Goal: Task Accomplishment & Management: Use online tool/utility

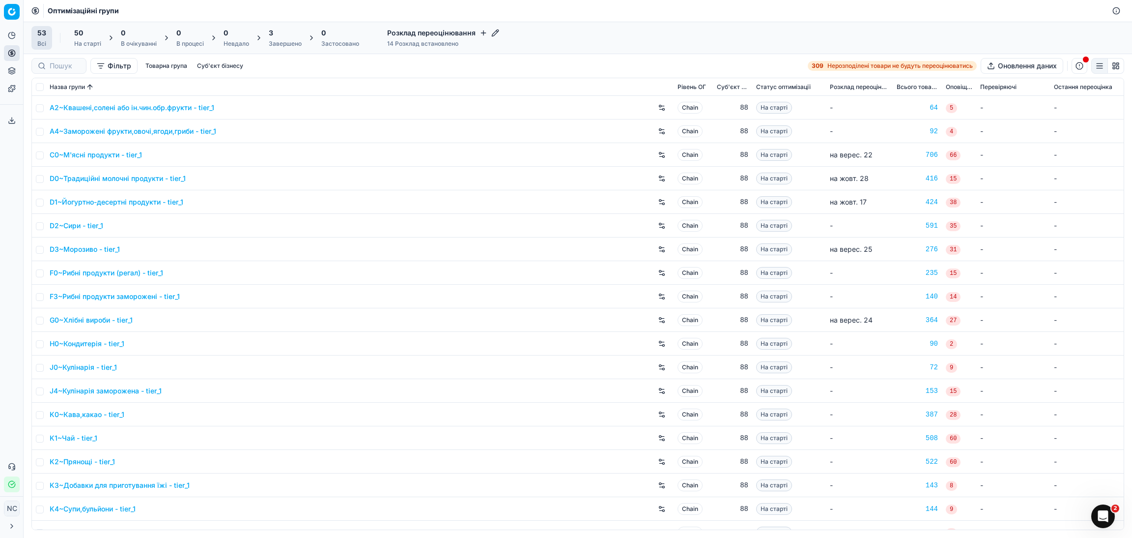
click at [284, 41] on div "Завершено" at bounding box center [285, 44] width 33 height 8
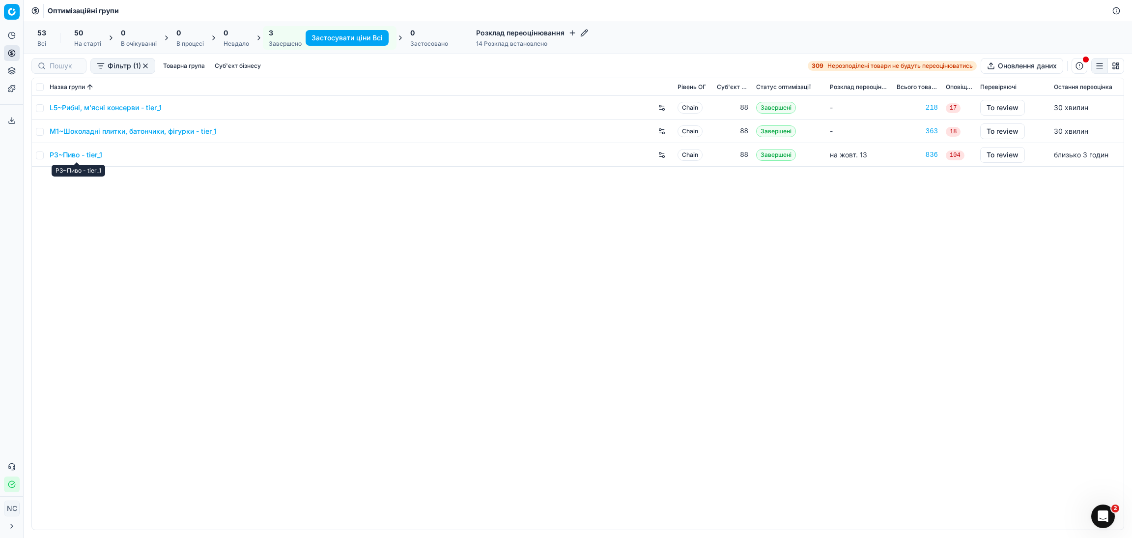
click at [83, 154] on link "P3~Пиво - tier_1" at bounding box center [76, 155] width 53 height 10
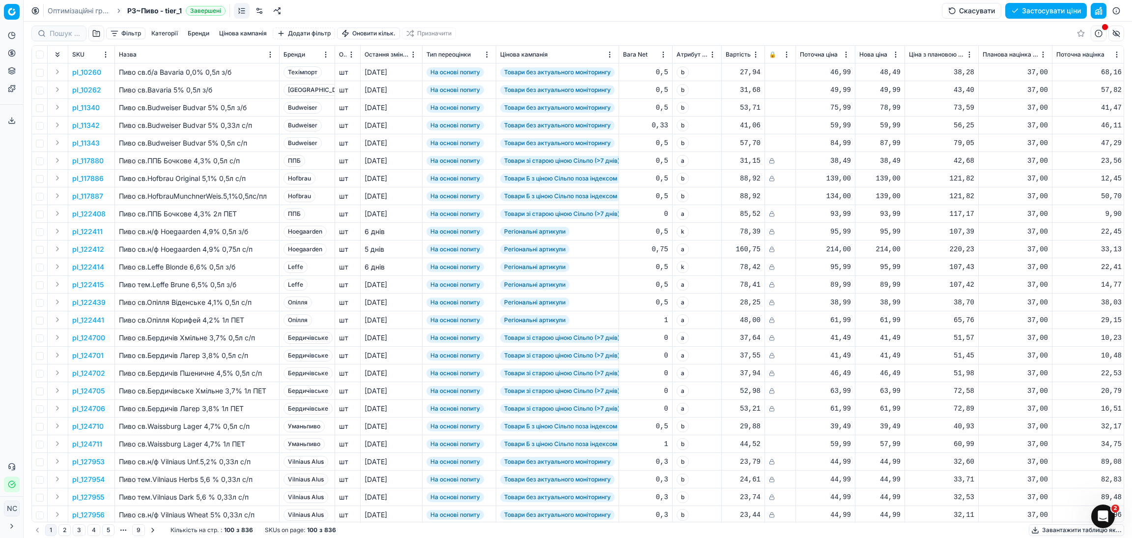
click at [93, 35] on button "button" at bounding box center [96, 34] width 16 height 16
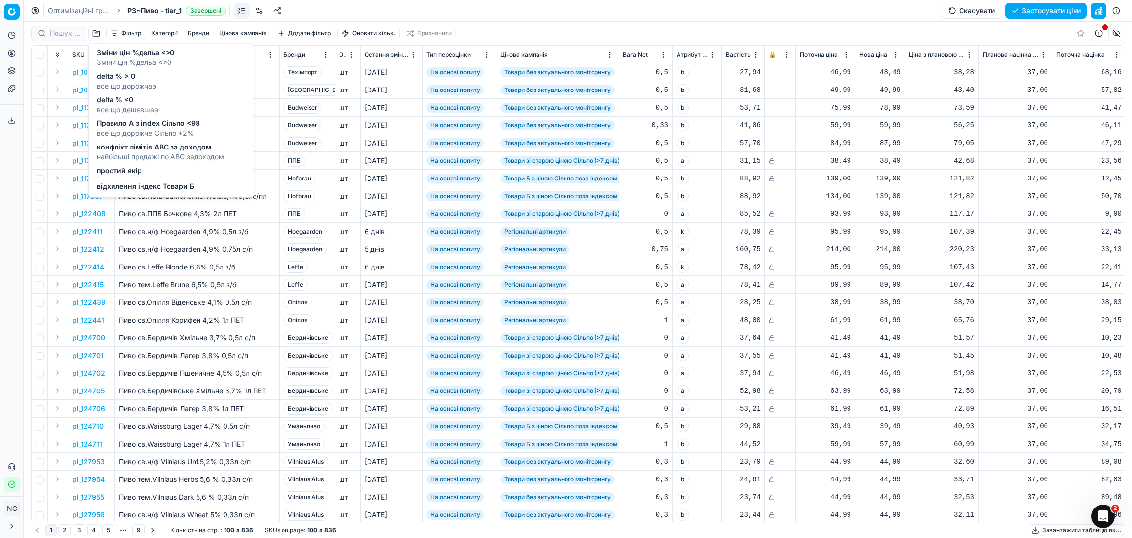
click at [134, 59] on span "Зміни цін %дельа <>0" at bounding box center [136, 63] width 78 height 10
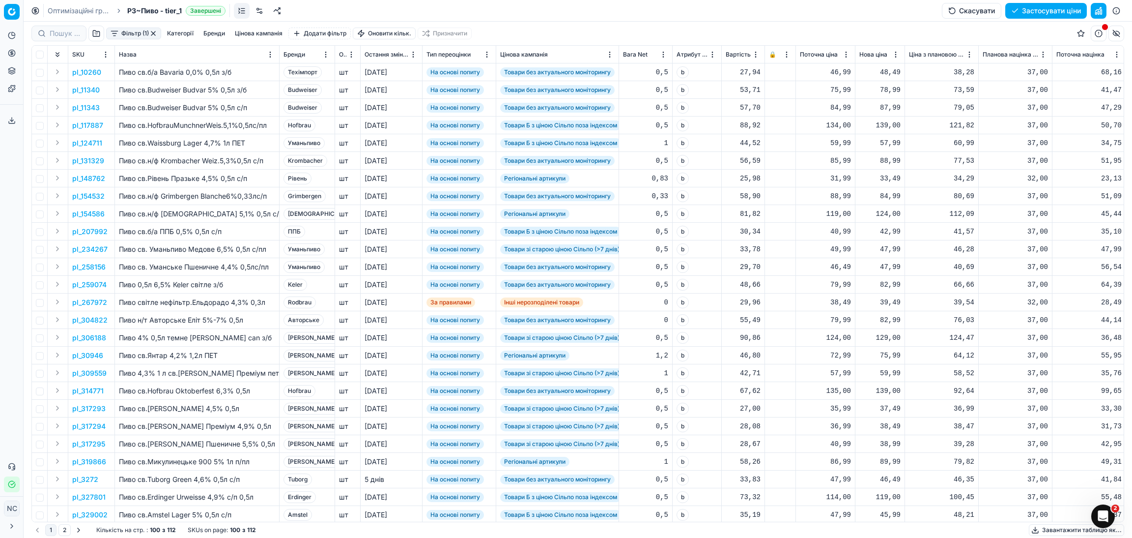
click at [111, 32] on button "Фільтр (1)" at bounding box center [133, 34] width 55 height 12
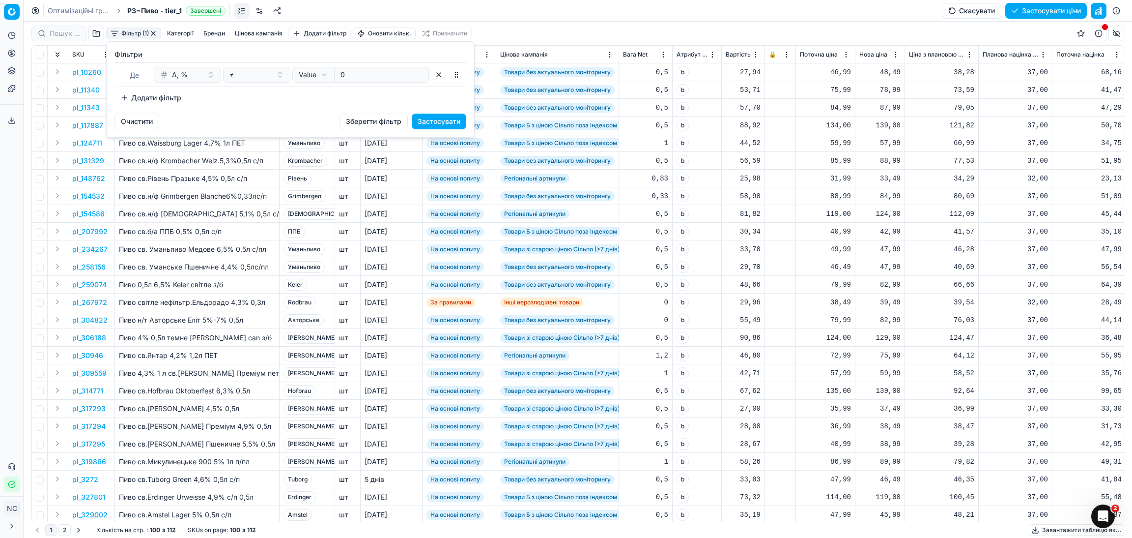
click at [124, 98] on button "Додати фільтр" at bounding box center [151, 98] width 73 height 16
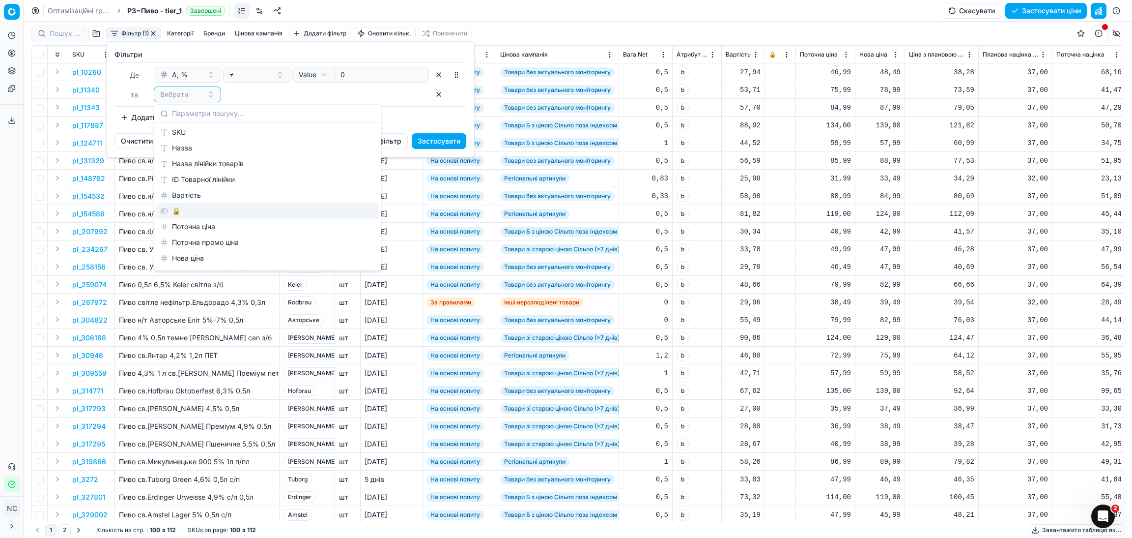
click at [197, 215] on div "🔒" at bounding box center [267, 211] width 223 height 16
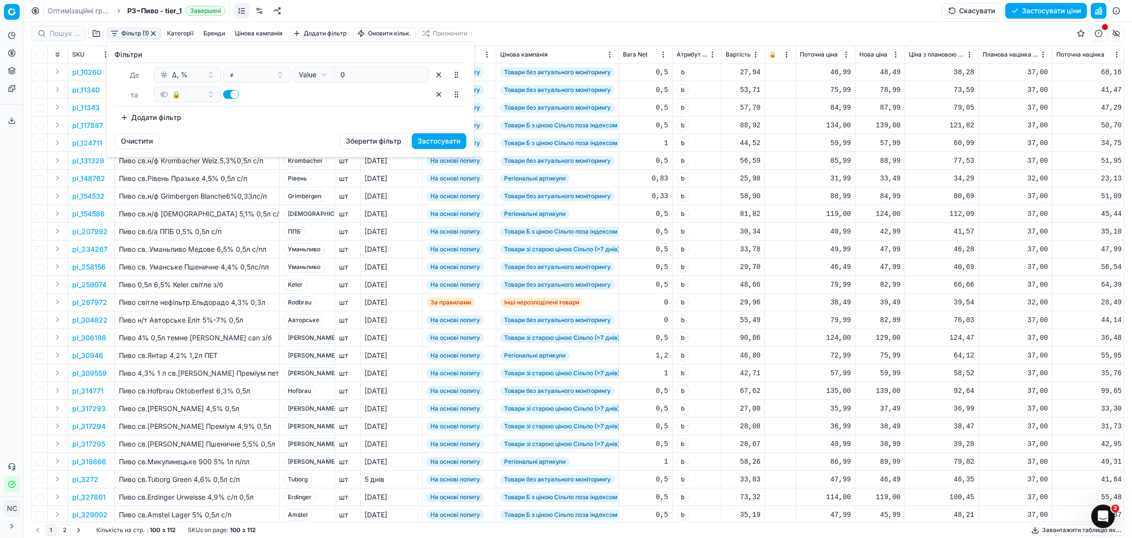
click at [228, 95] on button "button" at bounding box center [231, 94] width 16 height 9
checkbox input "false"
click at [437, 141] on button "Застосувати" at bounding box center [439, 141] width 55 height 16
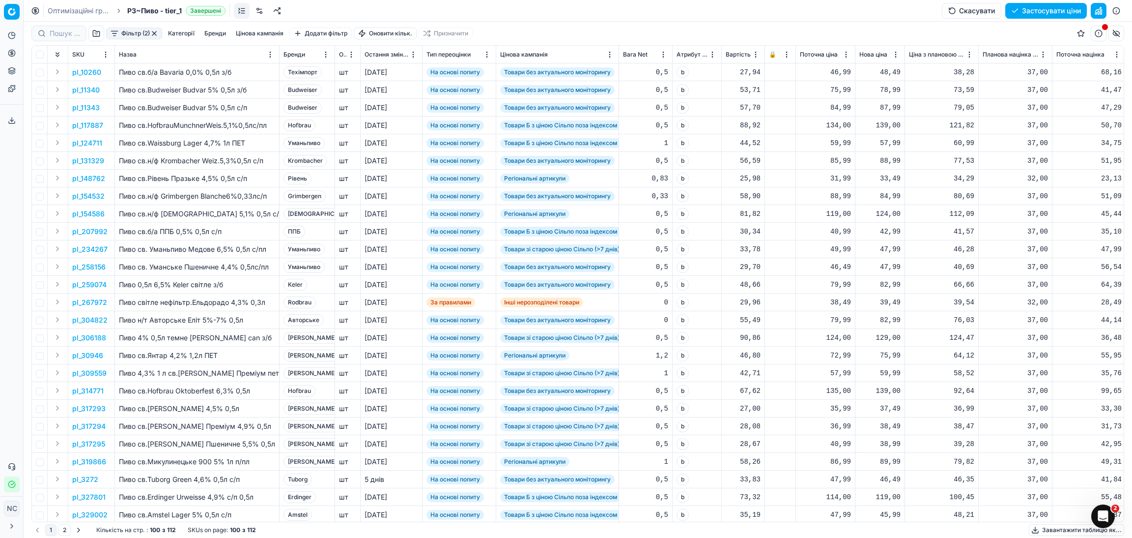
click at [0, 0] on button "Move" at bounding box center [0, 0] width 0 height 0
click at [324, 56] on html "Pricing platform Аналітика Цінова оптимізація Асортимент продукції Шаблони Серв…" at bounding box center [566, 269] width 1132 height 538
click at [322, 86] on div "Sort by [PERSON_NAME] ascending" at bounding box center [339, 88] width 129 height 10
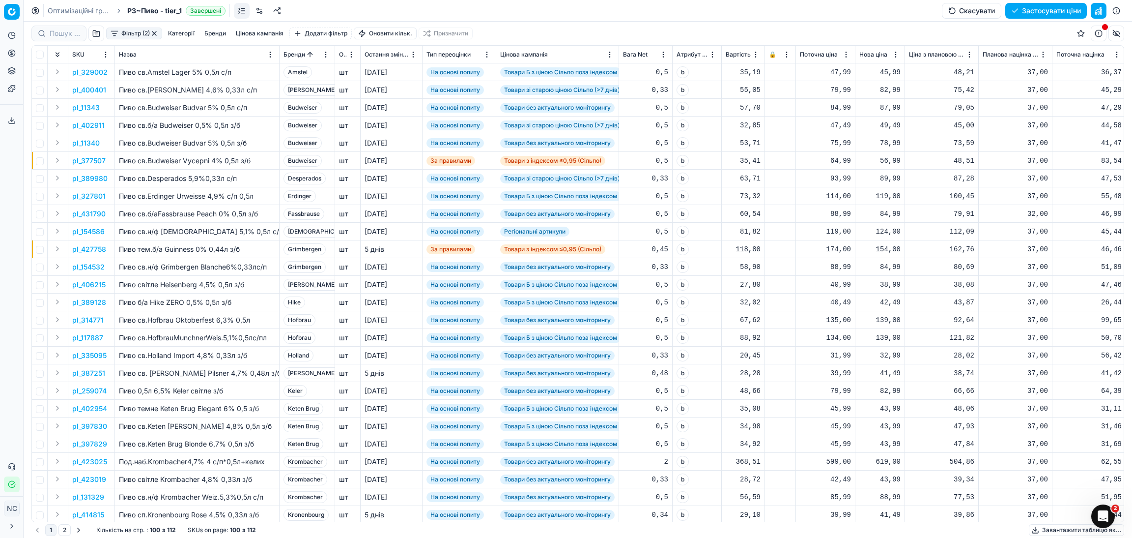
click at [250, 32] on button "Цінова кампанія" at bounding box center [260, 34] width 56 height 12
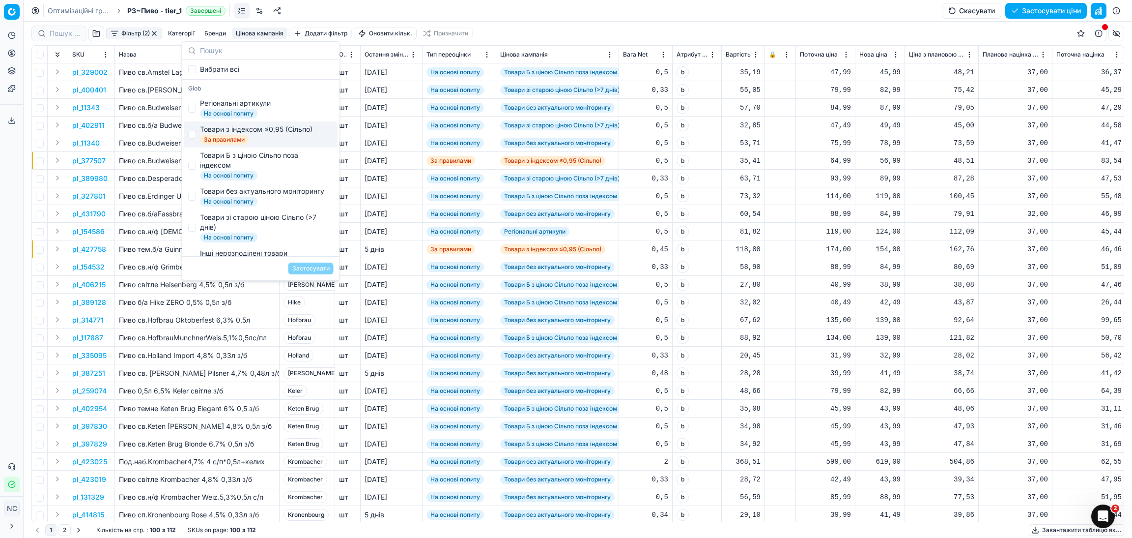
click at [241, 131] on div "Товари з індексом ≤0,95 (Сільпо)" at bounding box center [256, 129] width 113 height 10
checkbox input "true"
click at [306, 268] on button "Застосувати" at bounding box center [310, 268] width 45 height 12
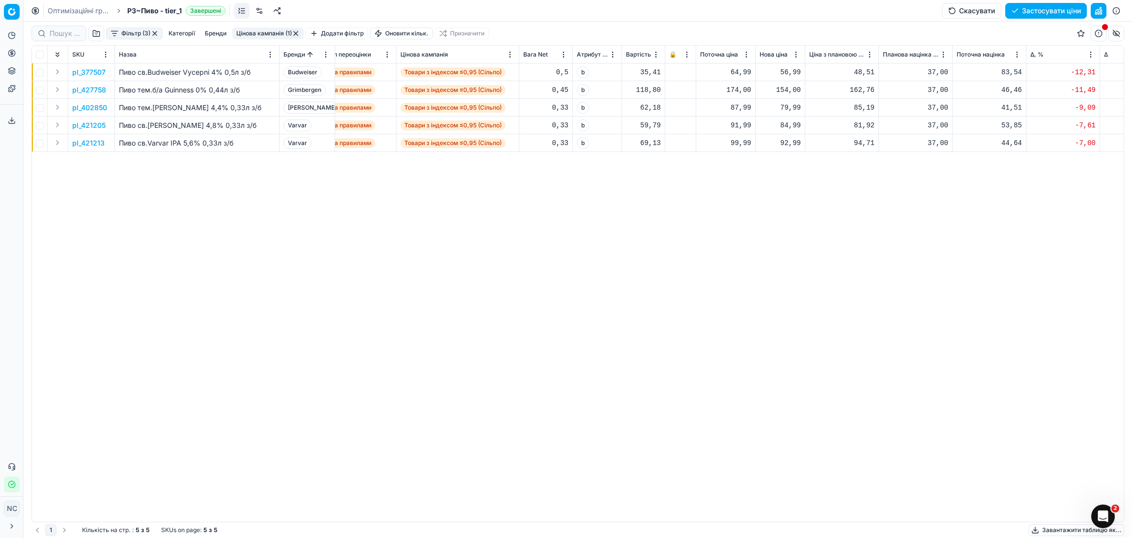
scroll to position [0, 117]
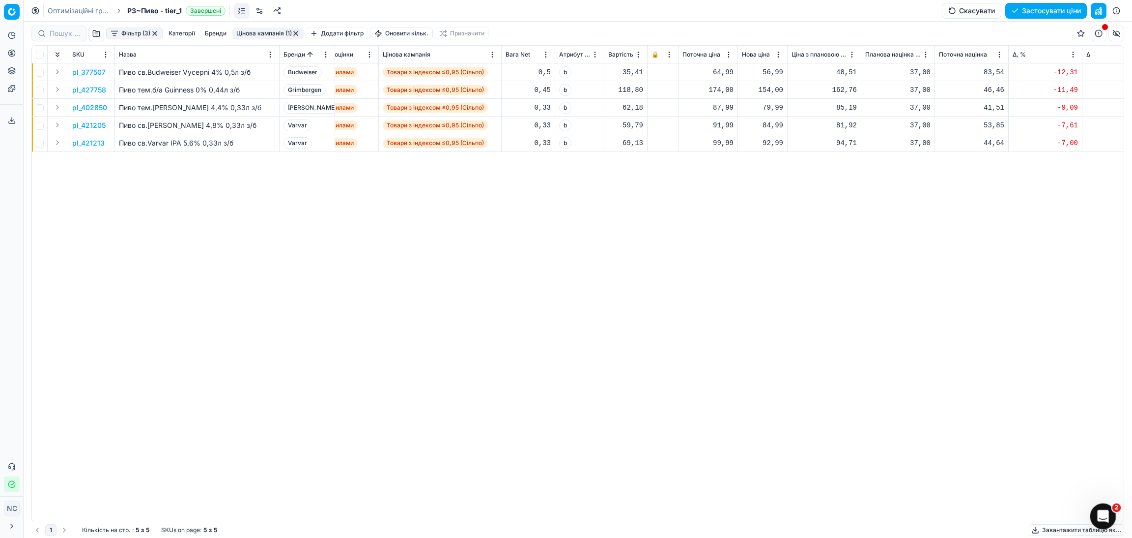
drag, startPoint x: 1104, startPoint y: 519, endPoint x: 937, endPoint y: 407, distance: 201.5
click at [1090, 503] on html at bounding box center [1102, 515] width 24 height 24
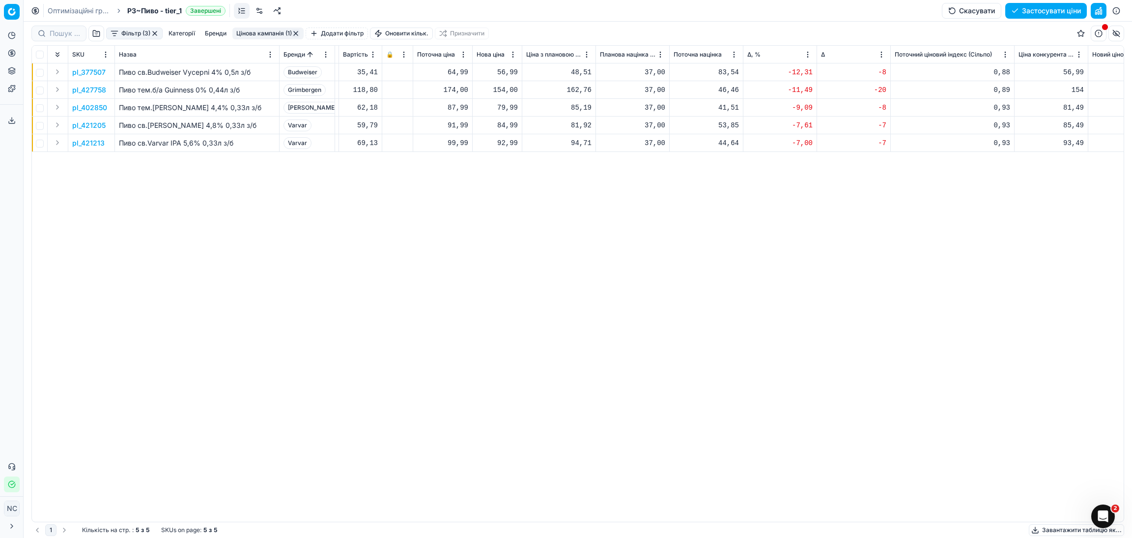
scroll to position [0, 412]
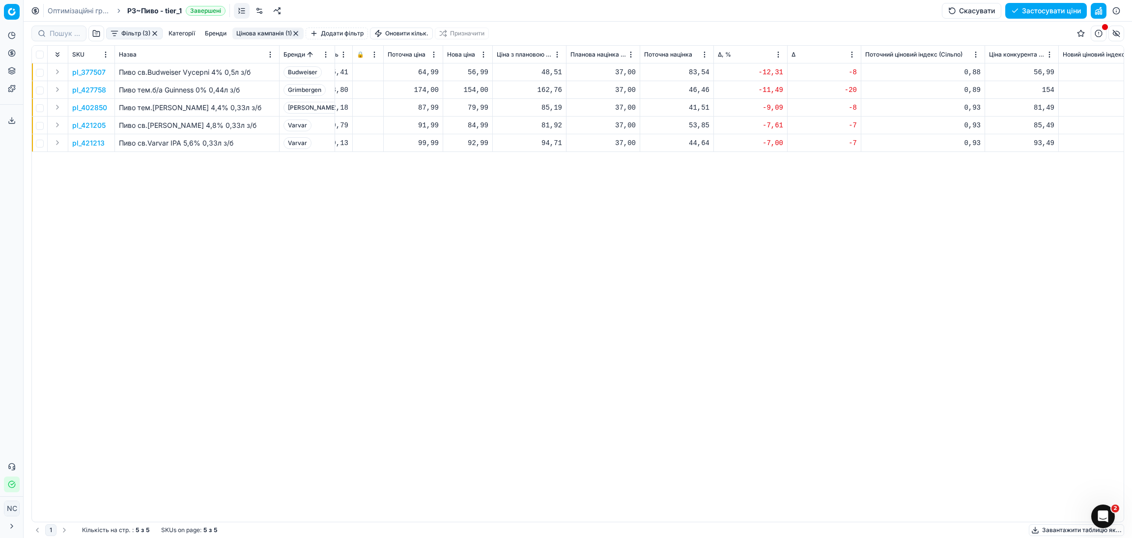
click at [86, 72] on p "pl_377507" at bounding box center [88, 72] width 33 height 10
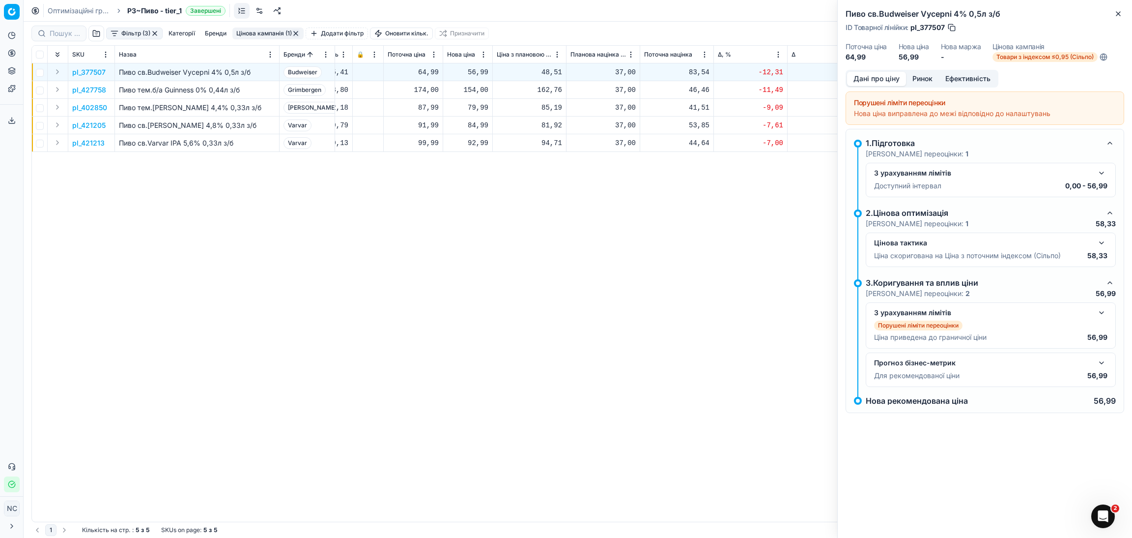
click at [922, 79] on button "Ринок" at bounding box center [922, 79] width 33 height 14
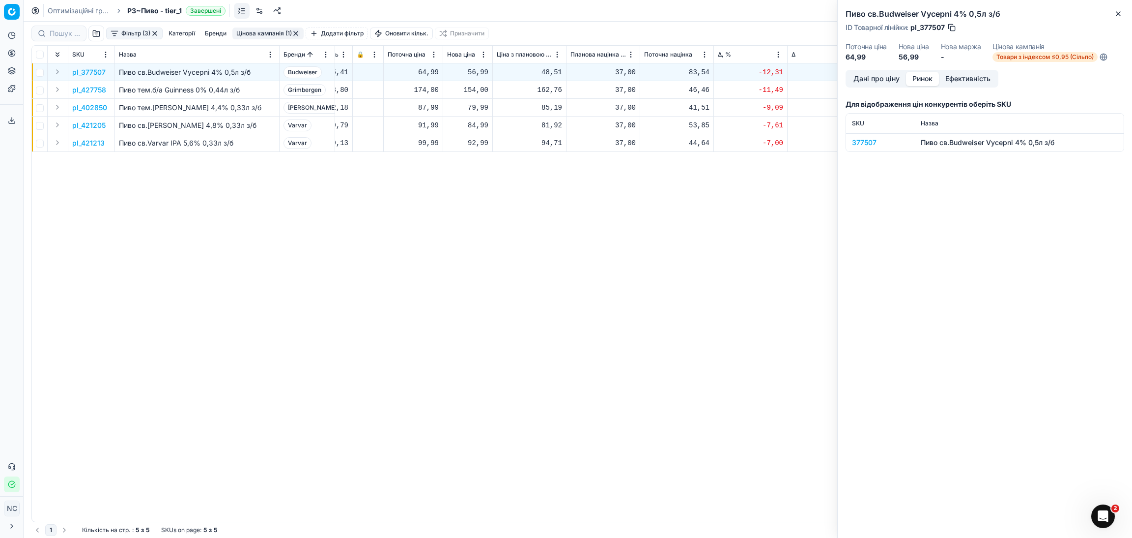
click at [871, 142] on div "377507" at bounding box center [880, 143] width 57 height 10
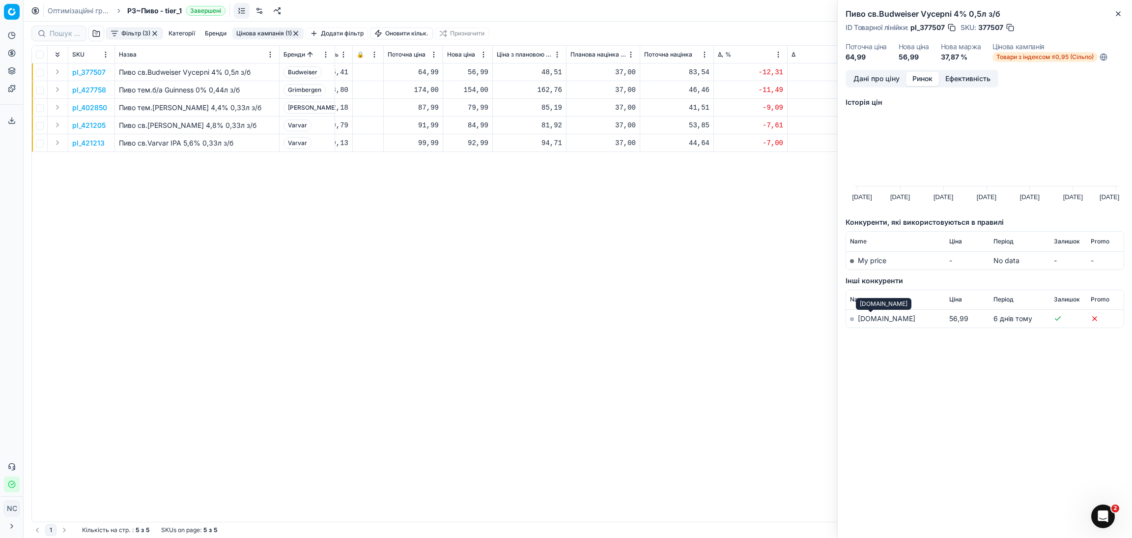
click at [867, 321] on link "[DOMAIN_NAME]" at bounding box center [887, 318] width 58 height 8
click at [874, 319] on link "[DOMAIN_NAME]" at bounding box center [887, 318] width 58 height 8
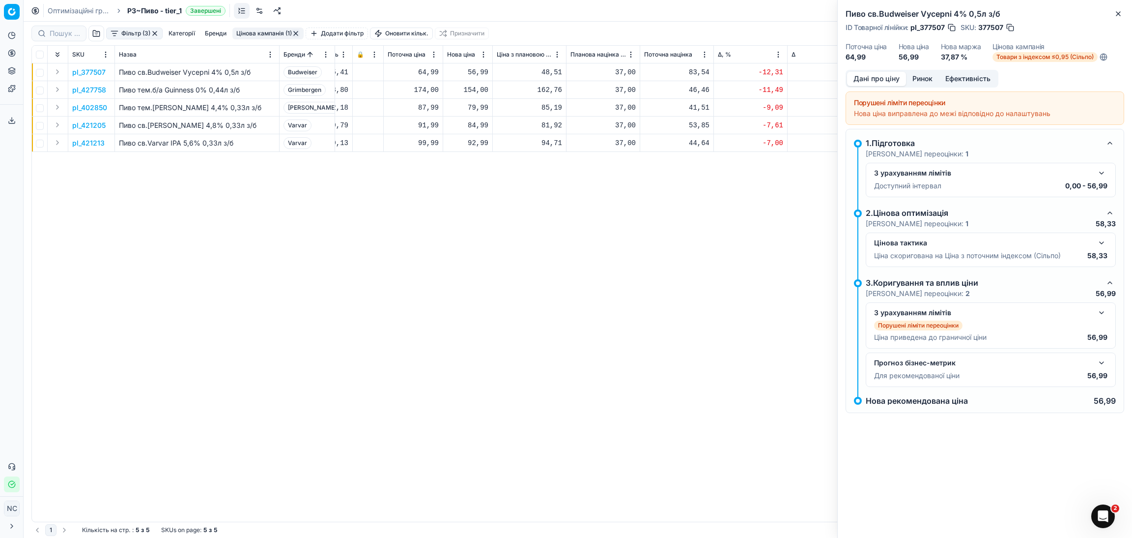
click at [881, 80] on button "Дані про ціну" at bounding box center [876, 79] width 59 height 14
click at [1105, 58] on icon at bounding box center [1104, 57] width 8 height 8
click at [1104, 56] on icon at bounding box center [1104, 57] width 8 height 8
click at [1052, 57] on span "Товари з індексом ≤0,95 (Сільпо)" at bounding box center [1045, 57] width 105 height 10
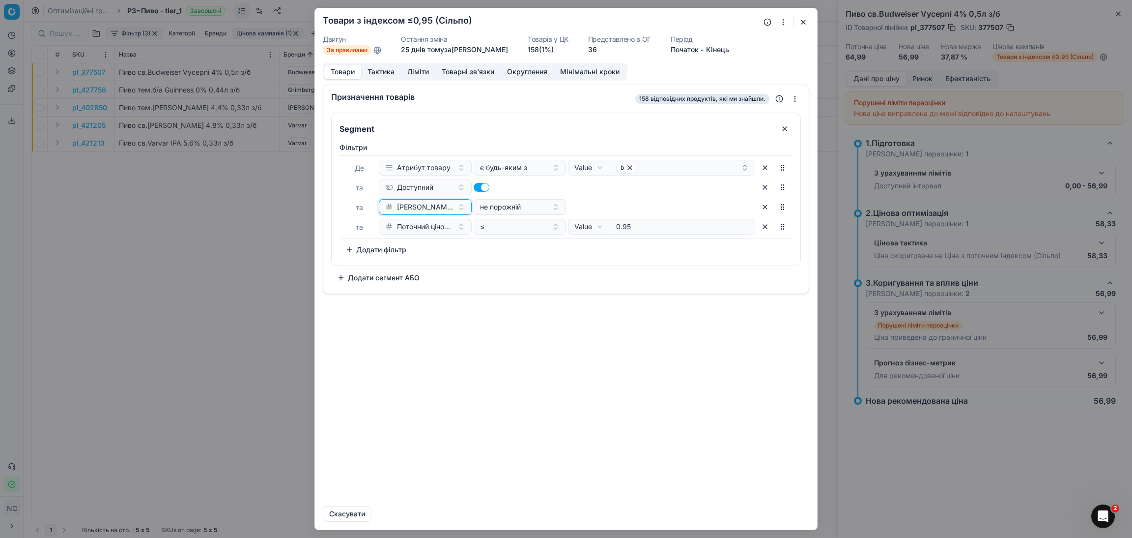
click at [446, 207] on span "[PERSON_NAME] за 7 днів" at bounding box center [425, 207] width 57 height 10
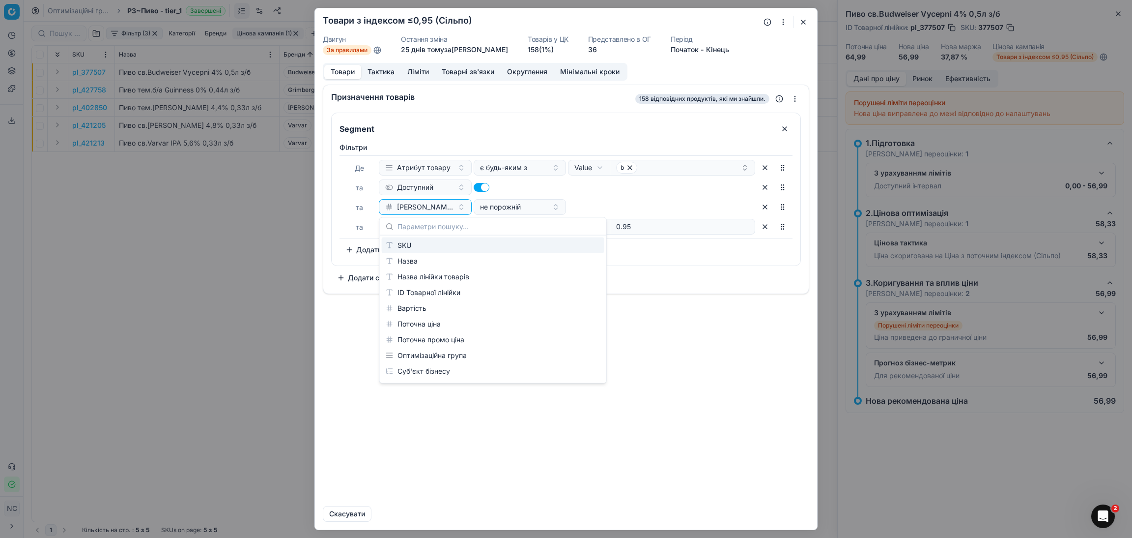
click at [726, 377] on div "Призначення товарів 158 відповідних продуктів, які ми знайшли. Segment Фiльтри …" at bounding box center [566, 291] width 502 height 413
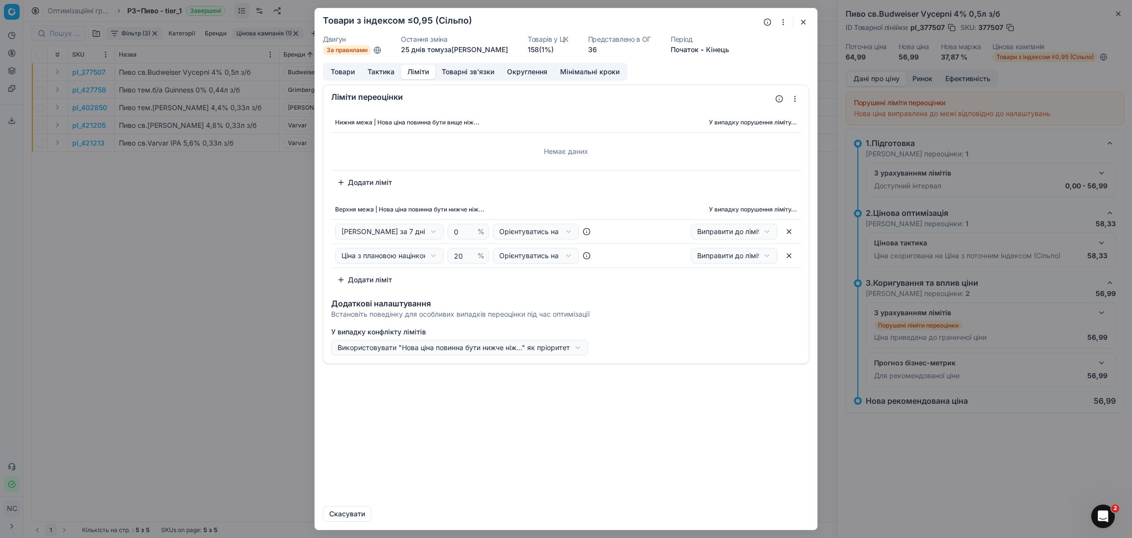
click at [420, 74] on button "Ліміти" at bounding box center [418, 72] width 34 height 14
click at [809, 21] on button "button" at bounding box center [804, 22] width 12 height 12
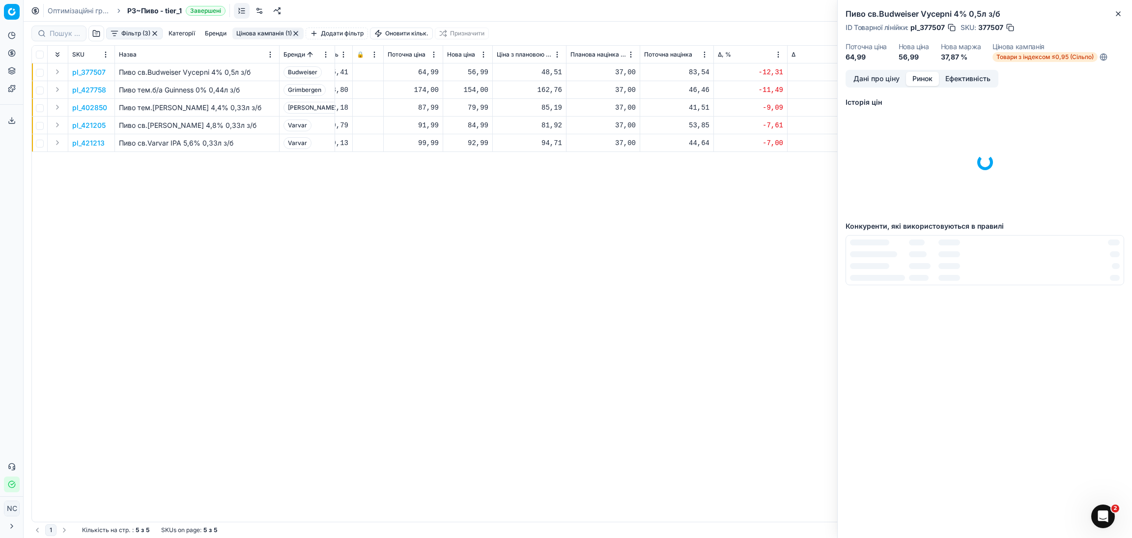
click at [927, 80] on button "Ринок" at bounding box center [922, 79] width 33 height 14
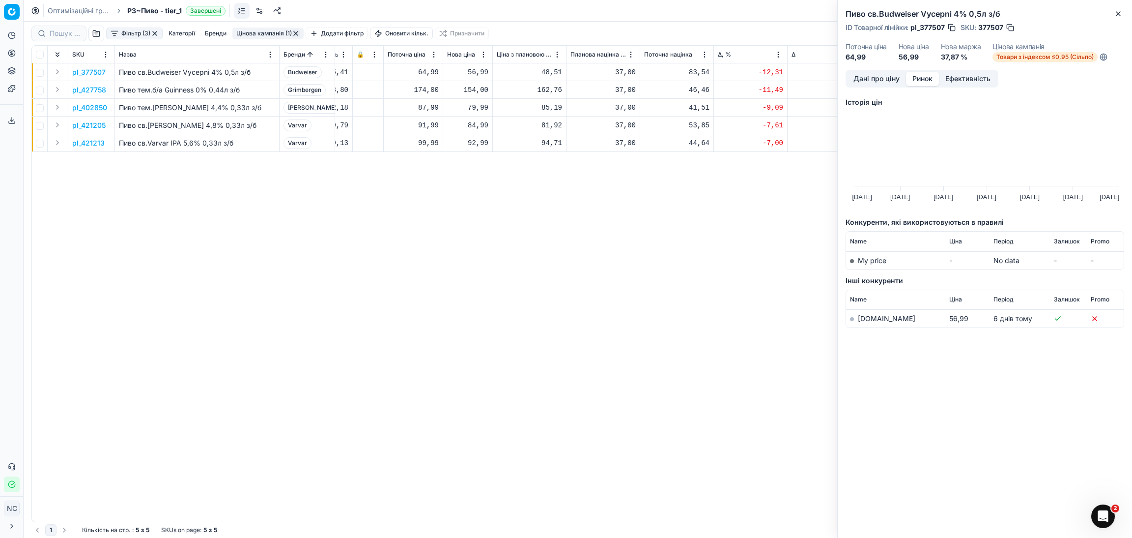
click at [478, 75] on div "56,99" at bounding box center [467, 72] width 41 height 10
type input "55.99"
click at [1122, 16] on icon "button" at bounding box center [1119, 14] width 8 height 8
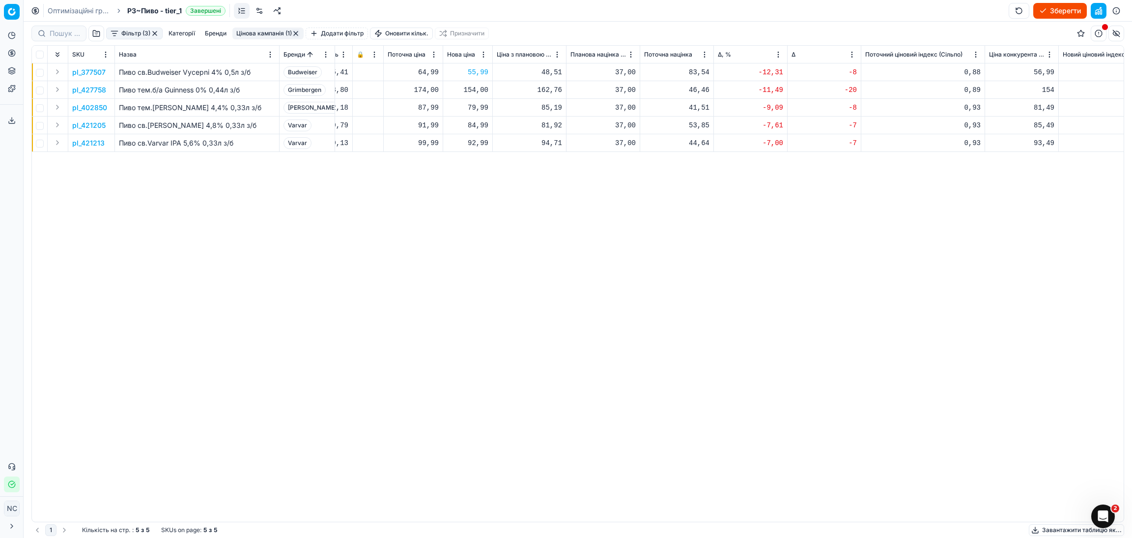
click at [96, 89] on p "pl_427758" at bounding box center [89, 90] width 34 height 10
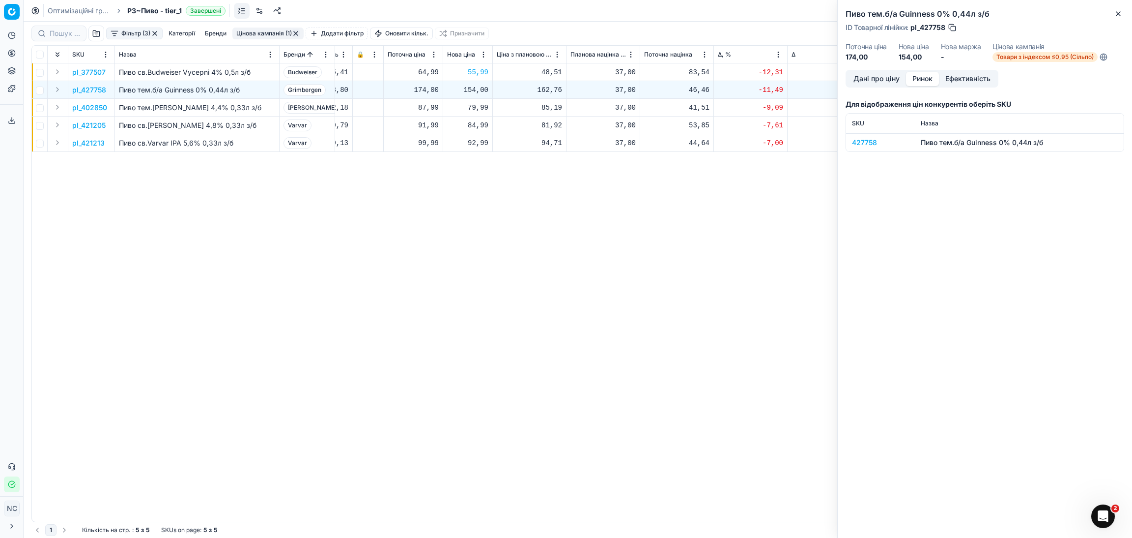
click at [929, 75] on button "Ринок" at bounding box center [922, 79] width 33 height 14
click at [869, 144] on div "427758" at bounding box center [880, 143] width 57 height 10
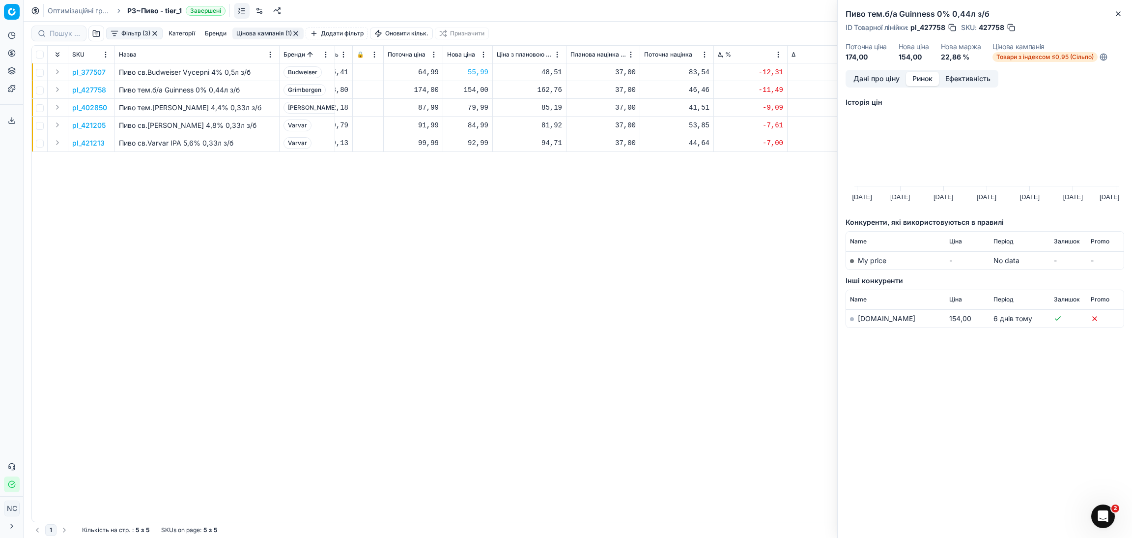
click at [864, 318] on link "[DOMAIN_NAME]" at bounding box center [887, 318] width 58 height 8
click at [482, 74] on div "55,99" at bounding box center [467, 72] width 41 height 10
type input "55.49"
click at [588, 280] on div "pl_377507 Пиво св.Budweiser Vycepni 4% 0,5л з/б Budweiser [DATE] За правилами Т…" at bounding box center [166, 292] width 1092 height 458
click at [99, 75] on p "pl_377507" at bounding box center [88, 72] width 33 height 10
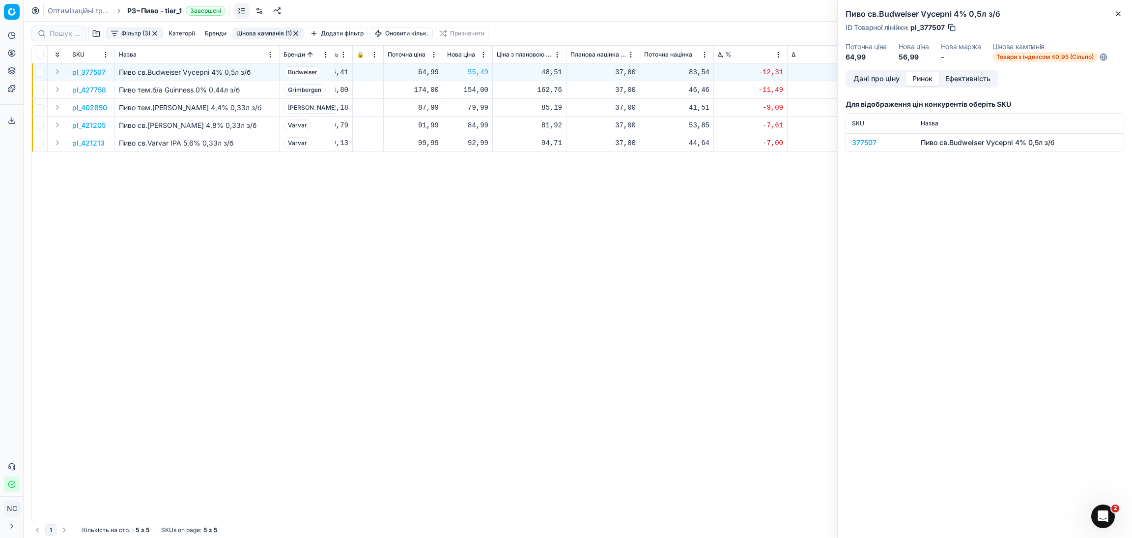
click at [950, 28] on button "button" at bounding box center [952, 28] width 10 height 10
click at [88, 108] on p "pl_402850" at bounding box center [89, 108] width 35 height 10
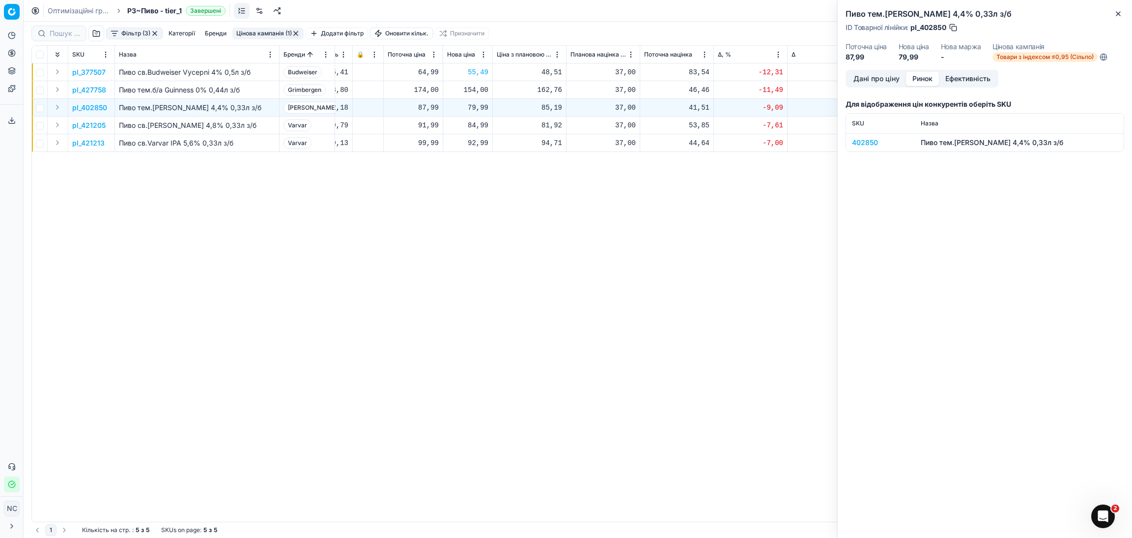
click at [873, 144] on div "402850" at bounding box center [880, 143] width 57 height 10
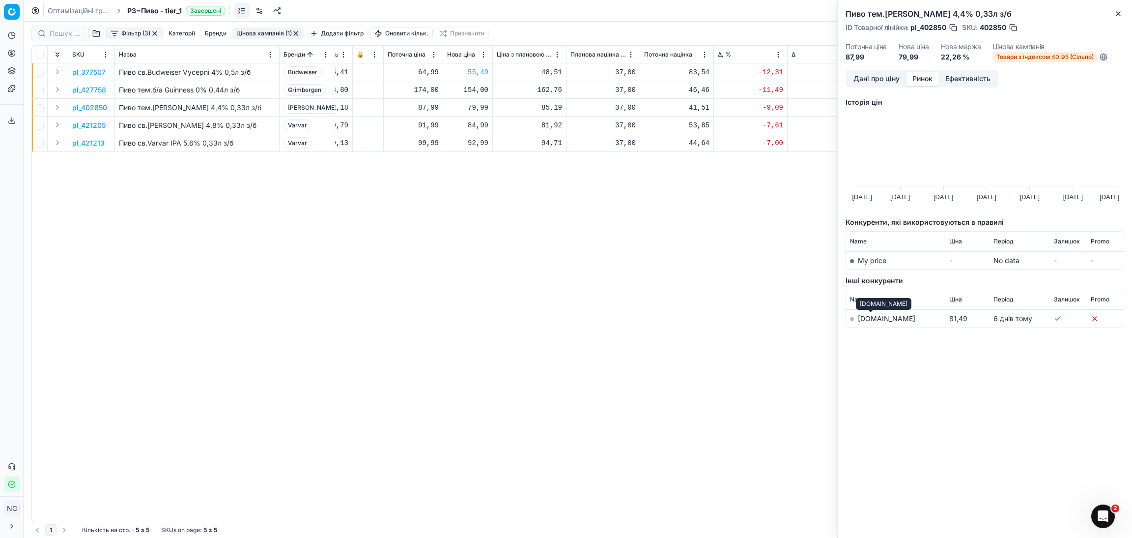
click at [864, 319] on link "[DOMAIN_NAME]" at bounding box center [887, 318] width 58 height 8
click at [98, 126] on p "pl_421205" at bounding box center [88, 125] width 33 height 10
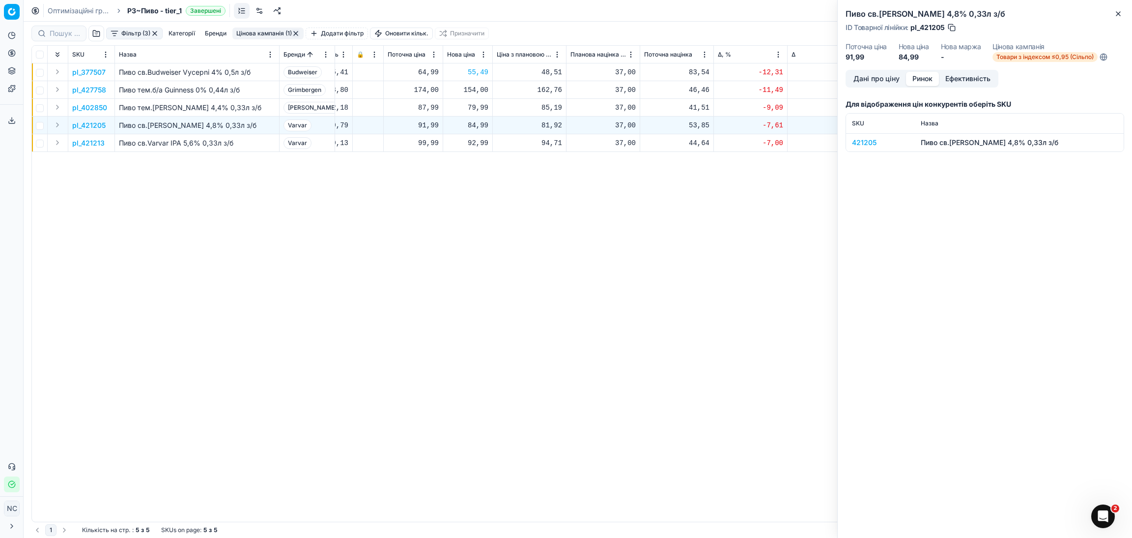
click at [868, 144] on div "421205" at bounding box center [880, 143] width 57 height 10
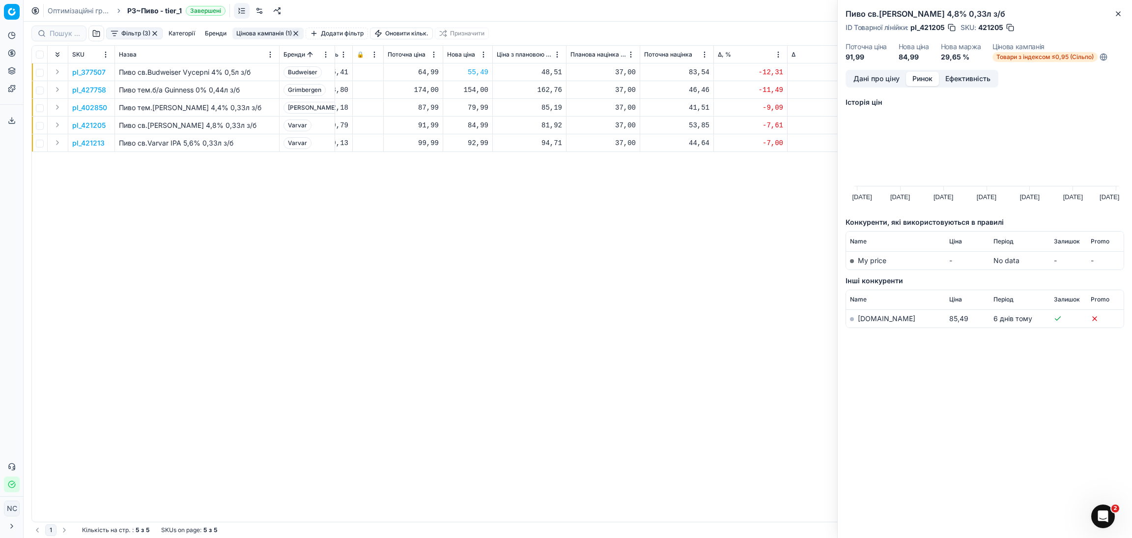
click at [872, 321] on link "[DOMAIN_NAME]" at bounding box center [887, 318] width 58 height 8
click at [94, 145] on p "pl_421213" at bounding box center [88, 143] width 32 height 10
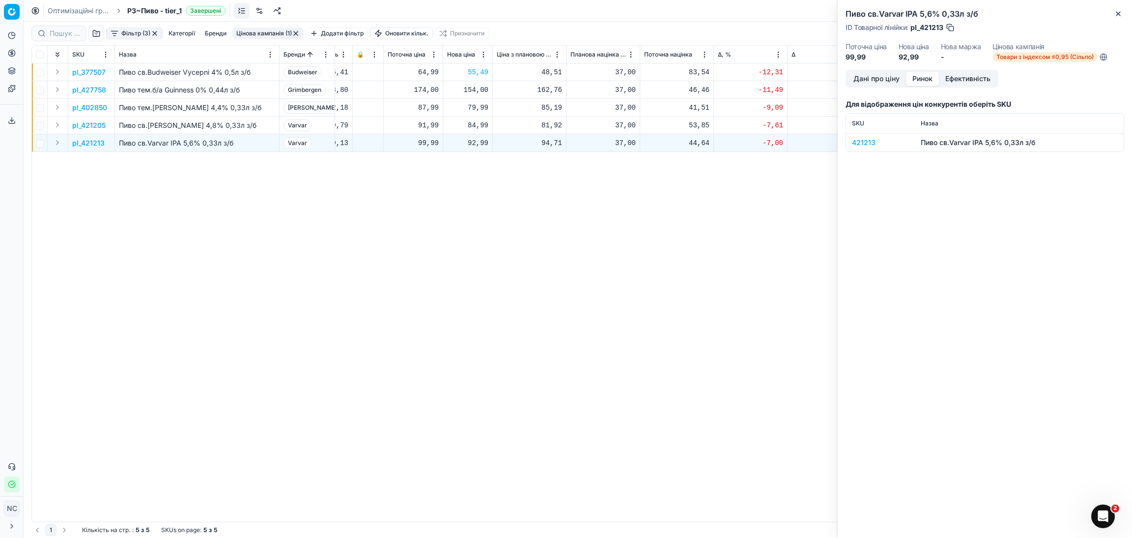
click at [862, 143] on div "421213" at bounding box center [880, 143] width 57 height 10
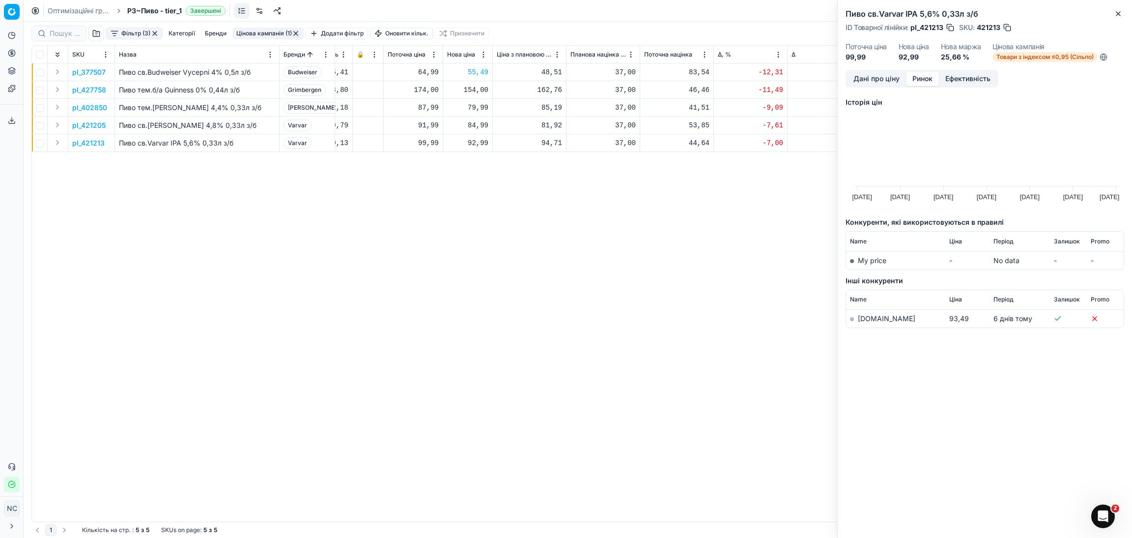
click at [864, 316] on link "[DOMAIN_NAME]" at bounding box center [887, 318] width 58 height 8
click at [1008, 28] on button "button" at bounding box center [1008, 28] width 10 height 10
click at [1119, 16] on icon "button" at bounding box center [1119, 14] width 8 height 8
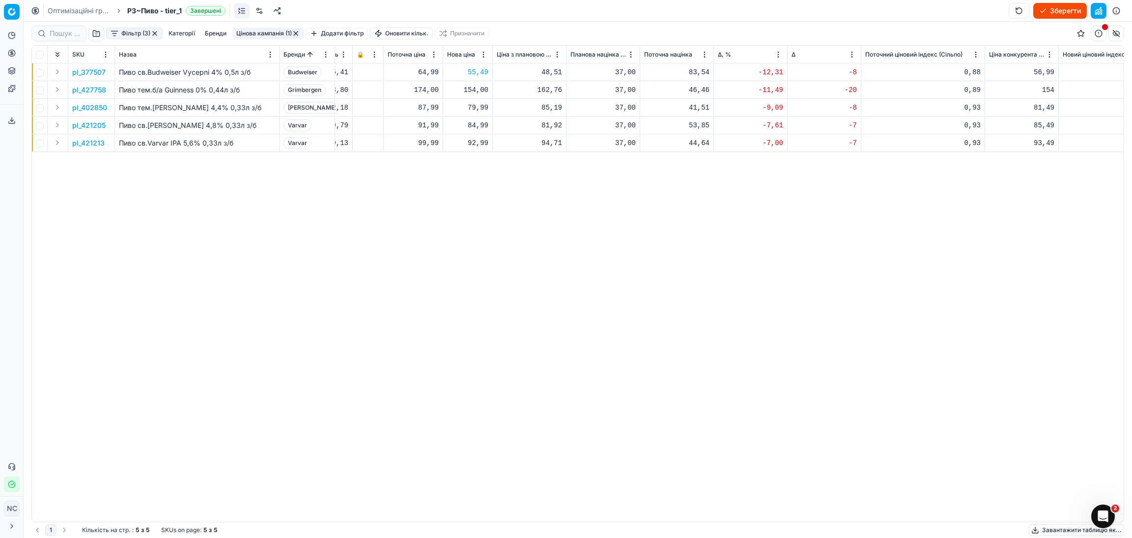
click at [96, 142] on p "pl_421213" at bounding box center [88, 143] width 32 height 10
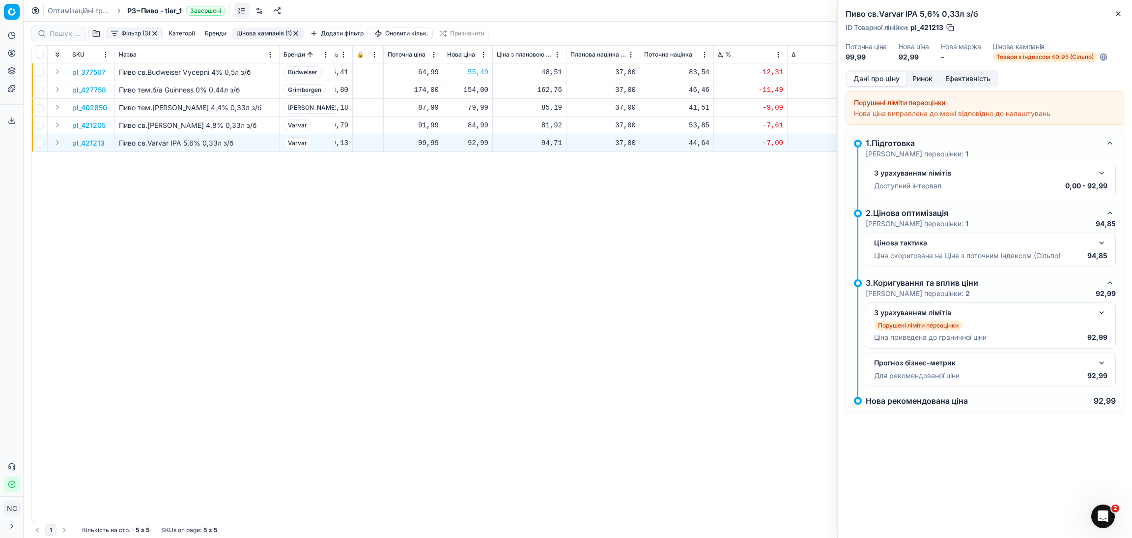
click at [650, 243] on div "pl_377507 Пиво св.Budweiser Vycepni 4% 0,5л з/б Budweiser [DATE] За правилами Т…" at bounding box center [166, 292] width 1092 height 458
click at [931, 77] on button "Ринок" at bounding box center [922, 79] width 33 height 14
click at [877, 80] on button "Дані про ціну" at bounding box center [876, 79] width 59 height 14
click at [1117, 16] on icon "button" at bounding box center [1119, 14] width 8 height 8
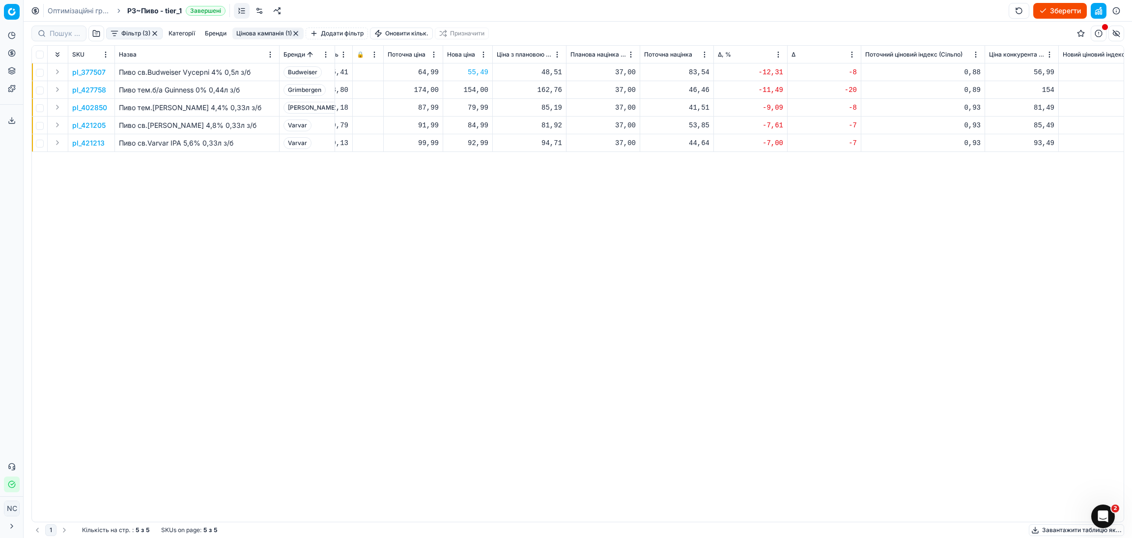
click at [99, 143] on p "pl_421213" at bounding box center [88, 143] width 32 height 10
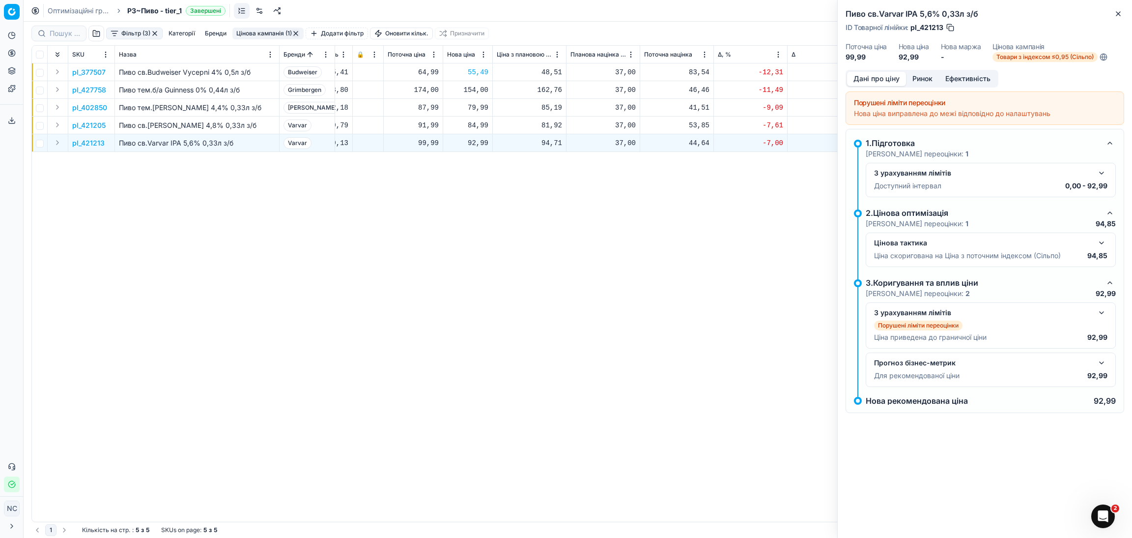
click at [916, 72] on button "Ринок" at bounding box center [922, 79] width 33 height 14
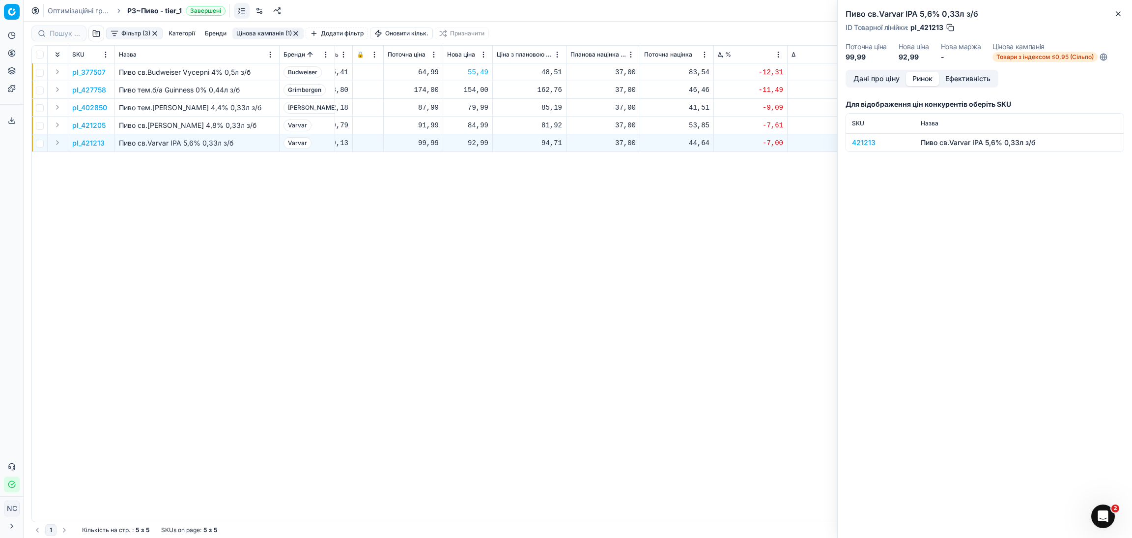
click at [857, 143] on div "421213" at bounding box center [880, 143] width 57 height 10
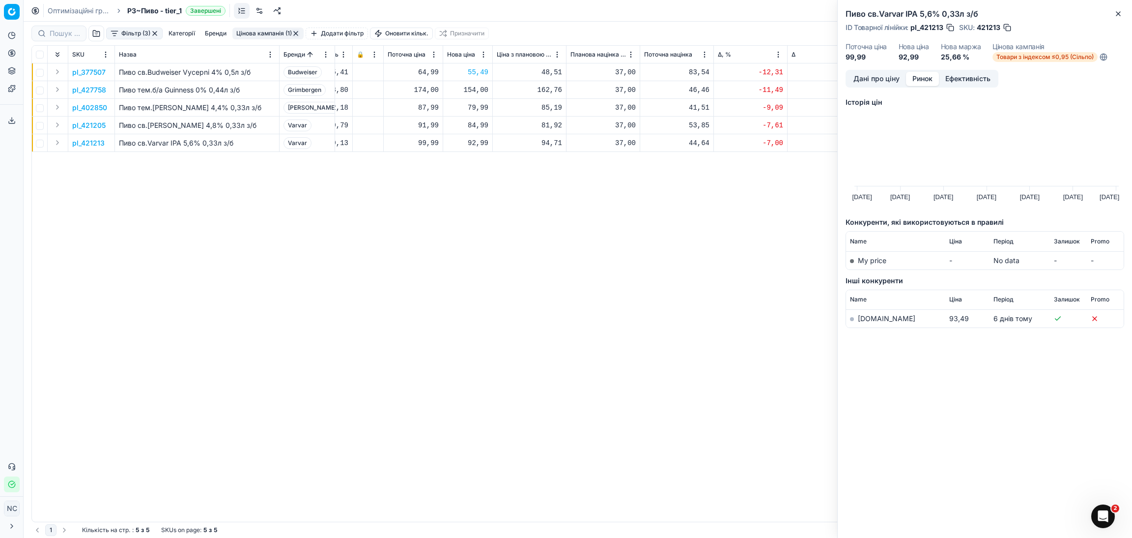
click at [862, 322] on td "[DOMAIN_NAME]" at bounding box center [895, 319] width 99 height 18
click at [864, 318] on link "[DOMAIN_NAME]" at bounding box center [887, 318] width 58 height 8
click at [1116, 14] on icon "button" at bounding box center [1119, 14] width 8 height 8
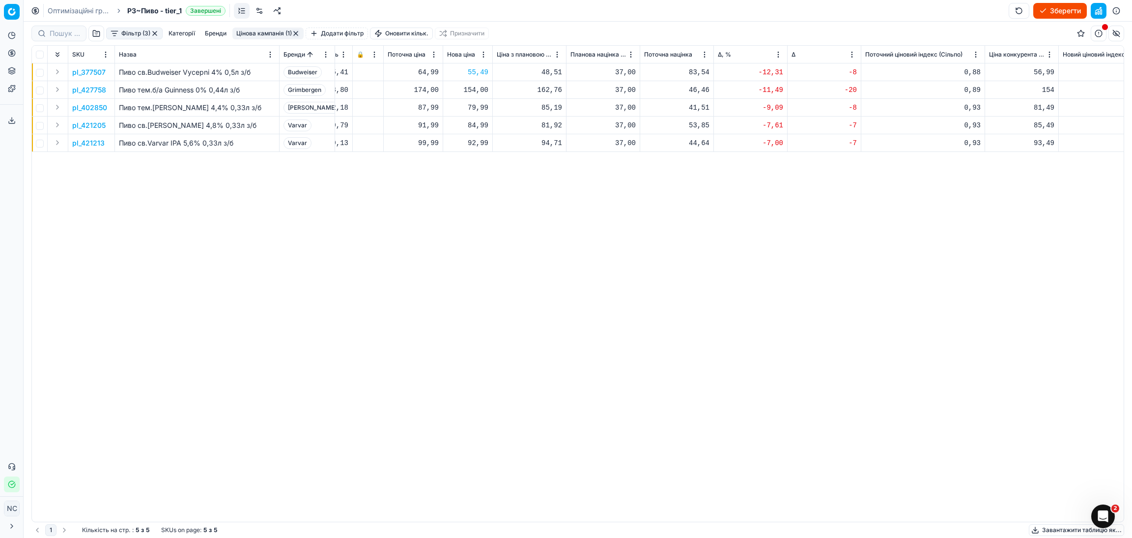
click at [476, 143] on div "92,99" at bounding box center [467, 143] width 41 height 10
type input "99.99"
click at [260, 32] on button "Цінова кампанія (1)" at bounding box center [267, 34] width 71 height 12
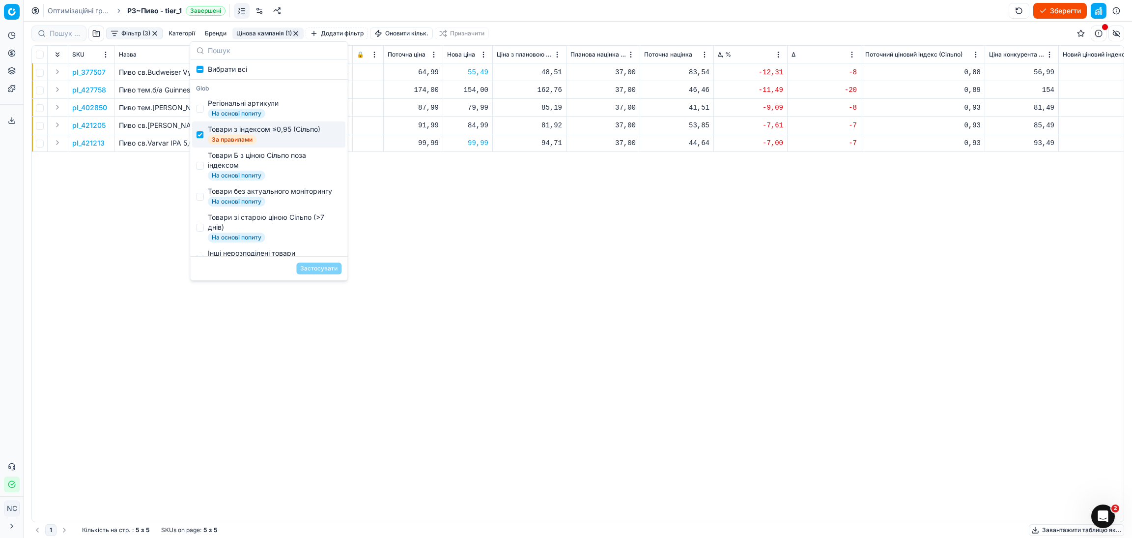
click at [232, 132] on div "Товари з індексом ≤0,95 (Сільпо)" at bounding box center [264, 129] width 113 height 10
checkbox input "false"
click at [246, 158] on div "Товари Б з ціною Сільпо поза індексом" at bounding box center [273, 160] width 130 height 20
checkbox input "true"
click at [323, 268] on button "Застосувати" at bounding box center [318, 268] width 45 height 12
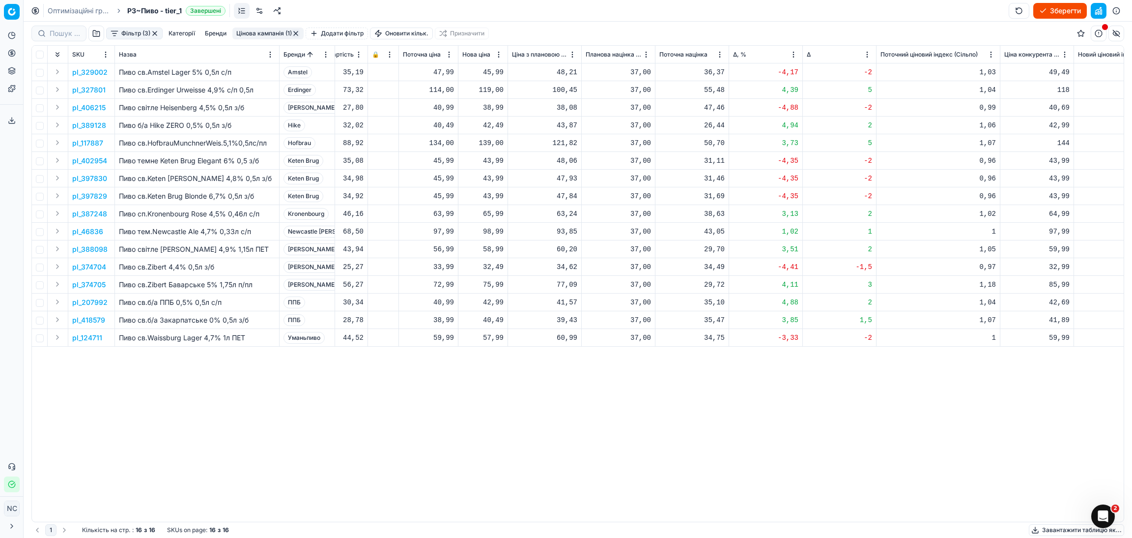
scroll to position [0, 386]
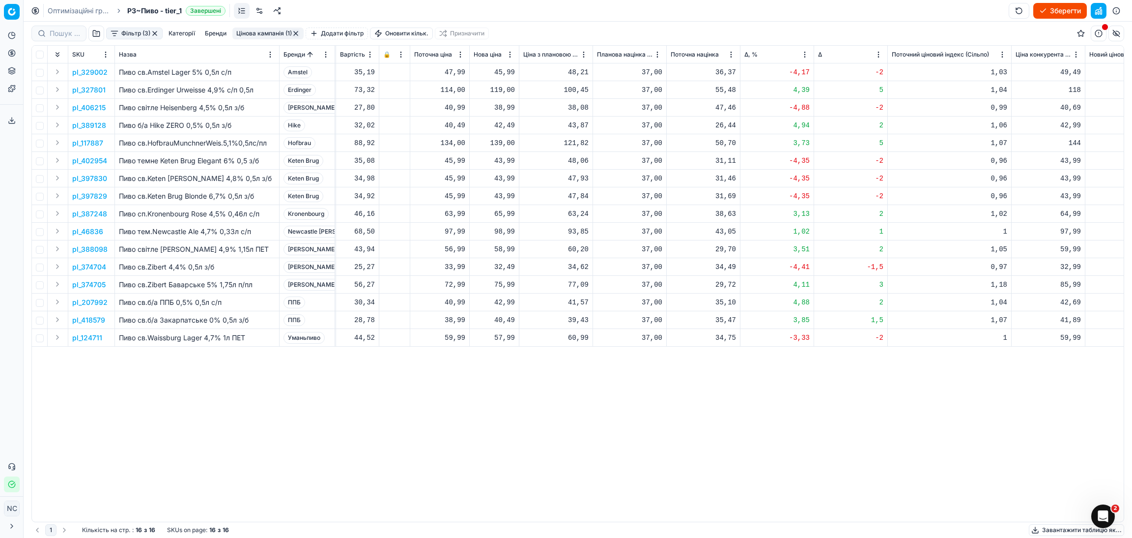
click at [89, 72] on p "pl_329002" at bounding box center [89, 72] width 35 height 10
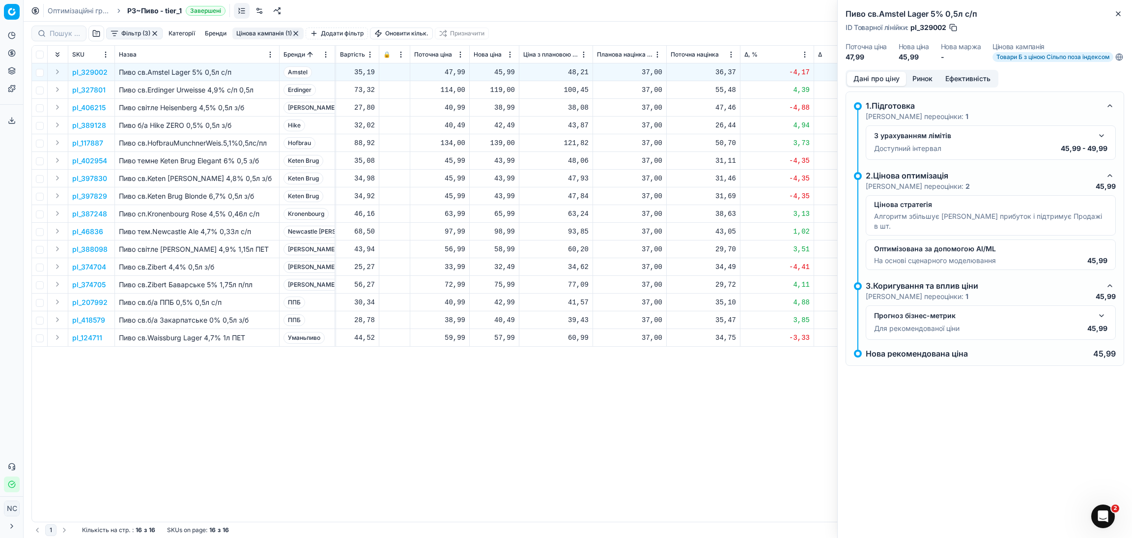
click at [930, 84] on button "Ринок" at bounding box center [922, 79] width 33 height 14
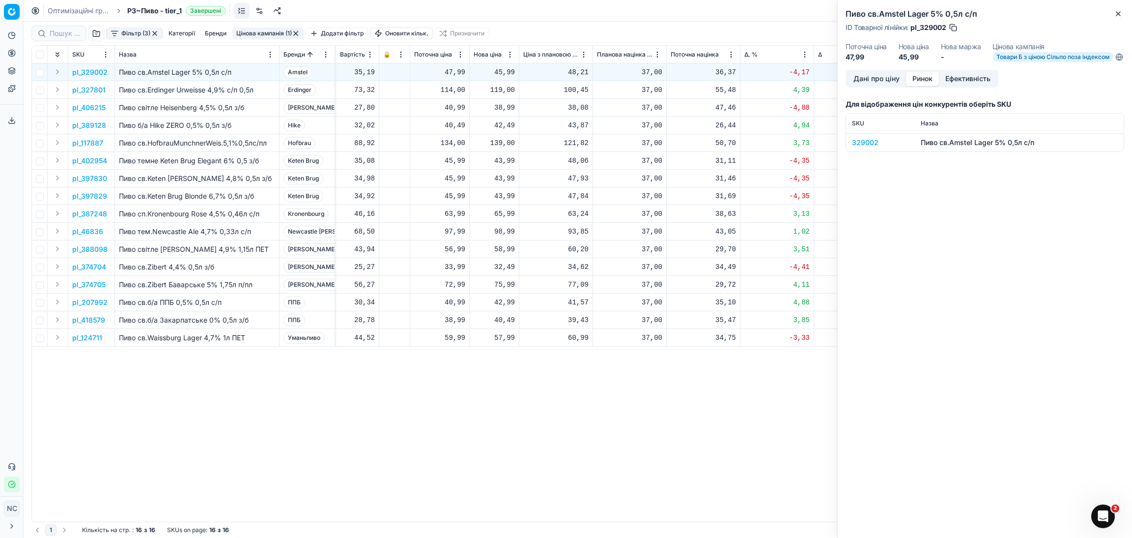
click at [861, 147] on div "329002" at bounding box center [880, 143] width 57 height 10
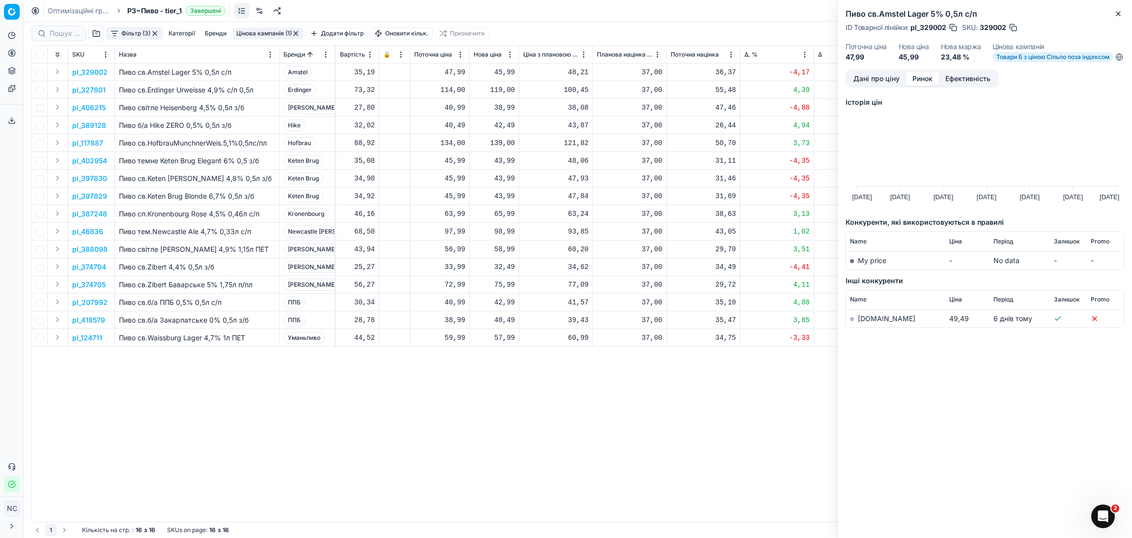
click at [863, 322] on link "[DOMAIN_NAME]" at bounding box center [887, 318] width 58 height 8
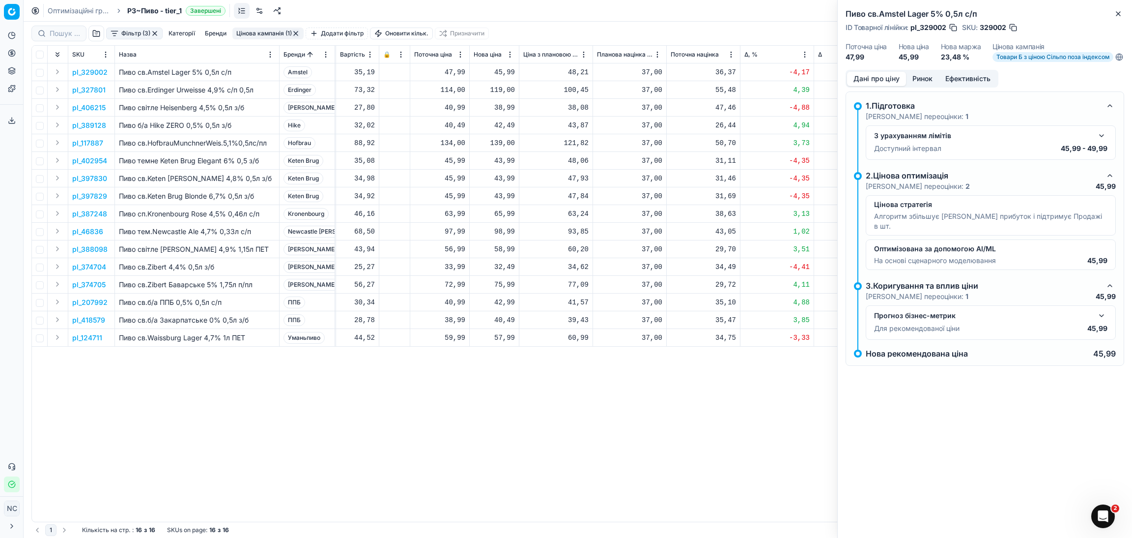
click at [878, 86] on button "Дані про ціну" at bounding box center [876, 79] width 59 height 14
click at [1119, 17] on icon "button" at bounding box center [1119, 14] width 8 height 8
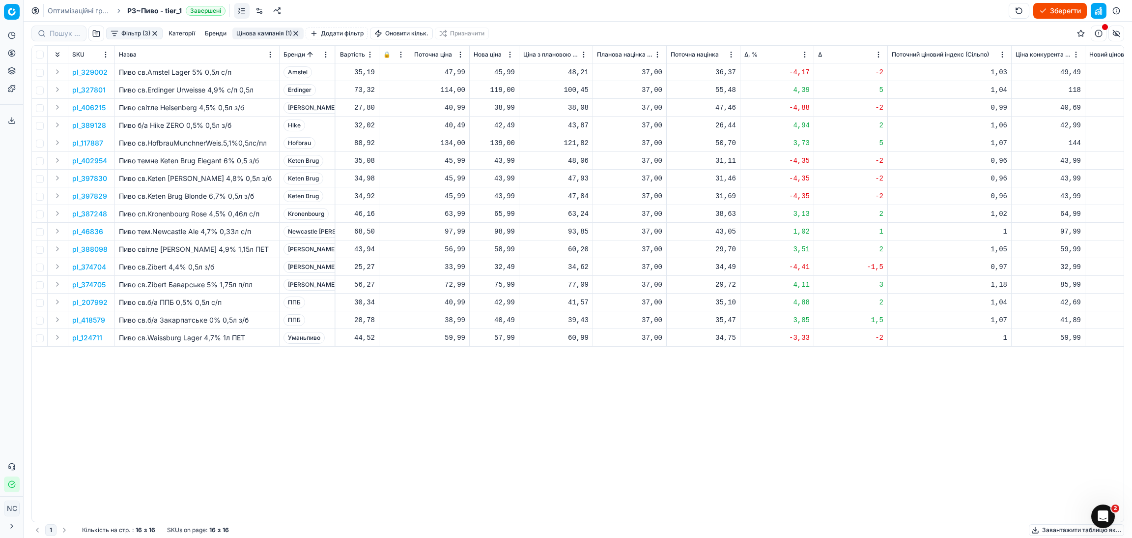
click at [104, 71] on p "pl_329002" at bounding box center [89, 72] width 35 height 10
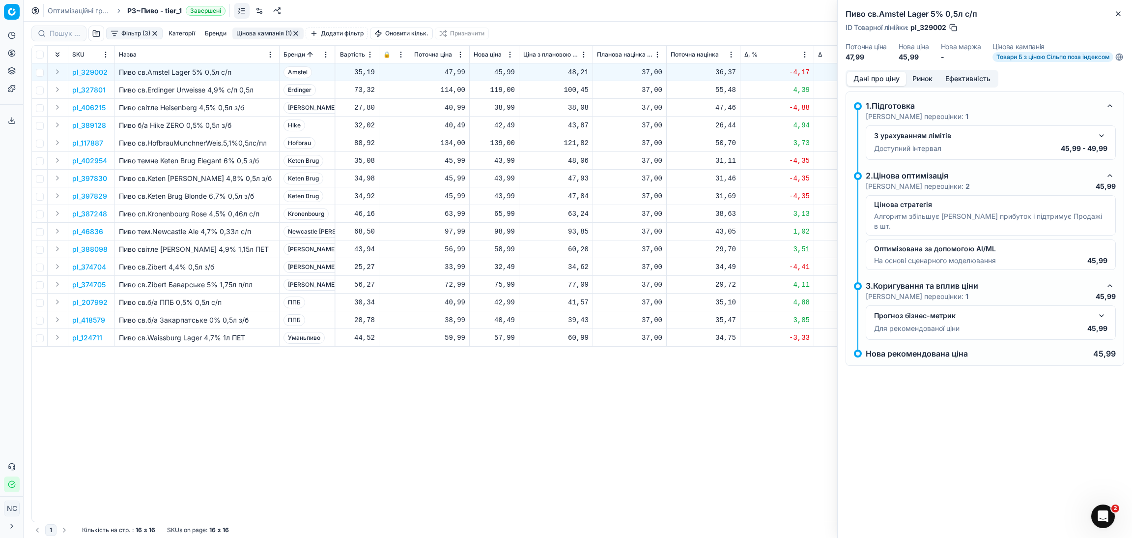
click at [917, 86] on button "Ринок" at bounding box center [922, 79] width 33 height 14
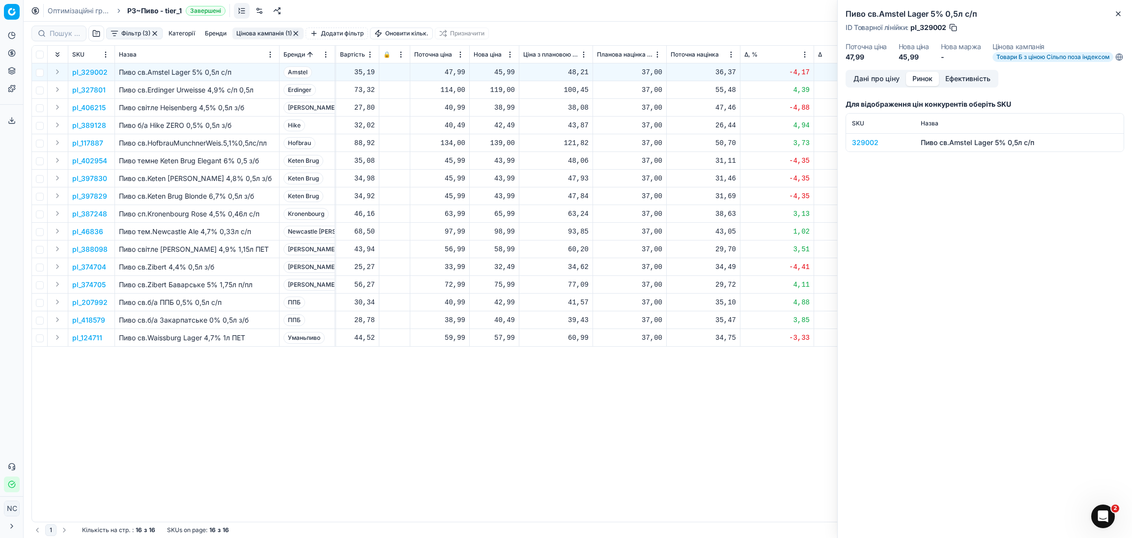
click at [869, 147] on div "329002" at bounding box center [880, 143] width 57 height 10
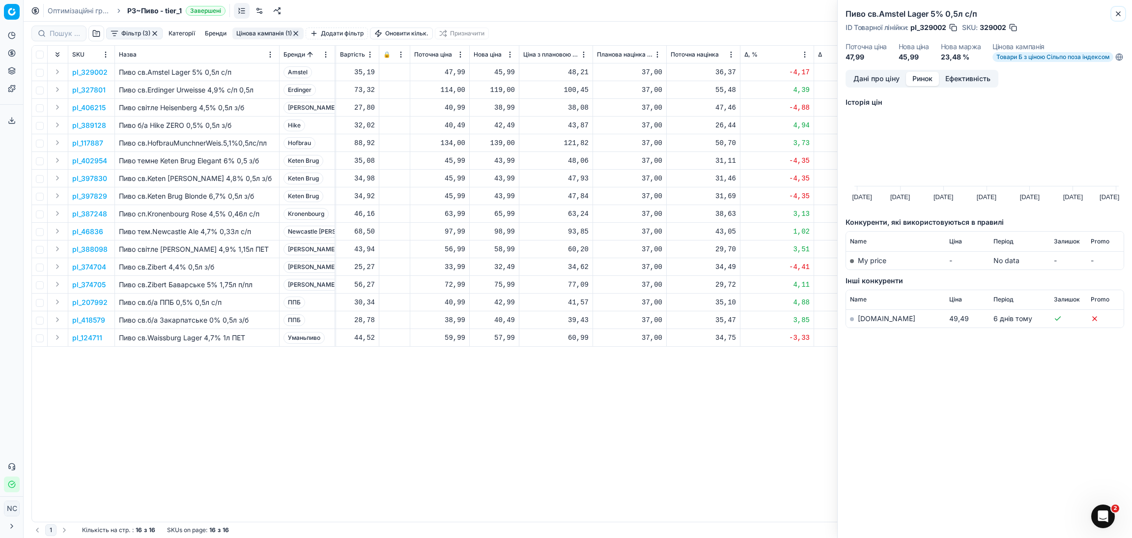
click at [1116, 15] on icon "button" at bounding box center [1119, 14] width 8 height 8
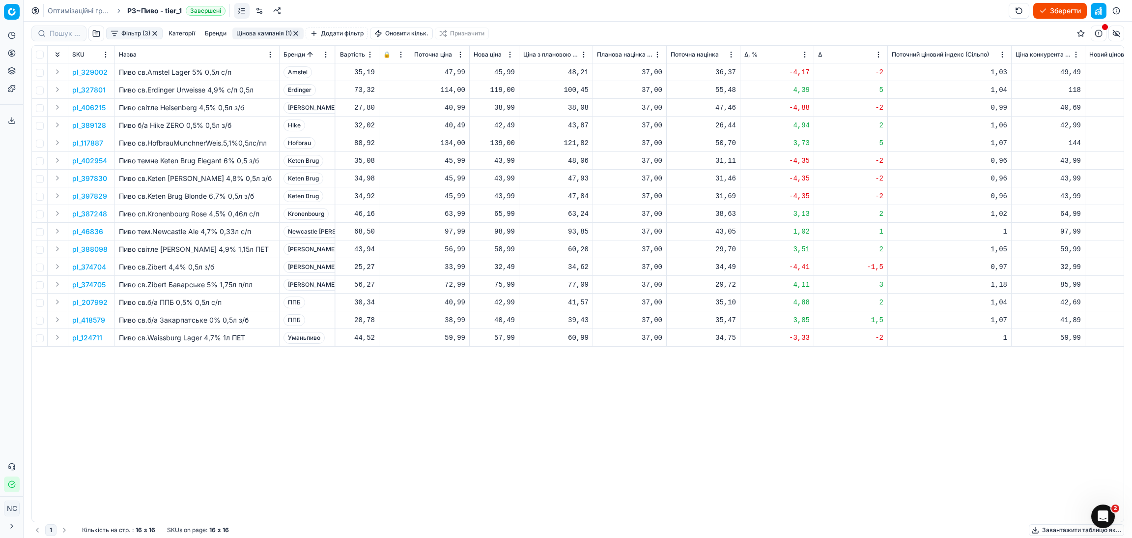
click at [275, 34] on button "Цінова кампанія (1)" at bounding box center [267, 34] width 71 height 12
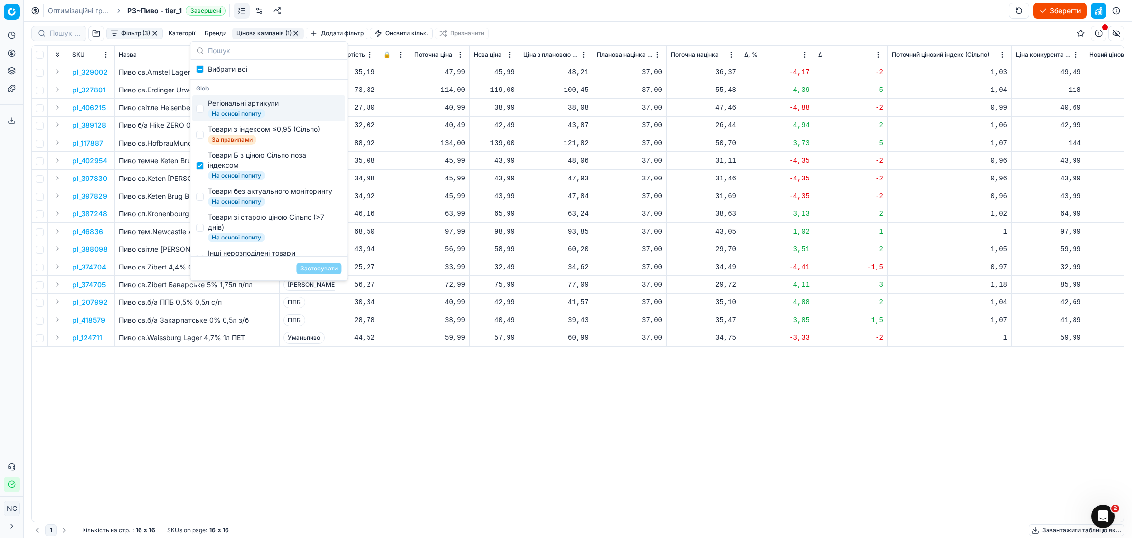
click at [520, 33] on div "Фільтр (3) Категорії [PERSON_NAME] кампанія (1) Додати фільтр Оновити кільк. Пр…" at bounding box center [577, 34] width 1093 height 24
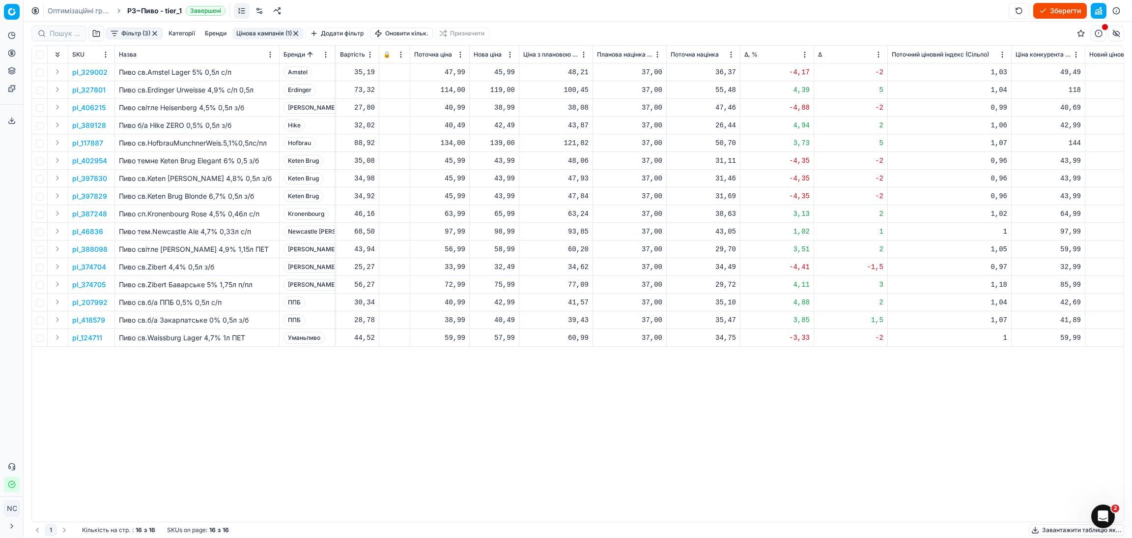
click at [87, 73] on p "pl_329002" at bounding box center [89, 72] width 35 height 10
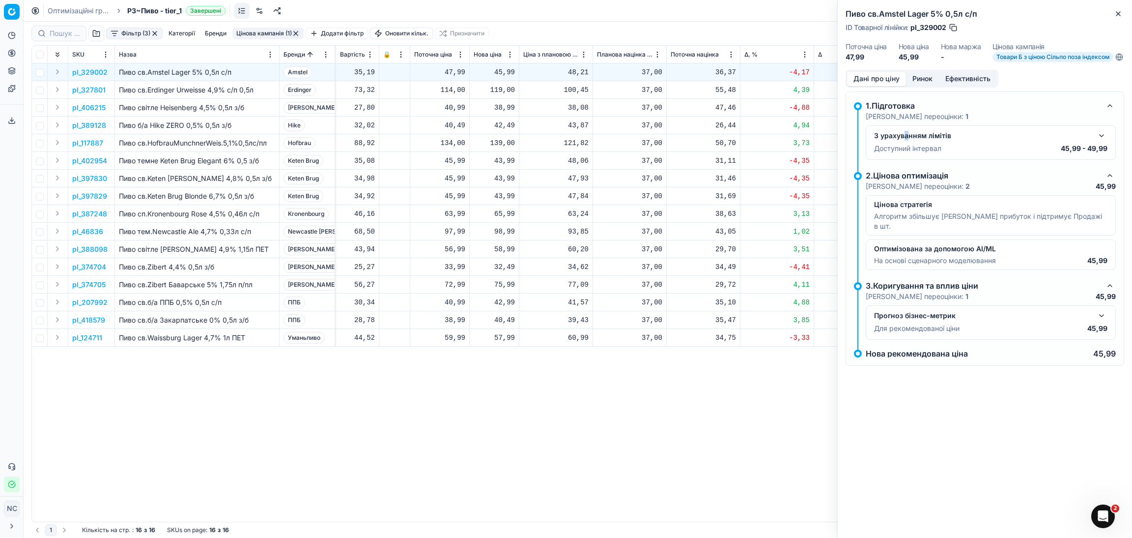
click at [907, 142] on div "З урахуванням лімітів" at bounding box center [990, 136] width 233 height 12
click at [922, 153] on p "Доступний інтервал" at bounding box center [907, 149] width 67 height 10
click at [1101, 142] on button "button" at bounding box center [1102, 136] width 12 height 12
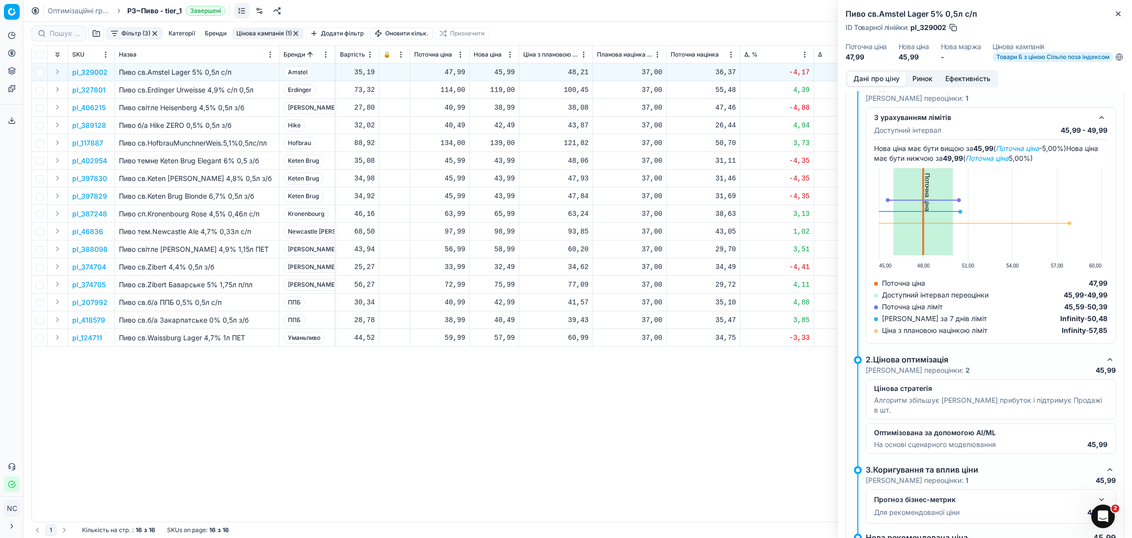
scroll to position [0, 0]
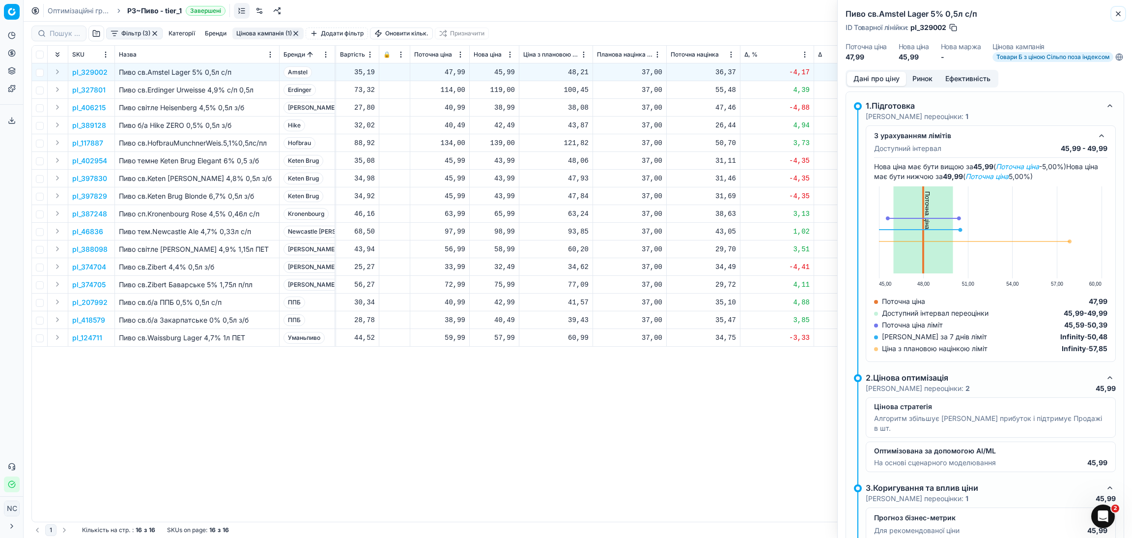
click at [1116, 13] on icon "button" at bounding box center [1119, 14] width 8 height 8
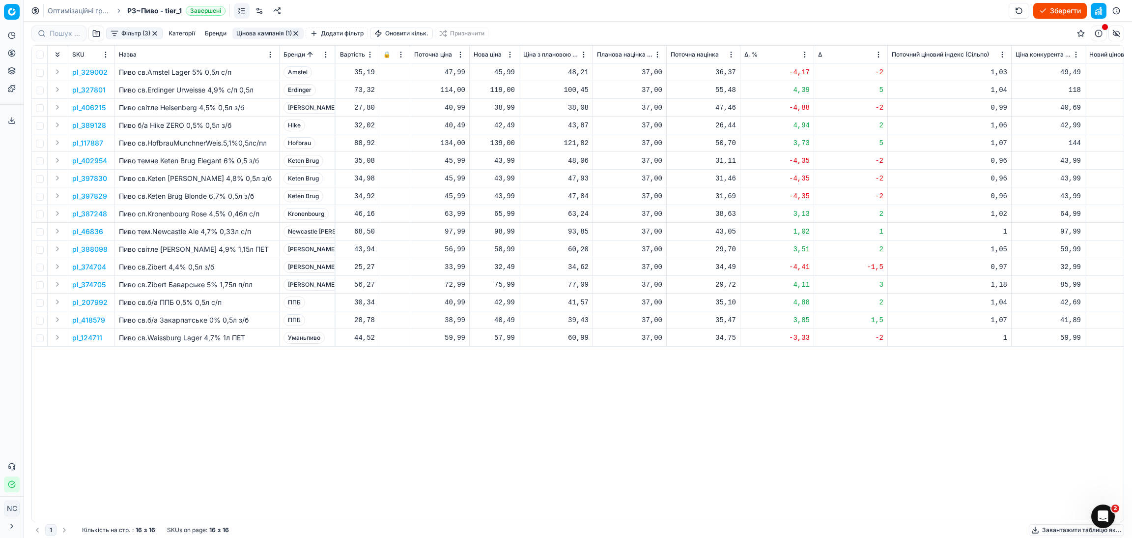
click at [508, 73] on div "45,99" at bounding box center [494, 72] width 41 height 10
type input "47.99"
click at [100, 91] on p "pl_327801" at bounding box center [88, 90] width 33 height 10
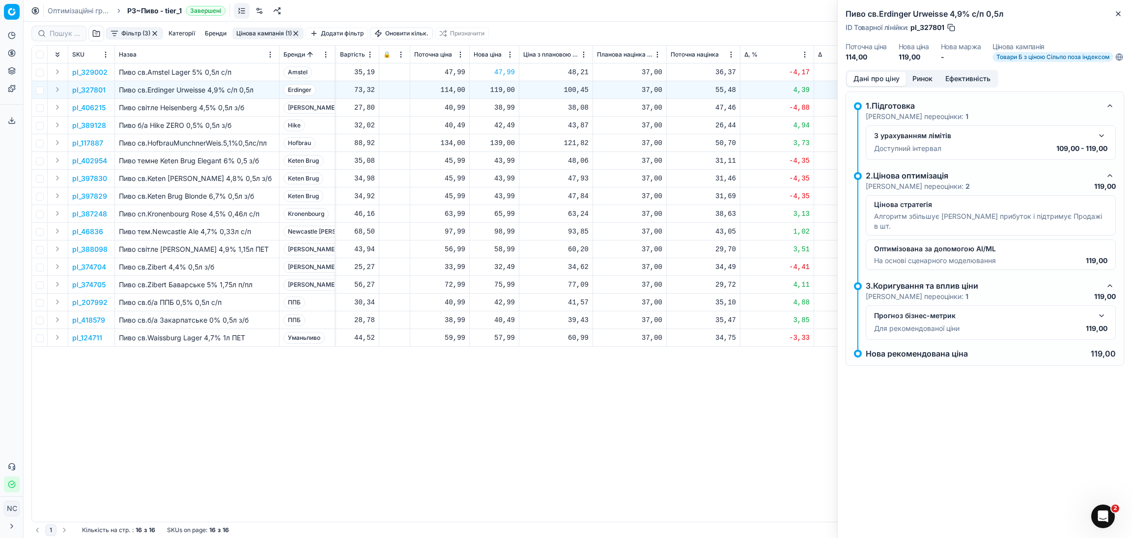
click at [920, 86] on button "Ринок" at bounding box center [922, 79] width 33 height 14
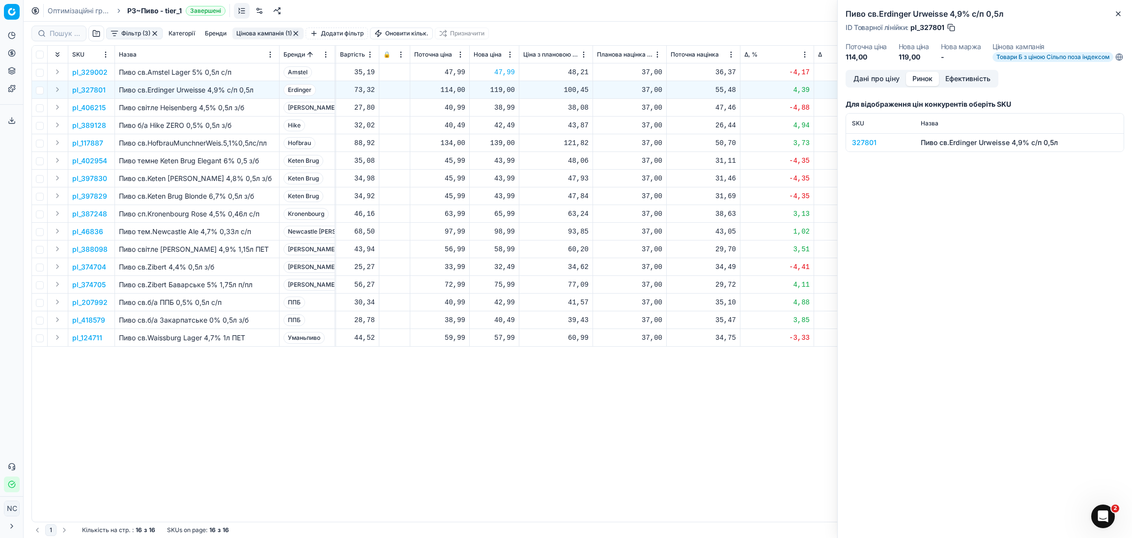
click at [863, 147] on div "327801" at bounding box center [880, 143] width 57 height 10
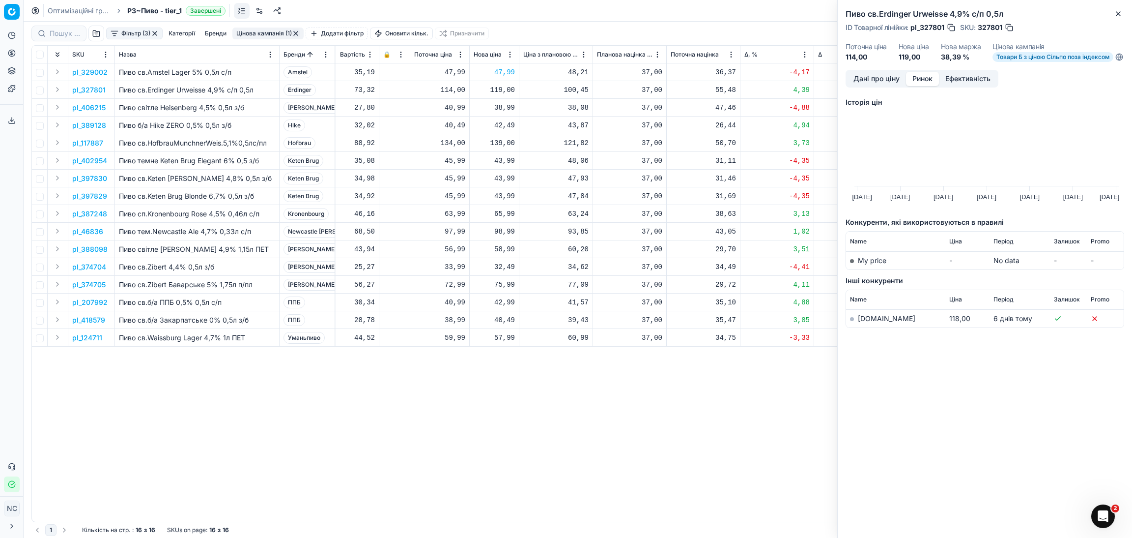
click at [875, 322] on link "[DOMAIN_NAME]" at bounding box center [887, 318] width 58 height 8
click at [879, 86] on button "Дані про ціну" at bounding box center [876, 79] width 59 height 14
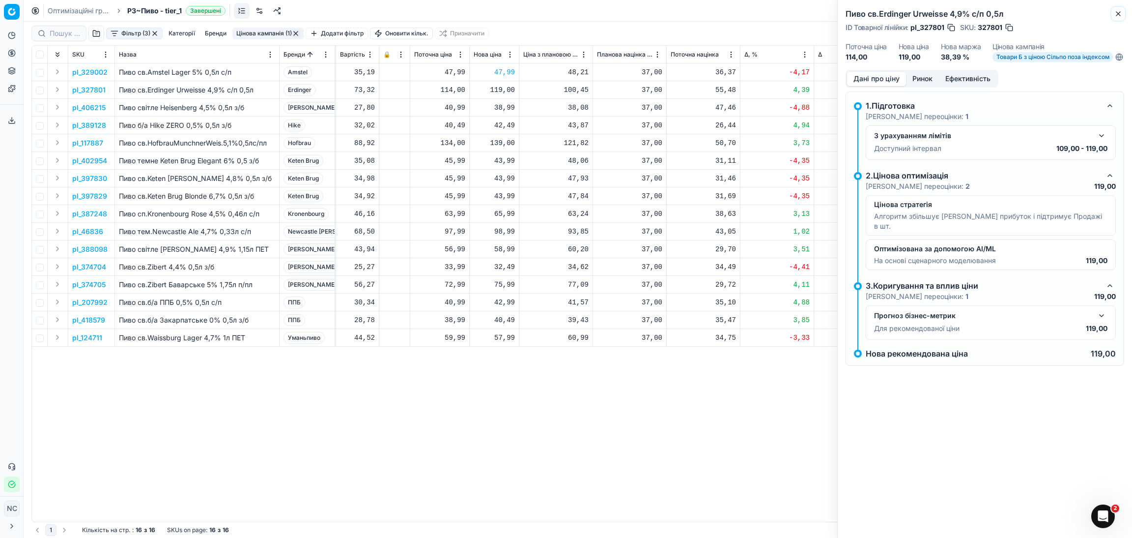
click at [1121, 12] on icon "button" at bounding box center [1119, 14] width 8 height 8
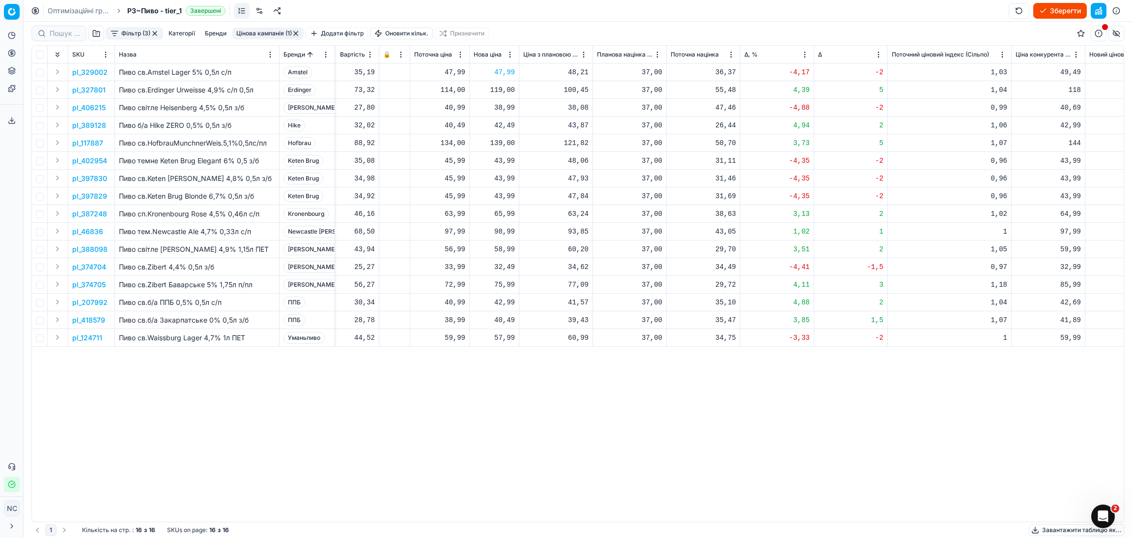
click at [98, 109] on p "pl_406215" at bounding box center [88, 108] width 33 height 10
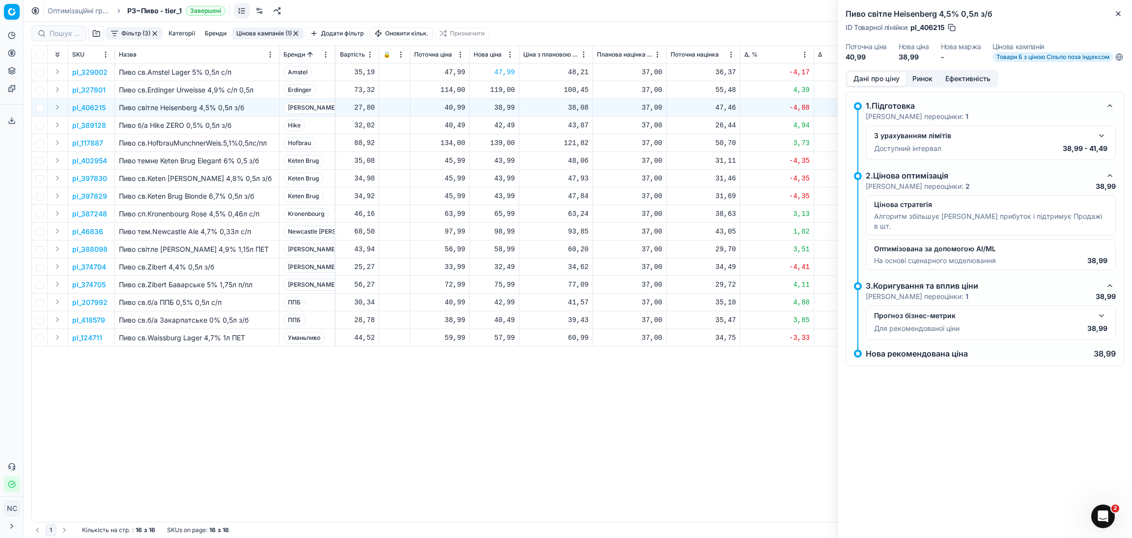
click at [925, 83] on button "Ринок" at bounding box center [922, 79] width 33 height 14
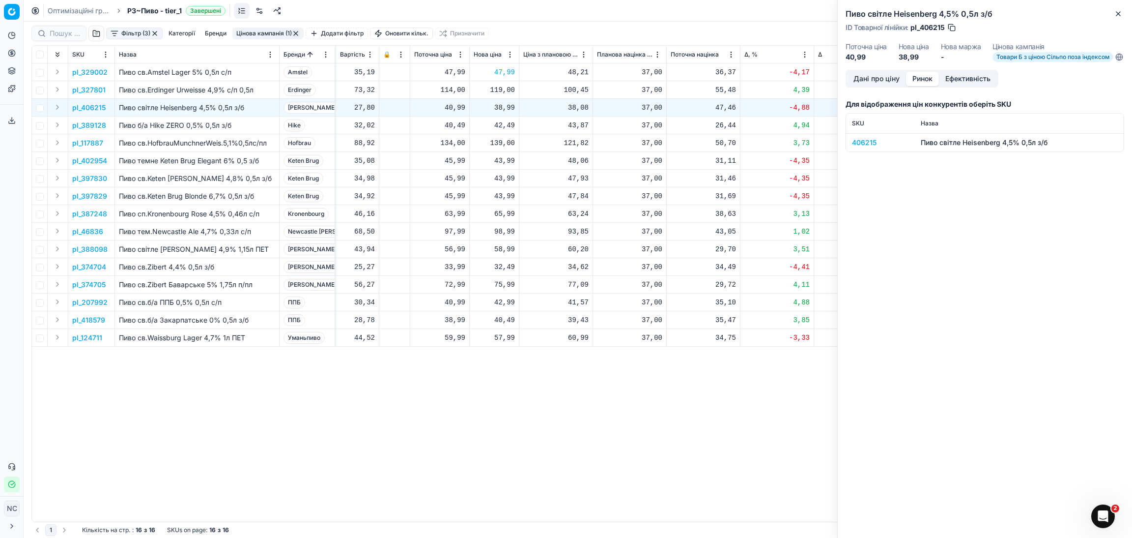
click at [869, 147] on div "406215" at bounding box center [880, 143] width 57 height 10
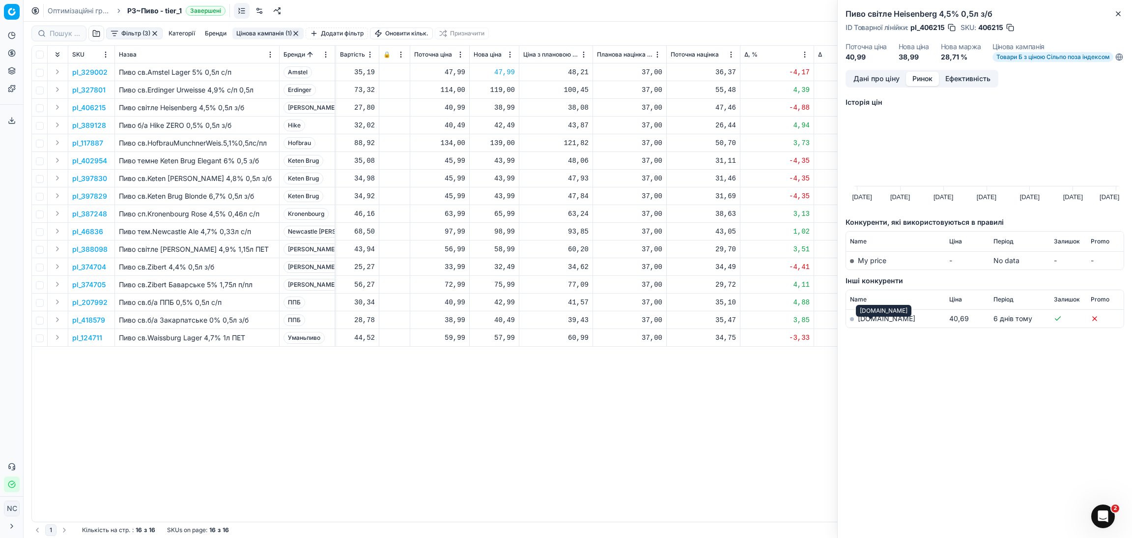
click at [868, 322] on link "[DOMAIN_NAME]" at bounding box center [887, 318] width 58 height 8
click at [875, 86] on button "Дані про ціну" at bounding box center [876, 79] width 59 height 14
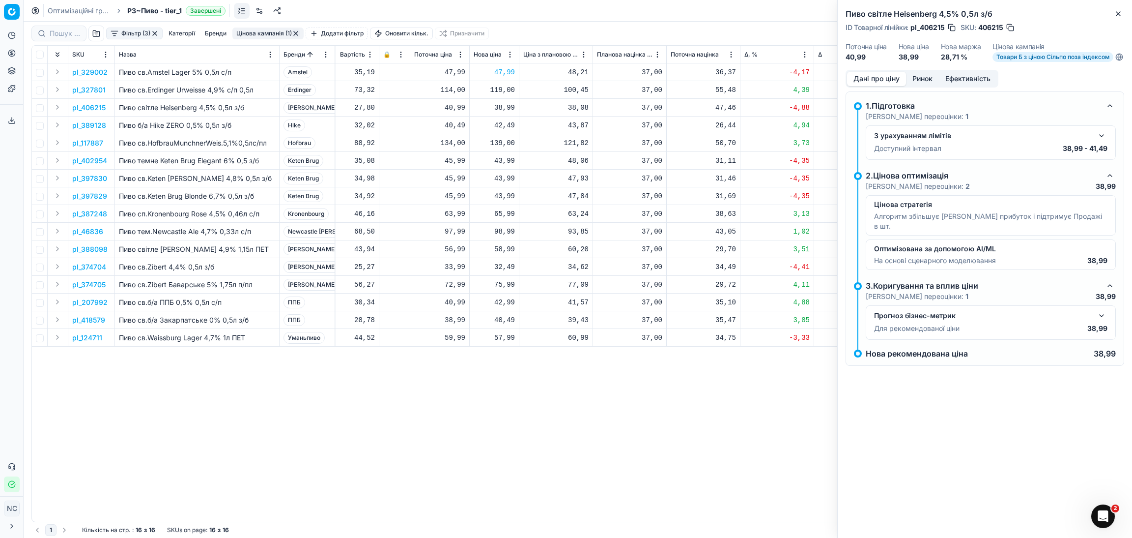
click at [967, 86] on button "Ефективність" at bounding box center [968, 79] width 58 height 14
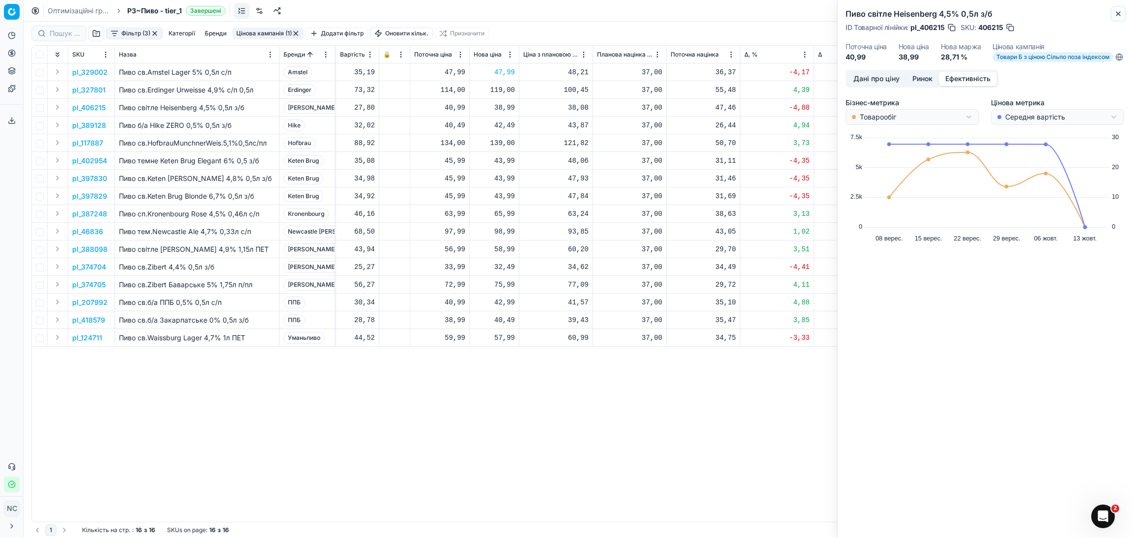
click at [1117, 16] on icon "button" at bounding box center [1119, 14] width 8 height 8
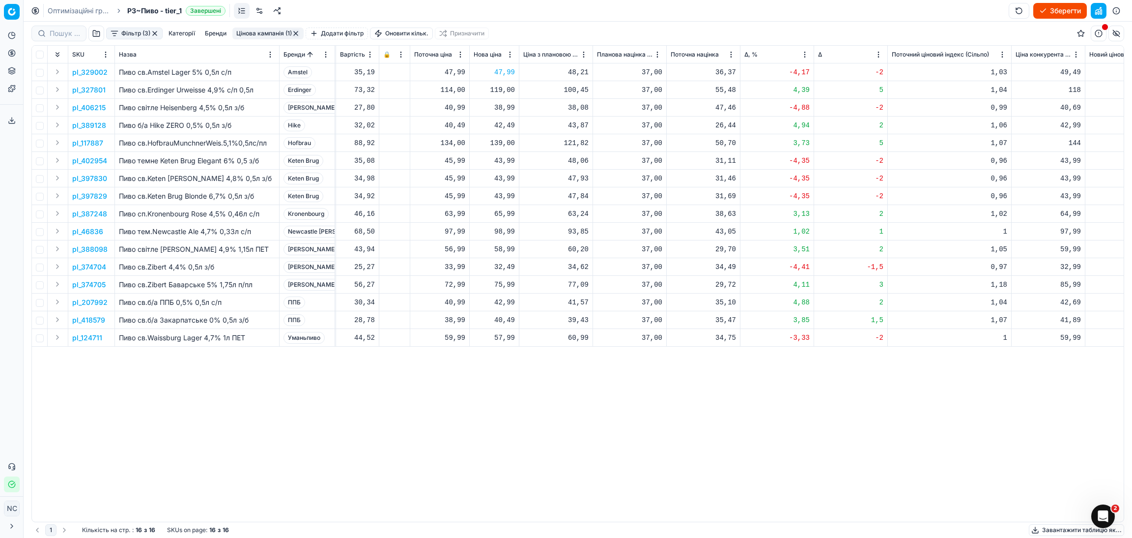
click at [490, 107] on div "38,99" at bounding box center [494, 108] width 41 height 10
type input "3"
type input "40.99"
click at [81, 128] on p "pl_389128" at bounding box center [89, 125] width 34 height 10
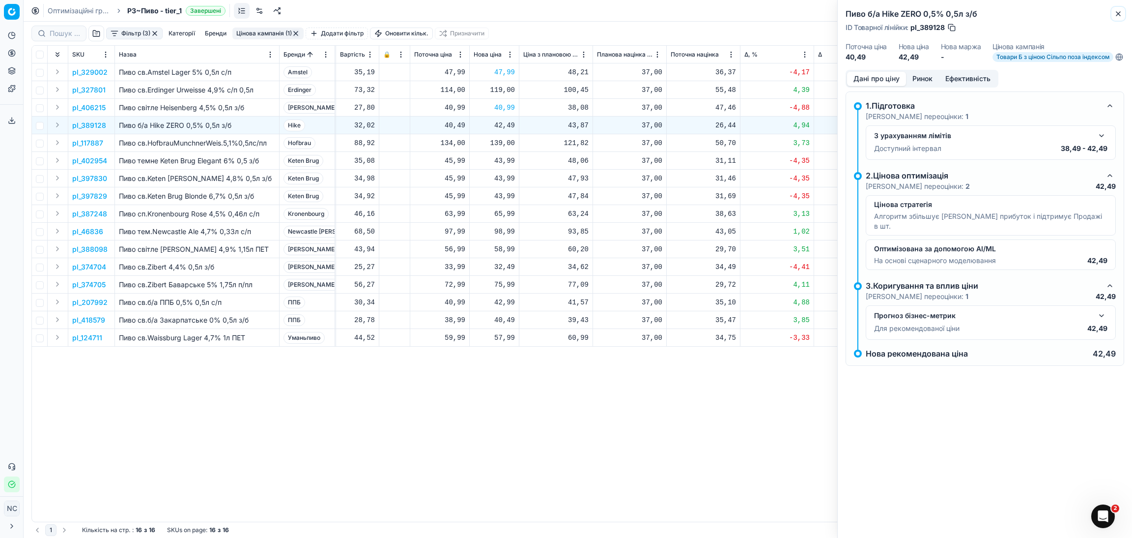
click at [1121, 13] on icon "button" at bounding box center [1119, 14] width 8 height 8
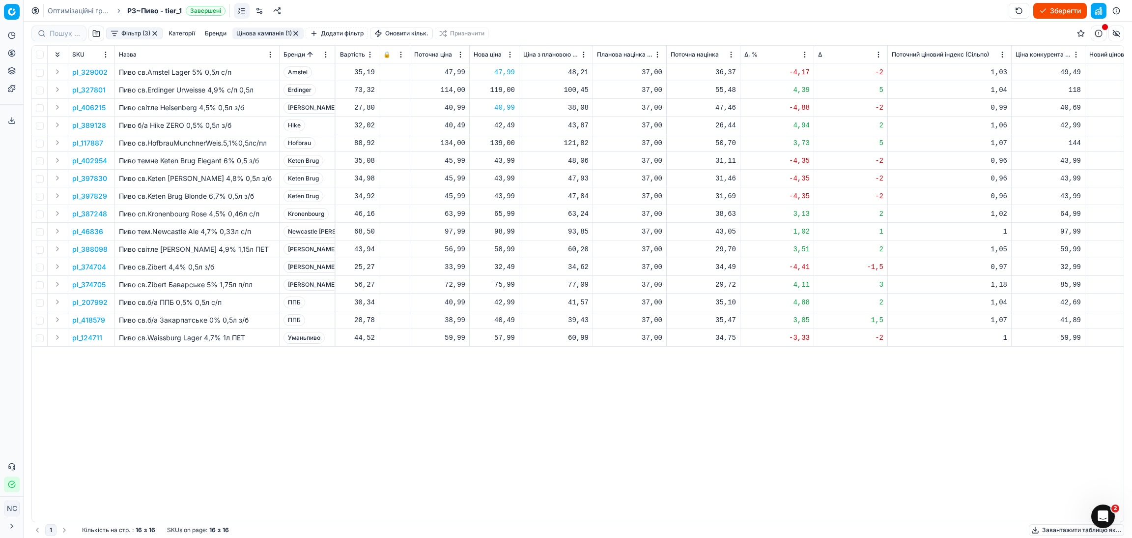
click at [94, 124] on p "pl_389128" at bounding box center [89, 125] width 34 height 10
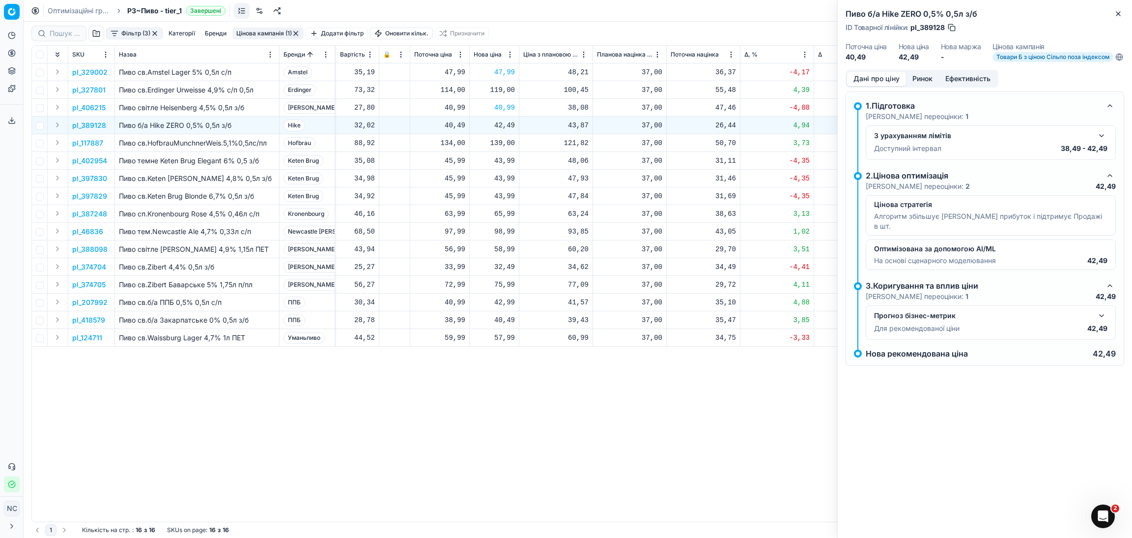
click at [926, 86] on button "Ринок" at bounding box center [922, 79] width 33 height 14
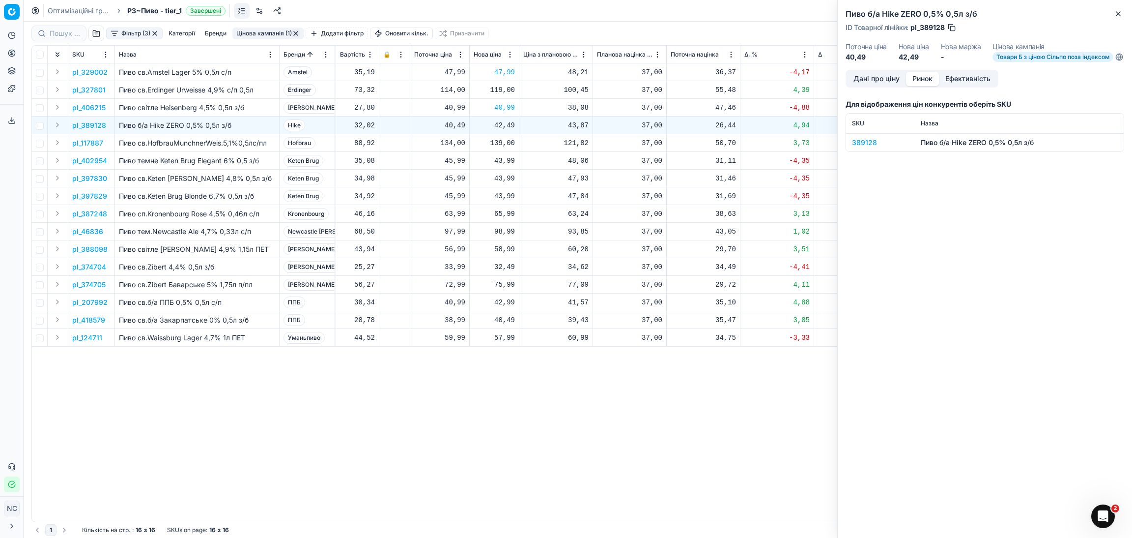
click at [869, 145] on div "389128" at bounding box center [880, 143] width 57 height 10
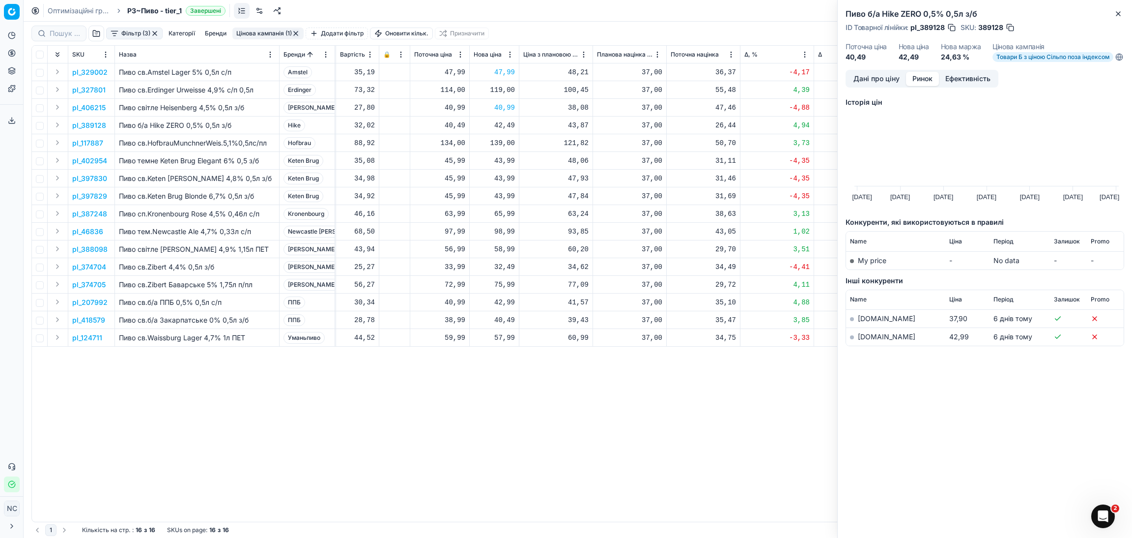
click at [878, 341] on link "[DOMAIN_NAME]" at bounding box center [887, 336] width 58 height 8
click at [1128, 16] on div "Пиво б/а Hike ZERO 0,5% 0,5л з/б ID Товарної лінійки : pl_389128 SKU : 389128 П…" at bounding box center [985, 35] width 294 height 70
click at [1116, 16] on icon "button" at bounding box center [1119, 14] width 8 height 8
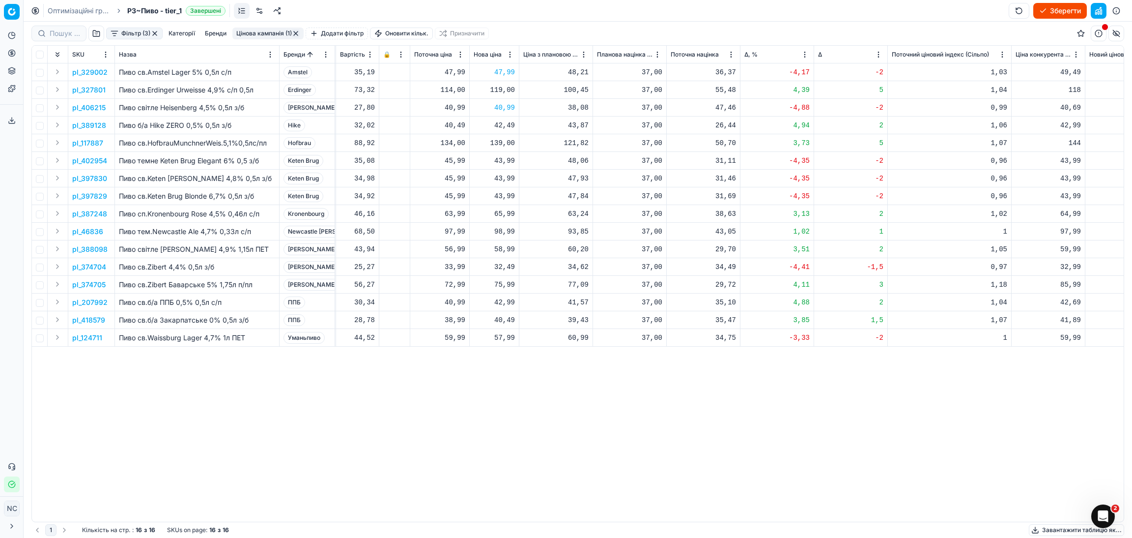
click at [95, 144] on p "pl_117887" at bounding box center [87, 143] width 31 height 10
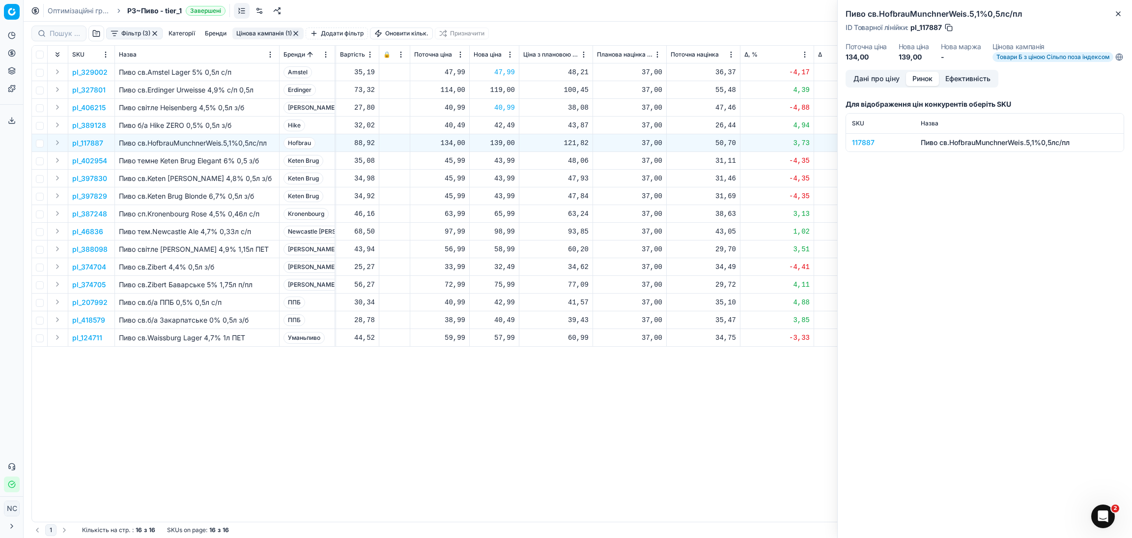
click at [935, 84] on button "Ринок" at bounding box center [922, 79] width 33 height 14
click at [864, 147] on div "117887" at bounding box center [880, 143] width 57 height 10
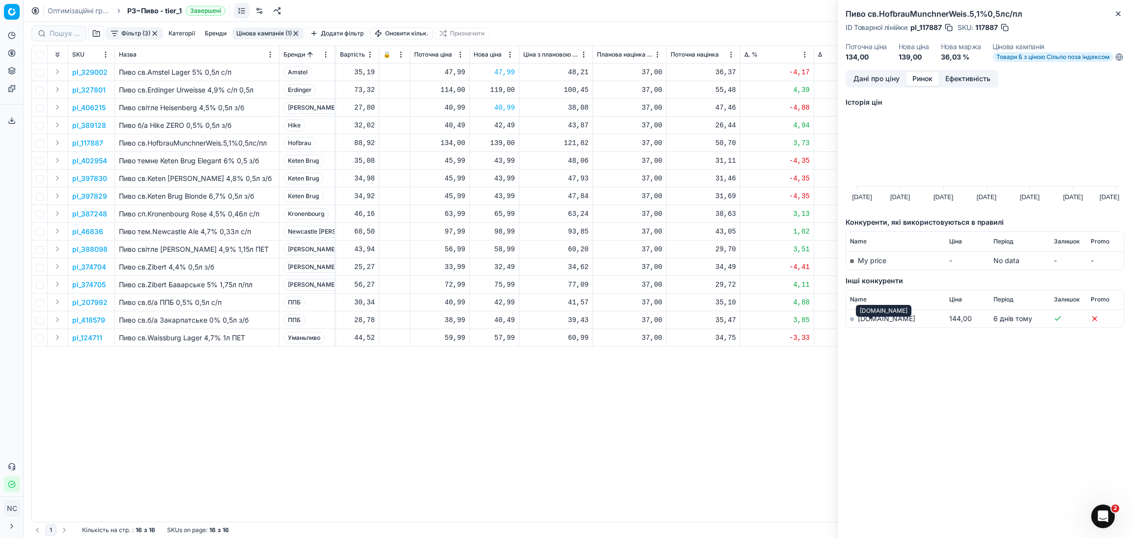
click at [878, 322] on link "[DOMAIN_NAME]" at bounding box center [887, 318] width 58 height 8
click at [1120, 18] on button "Close" at bounding box center [1119, 14] width 12 height 12
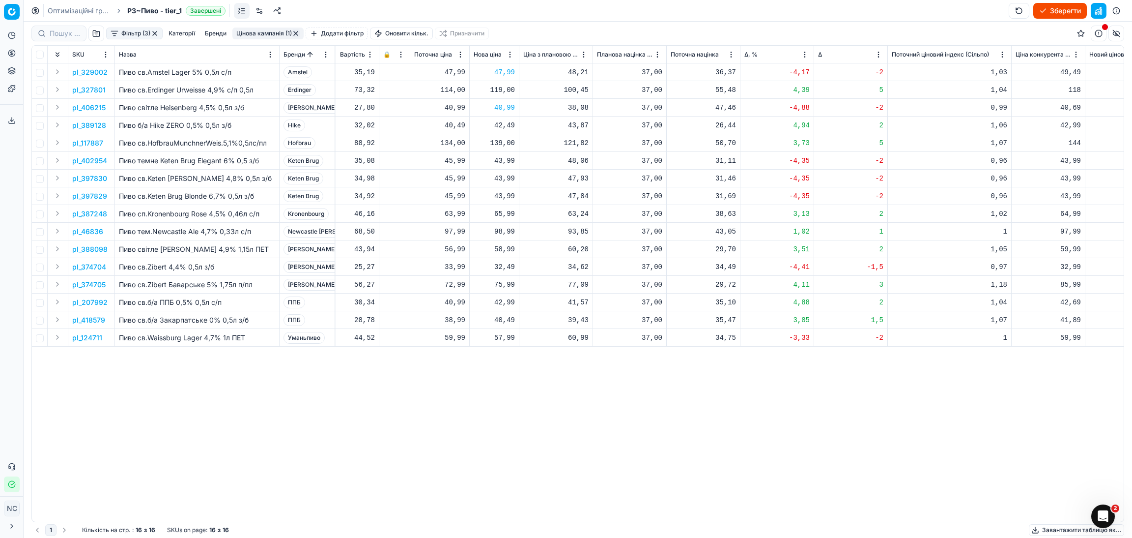
click at [93, 162] on p "pl_402954" at bounding box center [89, 161] width 35 height 10
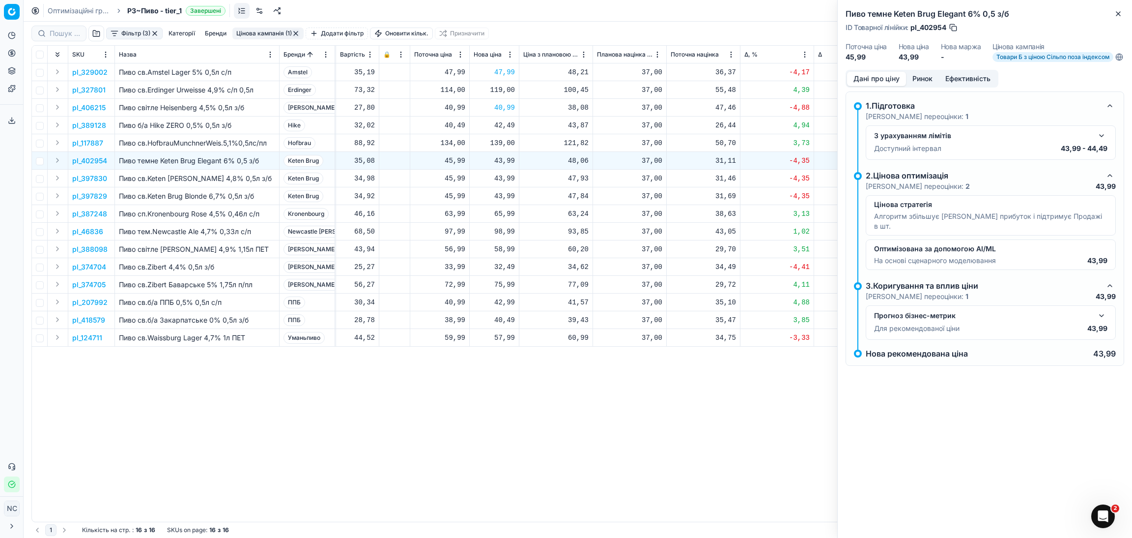
click at [925, 85] on button "Ринок" at bounding box center [922, 79] width 33 height 14
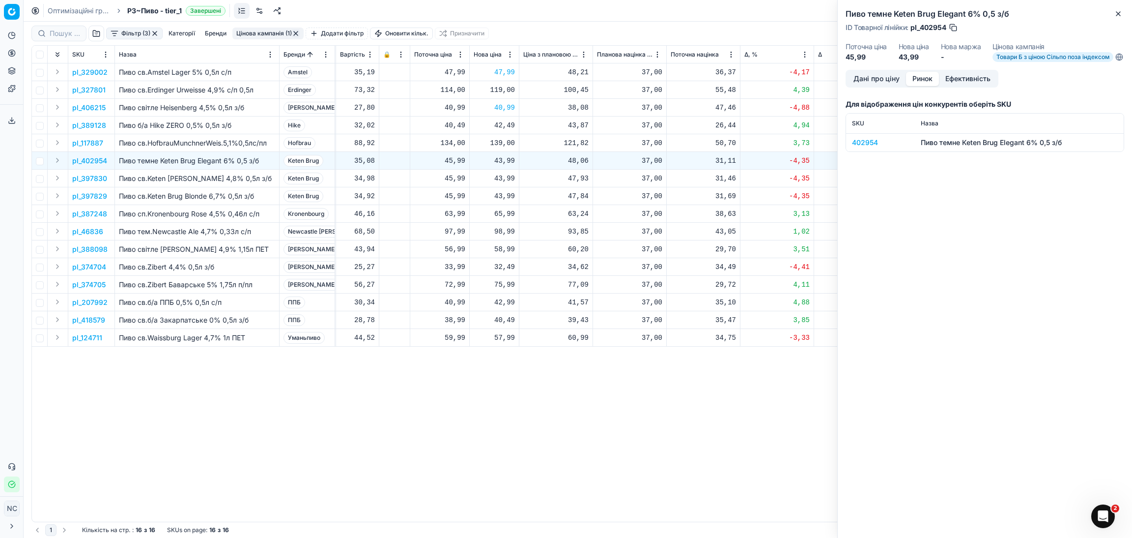
click at [867, 147] on div "402954" at bounding box center [880, 143] width 57 height 10
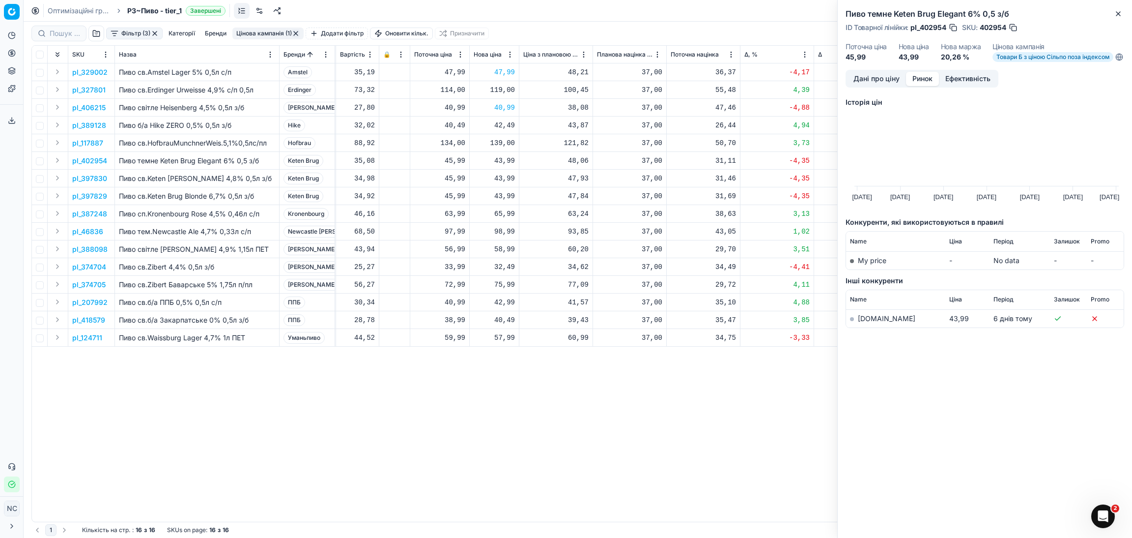
click at [871, 328] on td "[DOMAIN_NAME]" at bounding box center [895, 319] width 99 height 18
click at [859, 322] on link "[DOMAIN_NAME]" at bounding box center [887, 318] width 58 height 8
click at [1124, 14] on button "Close" at bounding box center [1119, 14] width 12 height 12
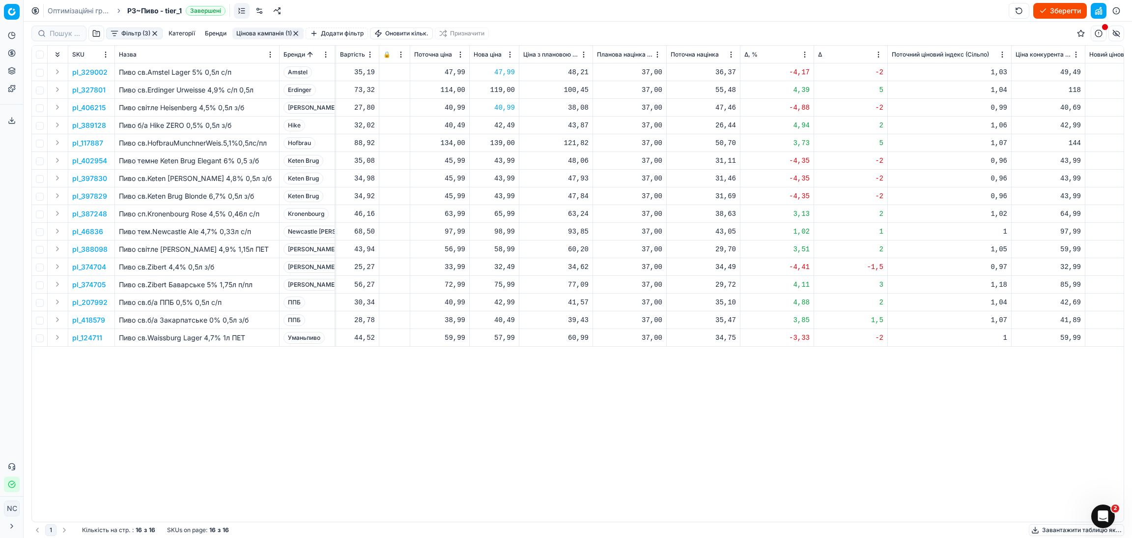
click at [92, 215] on p "pl_387248" at bounding box center [89, 214] width 35 height 10
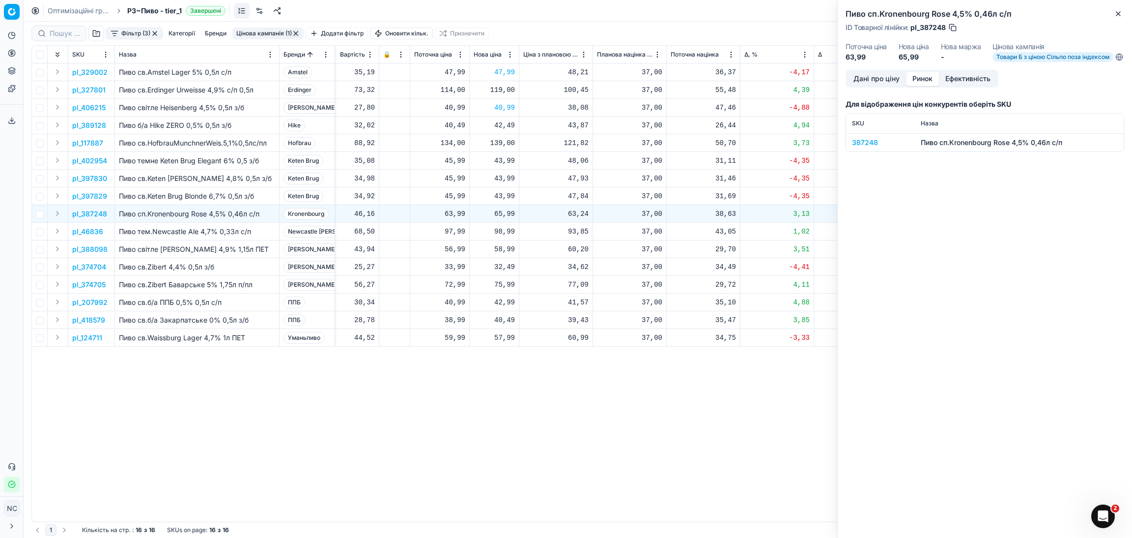
click at [929, 86] on button "Ринок" at bounding box center [922, 79] width 33 height 14
click at [866, 145] on div "387248" at bounding box center [880, 143] width 57 height 10
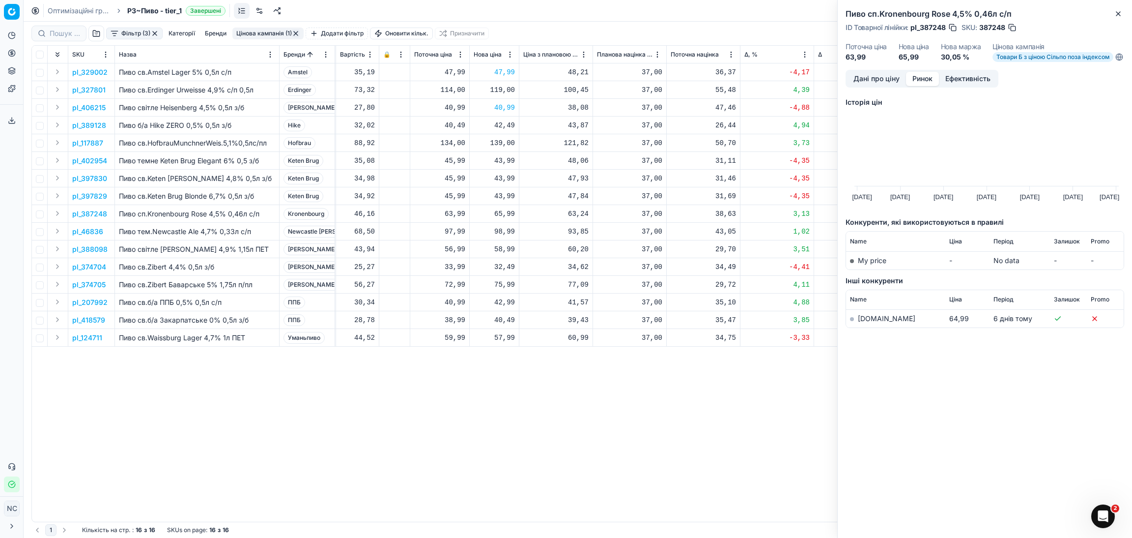
click at [869, 322] on link "[DOMAIN_NAME]" at bounding box center [887, 318] width 58 height 8
click at [882, 82] on button "Дані про ціну" at bounding box center [876, 79] width 59 height 14
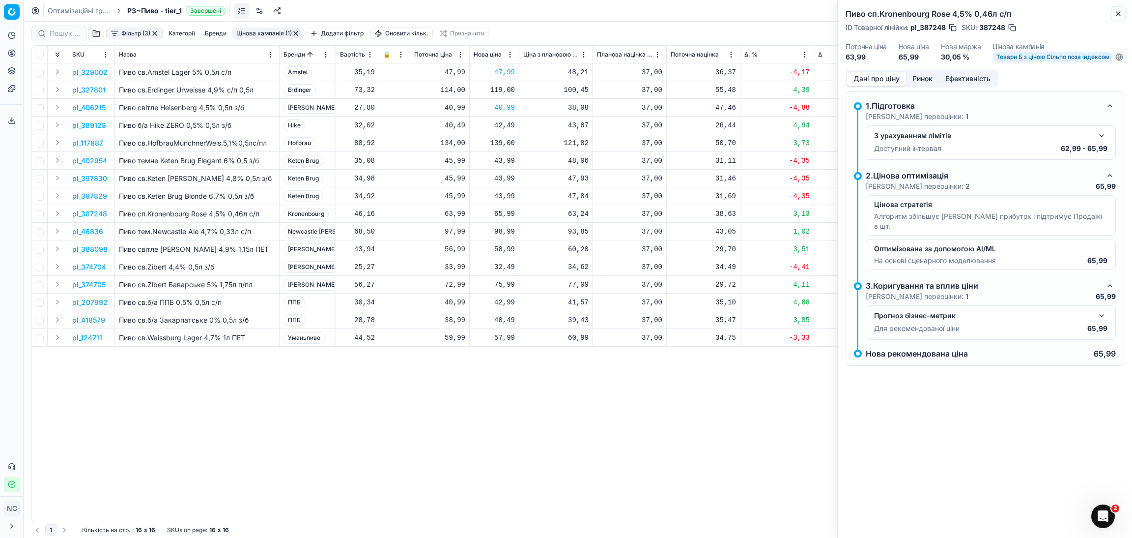
click at [1120, 15] on icon "button" at bounding box center [1119, 14] width 4 height 4
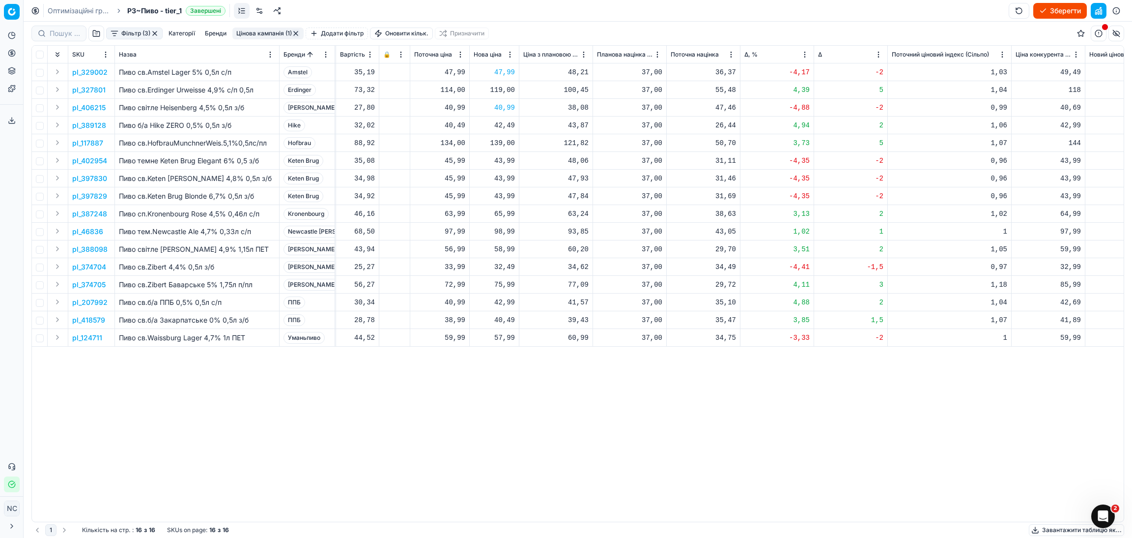
click at [87, 231] on p "pl_46836" at bounding box center [87, 232] width 31 height 10
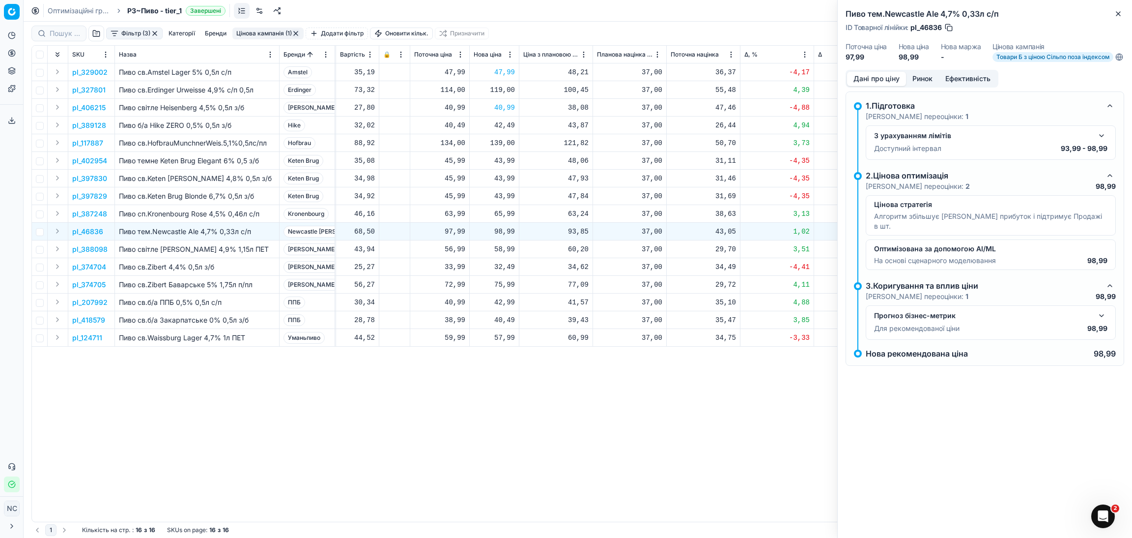
click at [923, 86] on button "Ринок" at bounding box center [922, 79] width 33 height 14
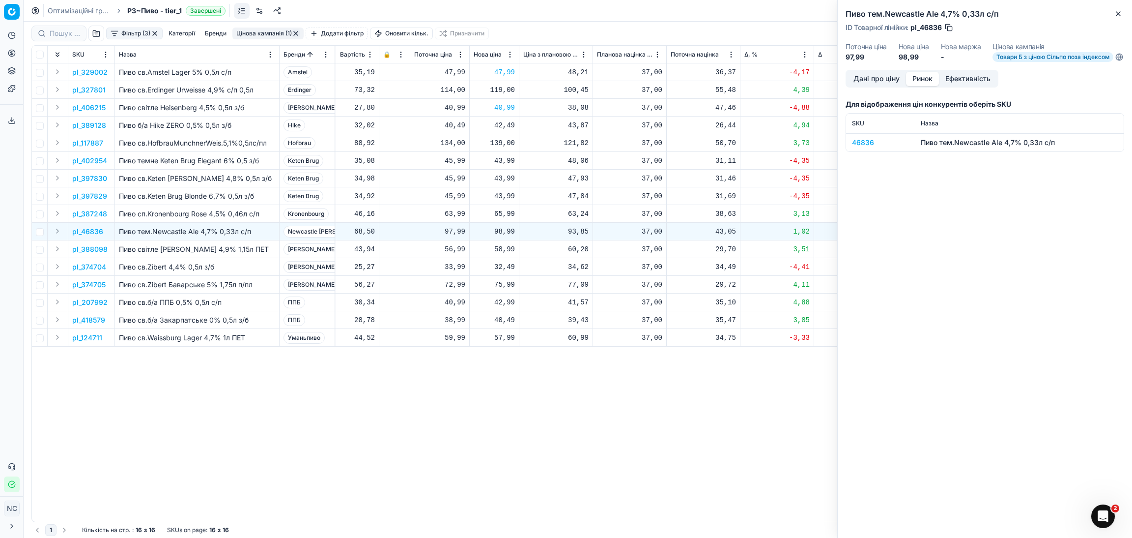
click at [866, 147] on div "46836" at bounding box center [880, 143] width 57 height 10
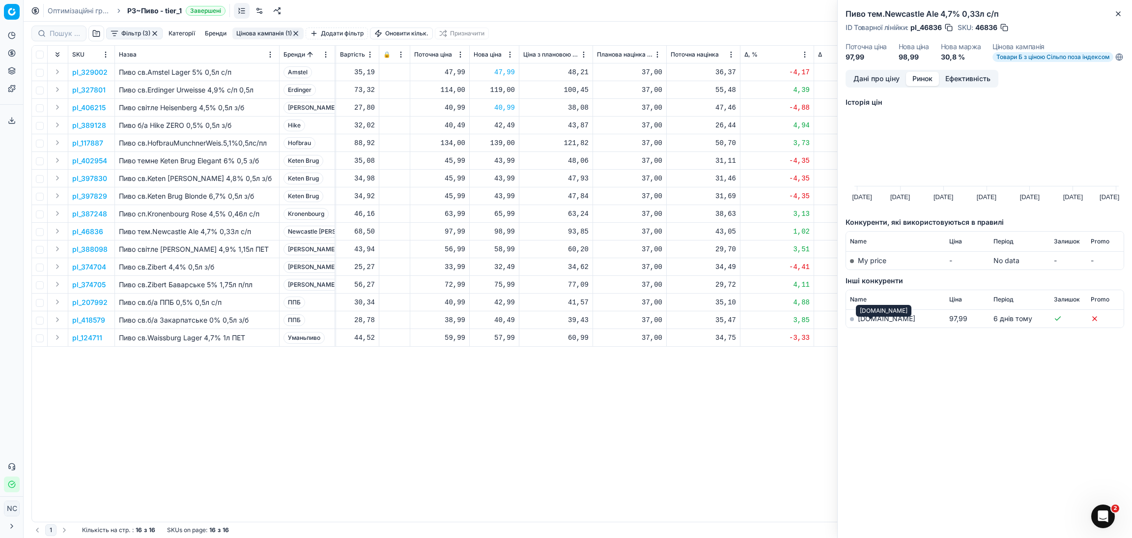
click at [867, 322] on link "[DOMAIN_NAME]" at bounding box center [887, 318] width 58 height 8
click at [1126, 16] on div "Пиво тем.Newcastle Ale 4,7% 0,33л с/п ID Товарної лінійки : pl_46836 SKU : 4683…" at bounding box center [985, 35] width 294 height 70
click at [1118, 13] on icon "button" at bounding box center [1119, 14] width 4 height 4
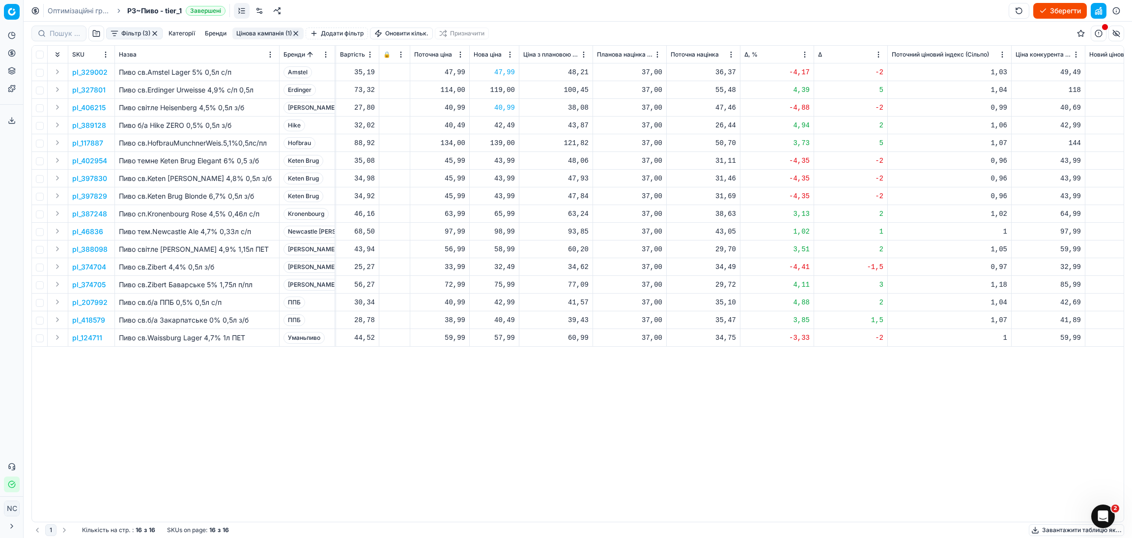
click at [91, 250] on p "pl_388098" at bounding box center [89, 249] width 35 height 10
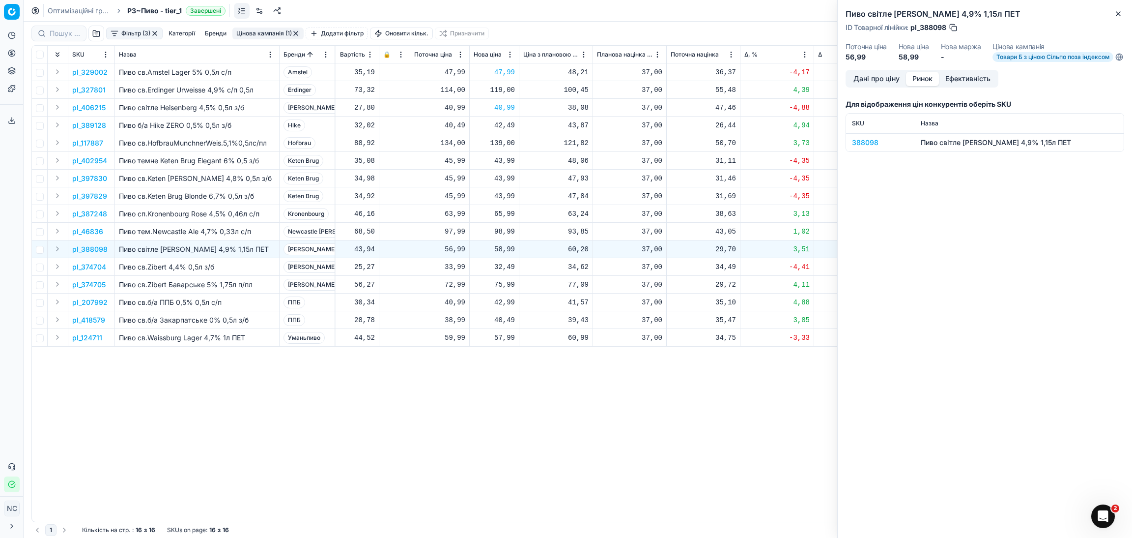
click at [920, 86] on button "Ринок" at bounding box center [922, 79] width 33 height 14
click at [869, 147] on div "388098" at bounding box center [880, 143] width 57 height 10
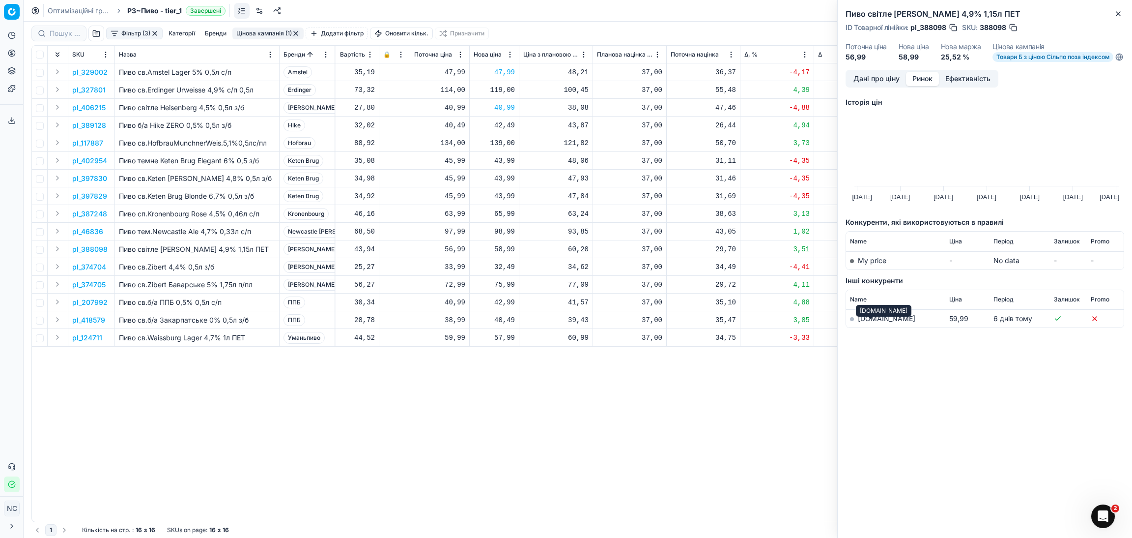
click at [874, 322] on link "[DOMAIN_NAME]" at bounding box center [887, 318] width 58 height 8
click at [1120, 16] on icon "button" at bounding box center [1119, 14] width 8 height 8
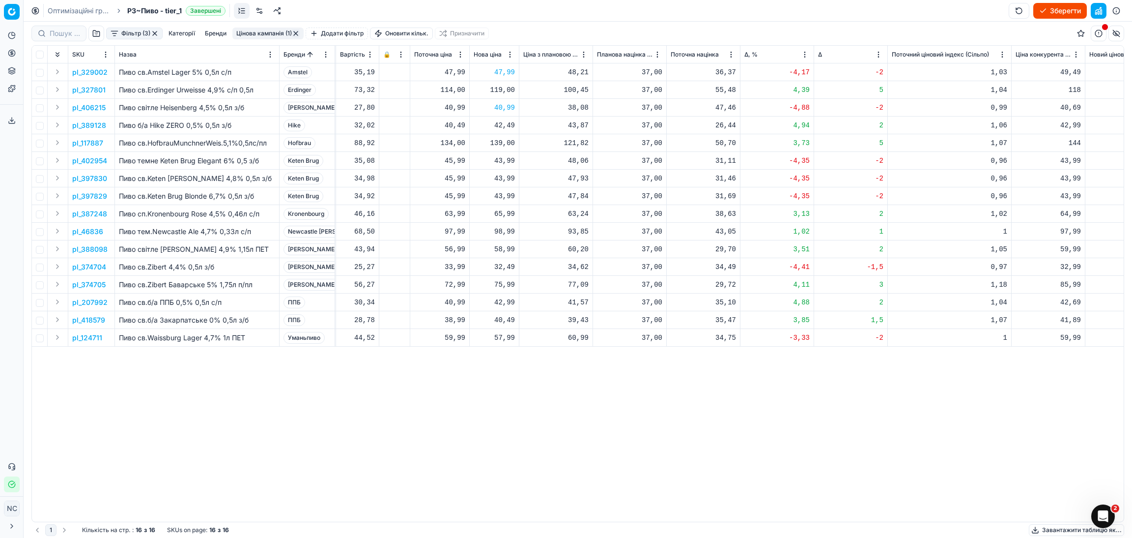
click at [96, 265] on p "pl_374704" at bounding box center [89, 267] width 34 height 10
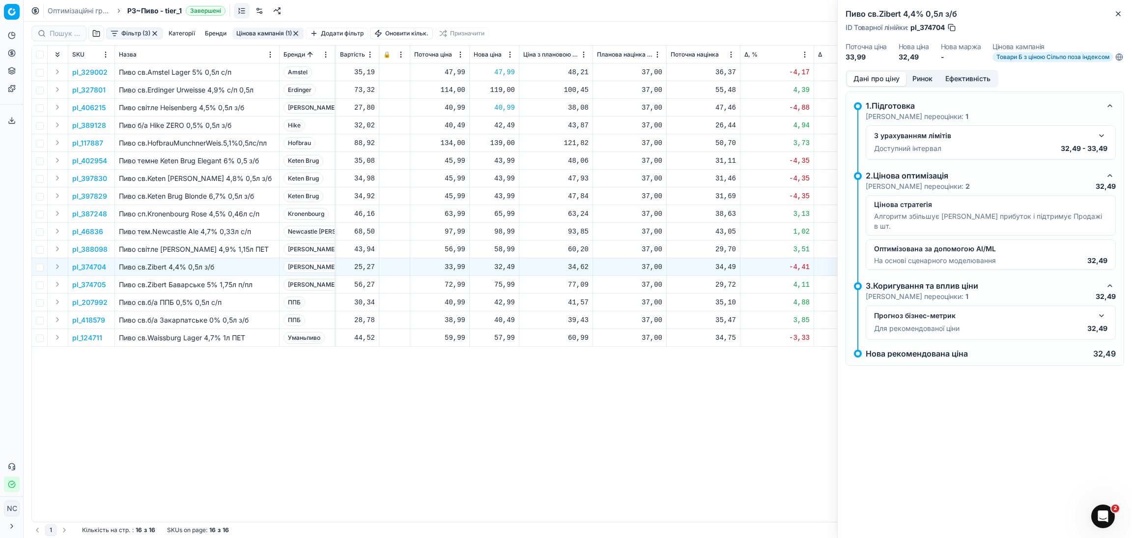
click at [920, 82] on button "Ринок" at bounding box center [922, 79] width 33 height 14
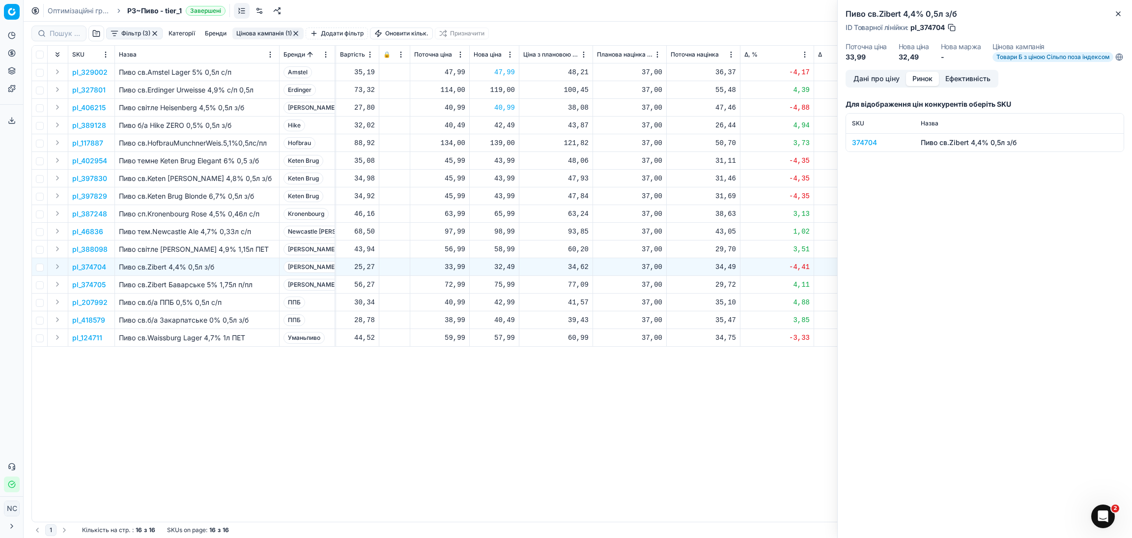
click at [868, 147] on div "374704" at bounding box center [880, 143] width 57 height 10
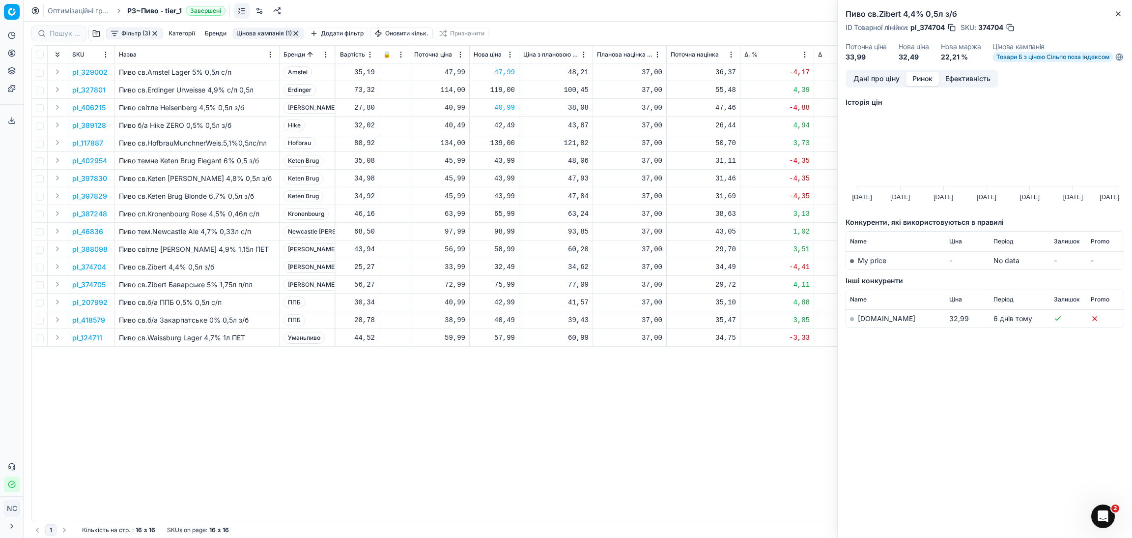
click at [879, 322] on link "[DOMAIN_NAME]" at bounding box center [887, 318] width 58 height 8
click at [1117, 13] on icon "button" at bounding box center [1119, 14] width 8 height 8
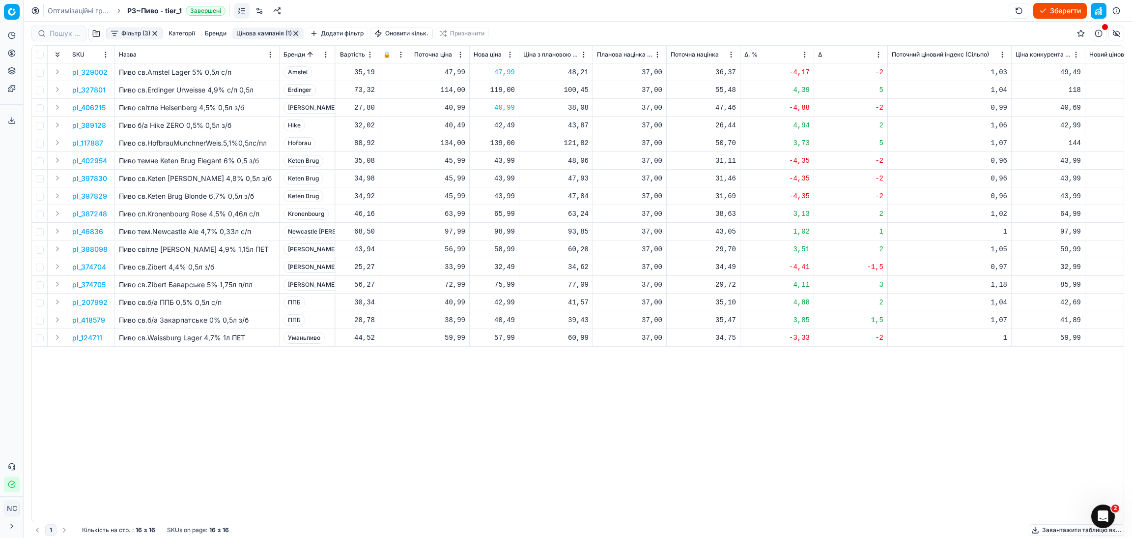
click at [503, 268] on div "32,49" at bounding box center [494, 267] width 41 height 10
type input "32.99"
click at [103, 283] on p "pl_374705" at bounding box center [88, 285] width 33 height 10
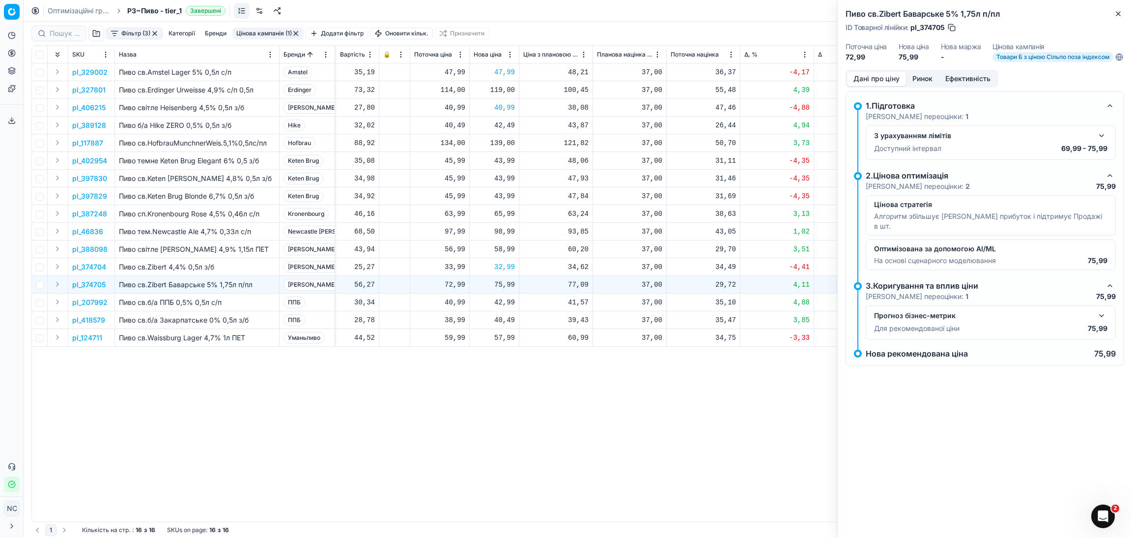
click at [916, 84] on button "Ринок" at bounding box center [922, 79] width 33 height 14
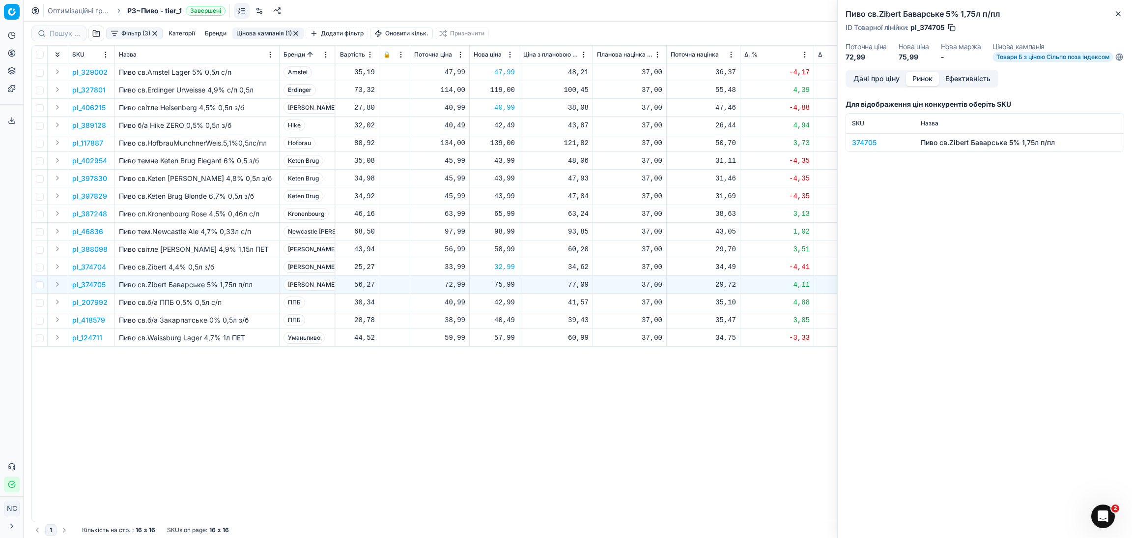
click at [854, 147] on div "374705" at bounding box center [880, 143] width 57 height 10
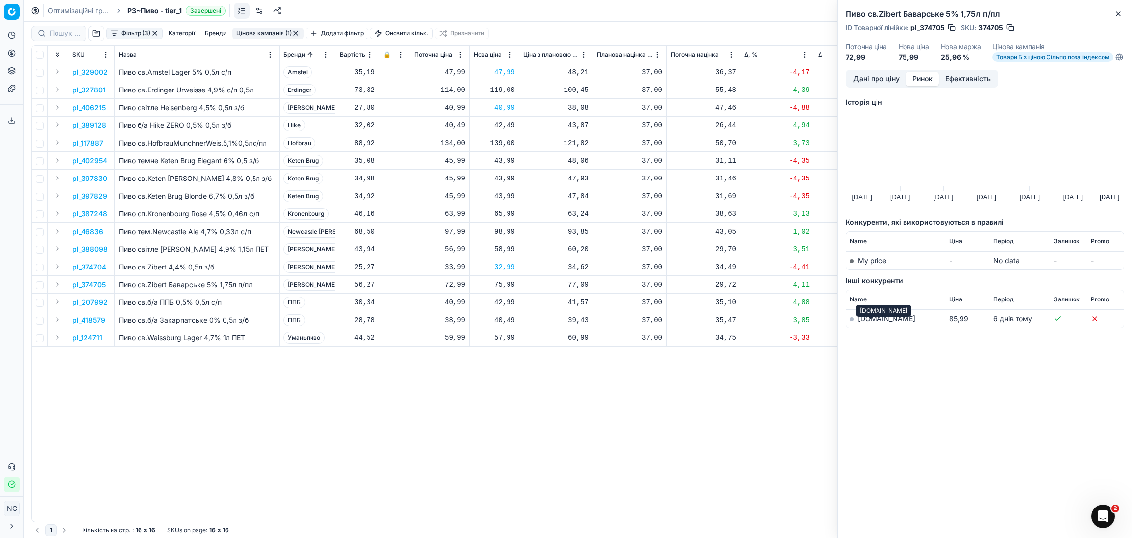
click at [878, 322] on link "[DOMAIN_NAME]" at bounding box center [887, 318] width 58 height 8
click at [1121, 15] on icon "button" at bounding box center [1119, 14] width 8 height 8
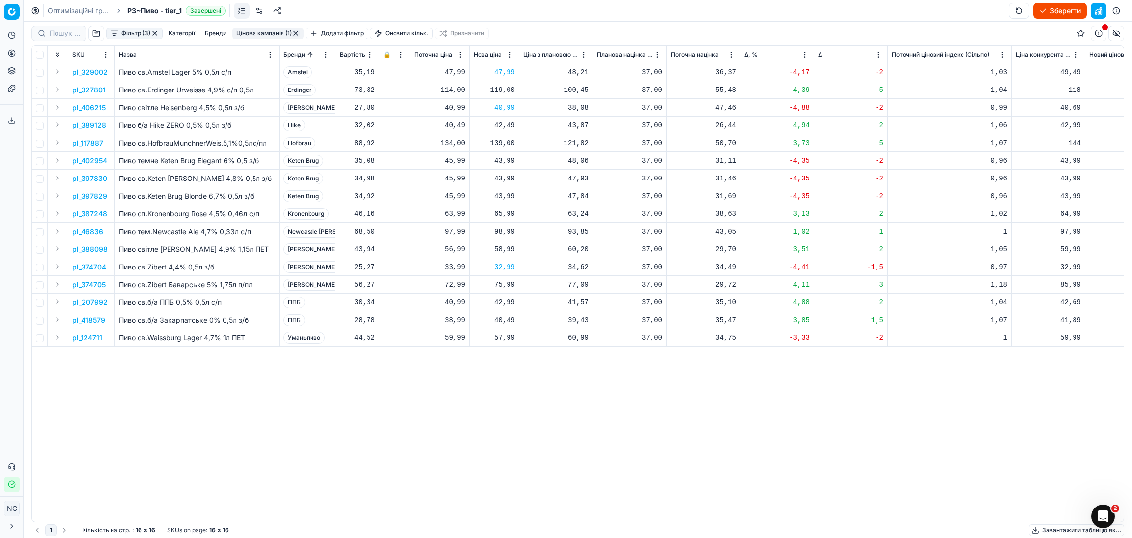
click at [90, 302] on p "pl_207992" at bounding box center [89, 302] width 35 height 10
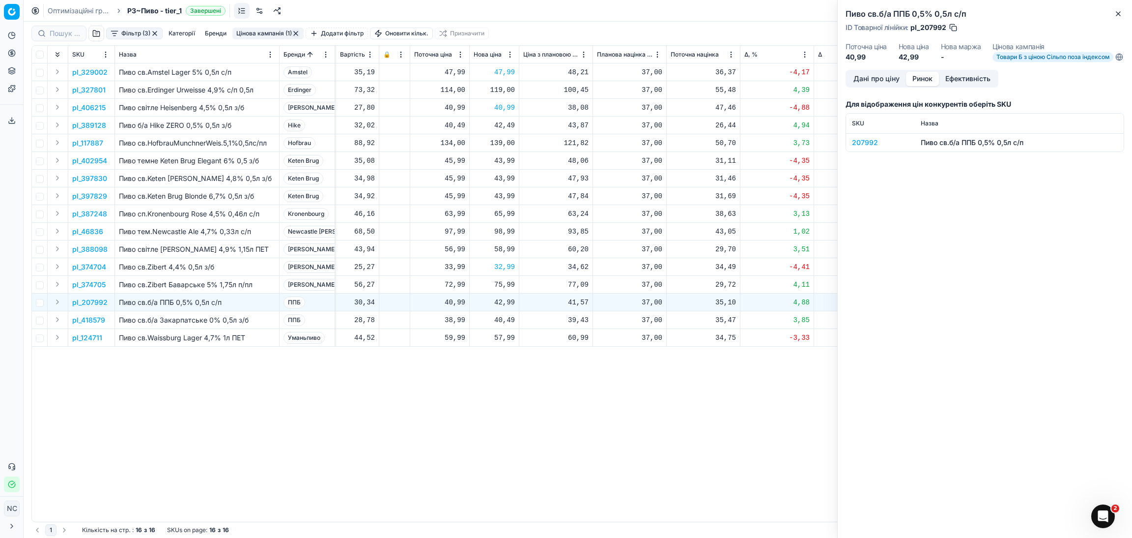
click at [932, 81] on button "Ринок" at bounding box center [922, 79] width 33 height 14
click at [859, 147] on div "207992" at bounding box center [880, 143] width 57 height 10
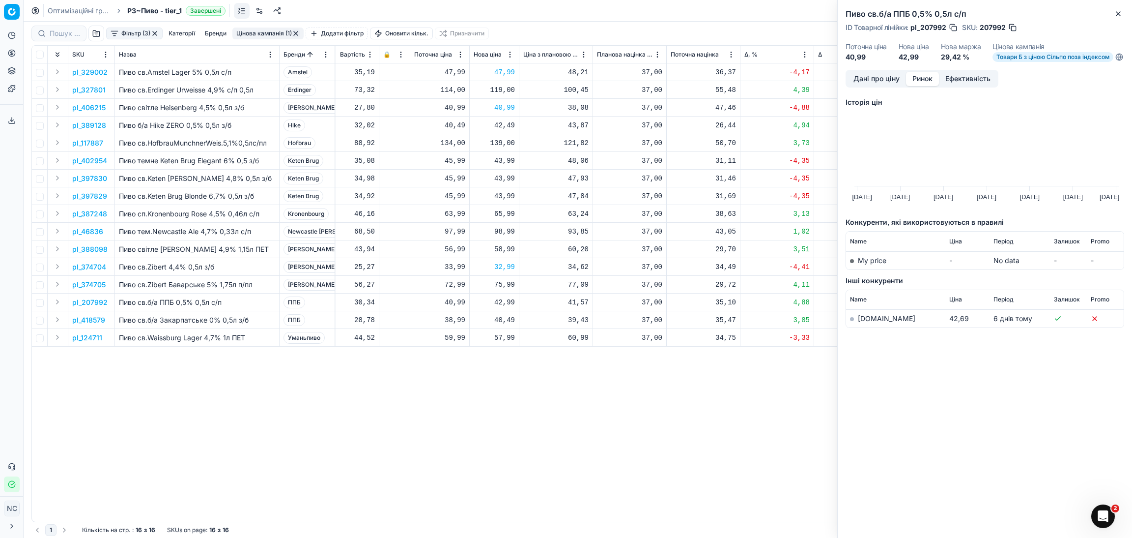
click at [869, 322] on link "[DOMAIN_NAME]" at bounding box center [887, 318] width 58 height 8
click at [1117, 15] on icon "button" at bounding box center [1119, 14] width 8 height 8
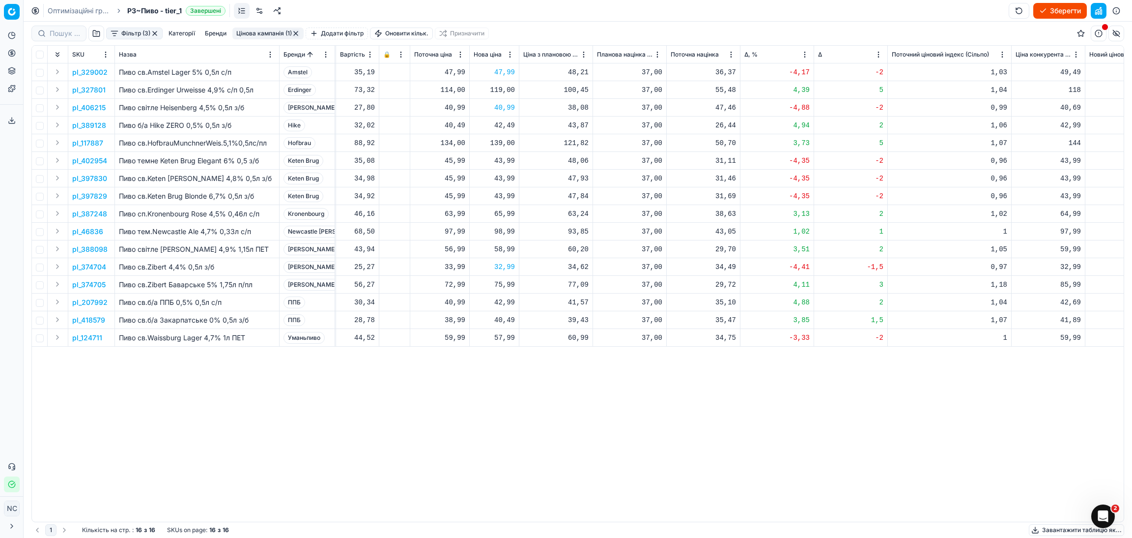
click at [93, 321] on p "pl_418579" at bounding box center [88, 320] width 33 height 10
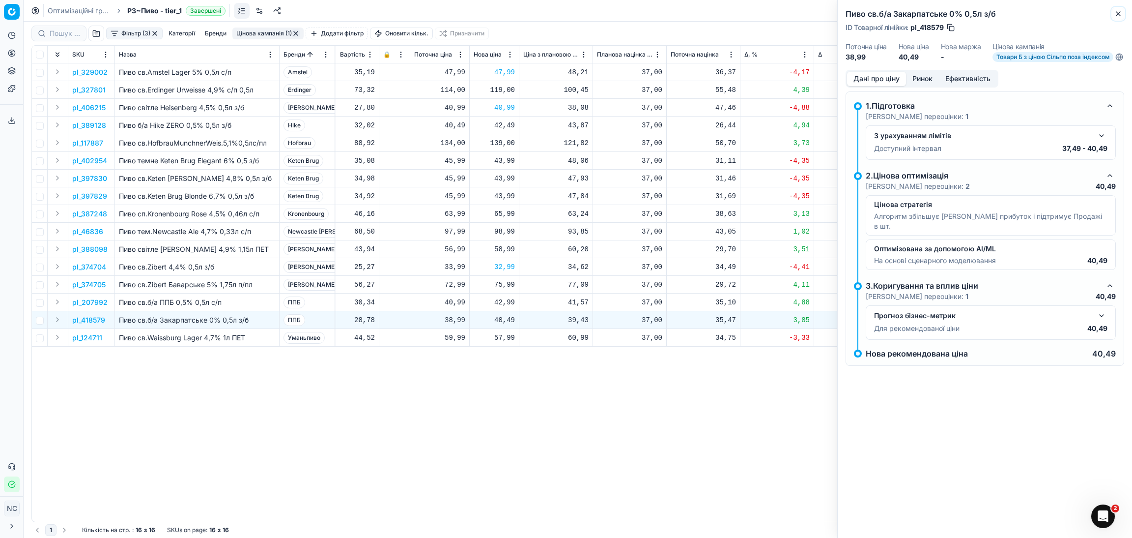
click at [1117, 11] on icon "button" at bounding box center [1119, 14] width 8 height 8
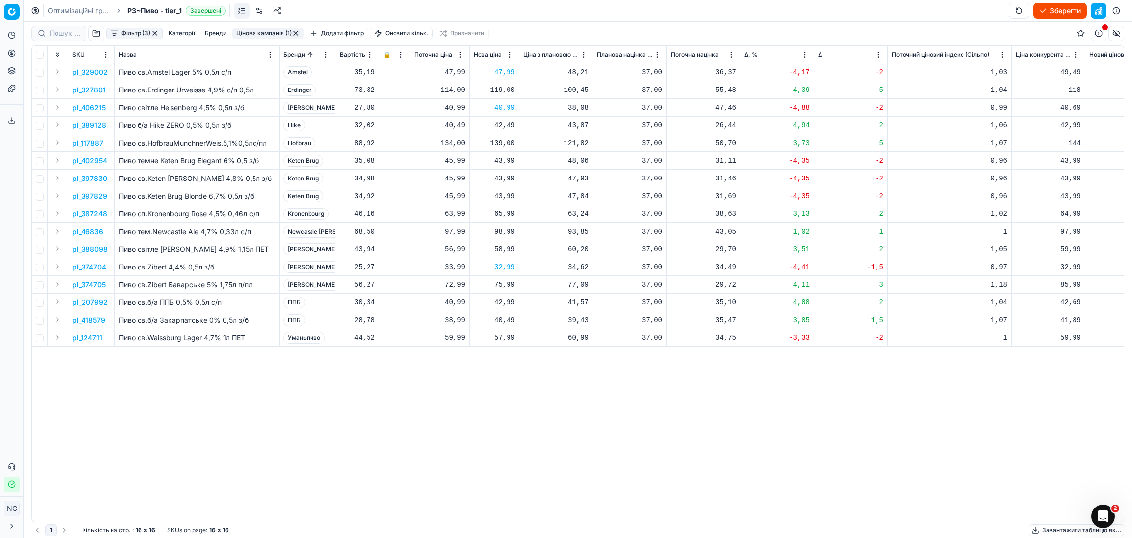
click at [85, 336] on p "pl_124711" at bounding box center [87, 338] width 30 height 10
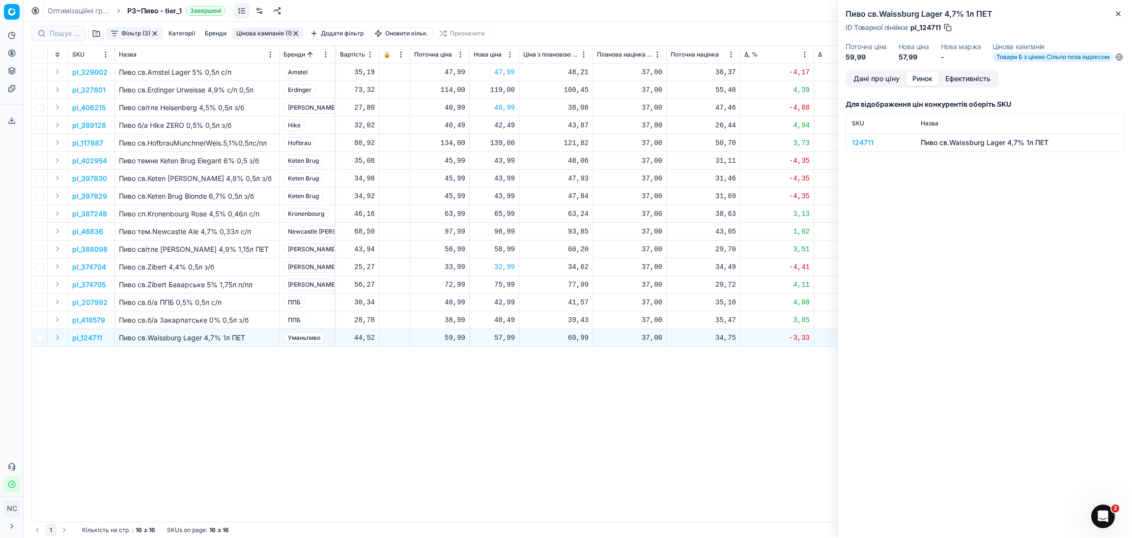
click at [922, 84] on button "Ринок" at bounding box center [922, 79] width 33 height 14
click at [865, 147] on div "124711" at bounding box center [880, 143] width 57 height 10
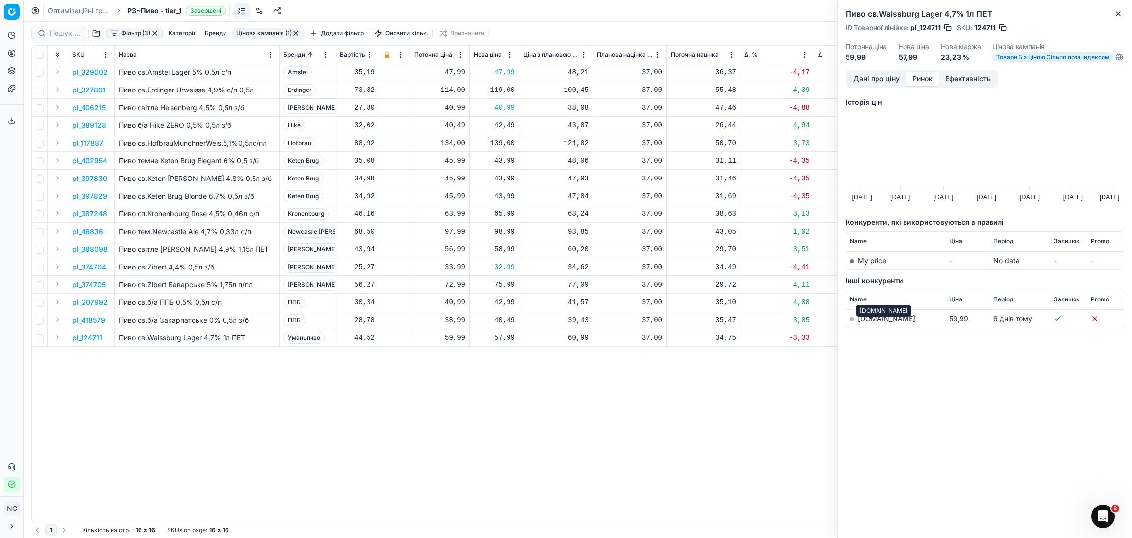
click at [872, 322] on link "[DOMAIN_NAME]" at bounding box center [887, 318] width 58 height 8
click at [1124, 13] on div "Пиво св.Waissburg Lager 4,7% 1л ПЕТ ID Товарної лінійки : pl_124711 SKU : 12471…" at bounding box center [985, 35] width 294 height 70
click at [872, 86] on button "Дані про ціну" at bounding box center [876, 79] width 59 height 14
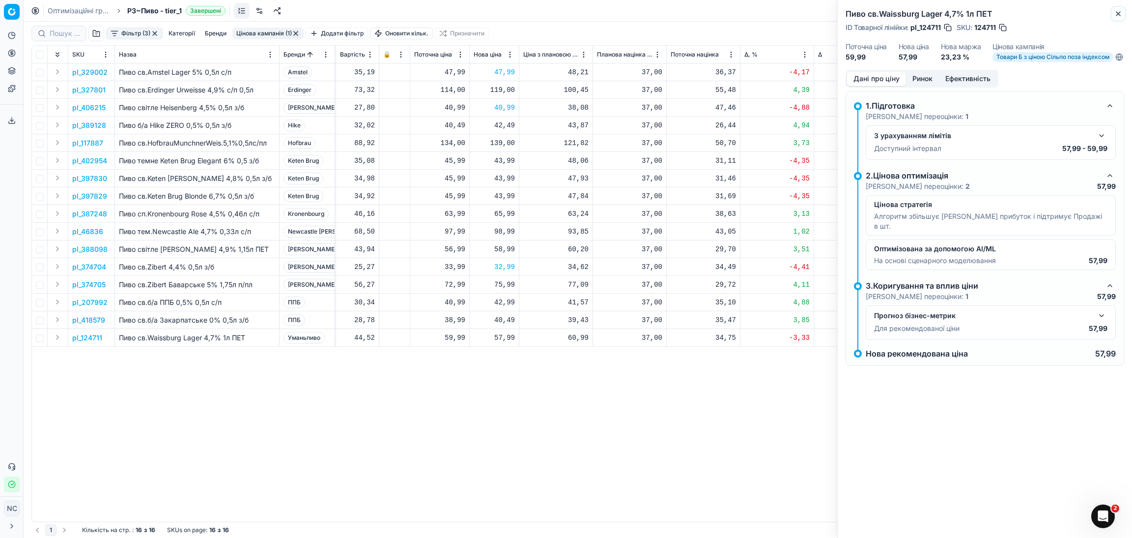
click at [1122, 15] on icon "button" at bounding box center [1119, 14] width 8 height 8
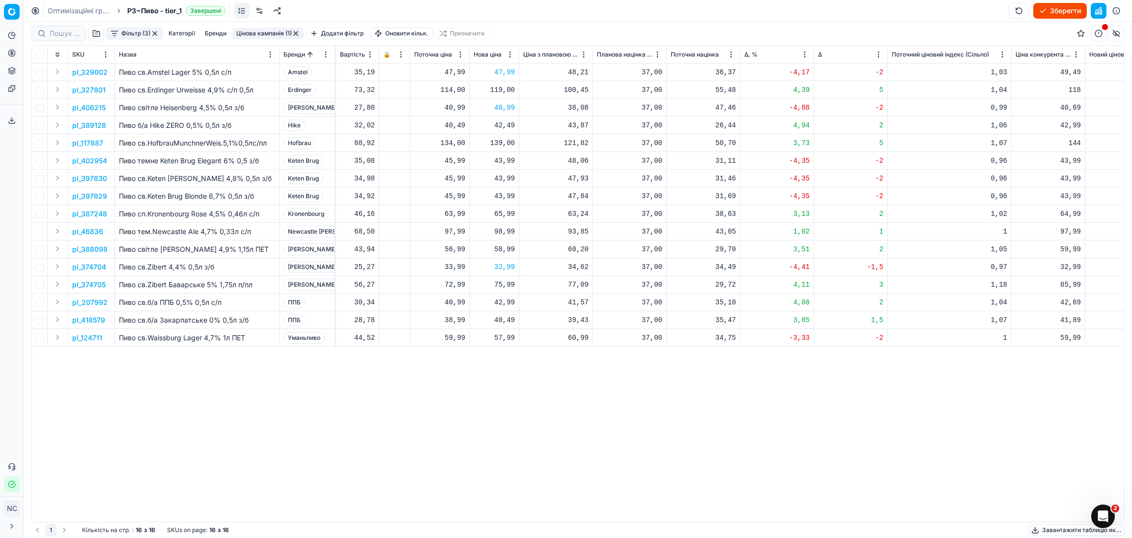
click at [258, 32] on button "Цінова кампанія (1)" at bounding box center [267, 34] width 71 height 12
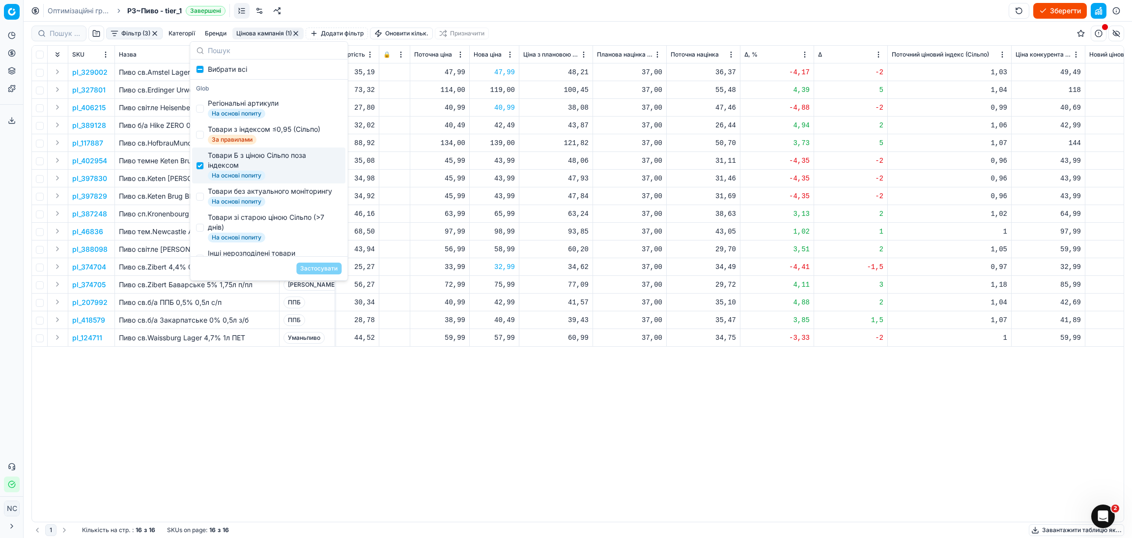
click at [217, 163] on div "Товари Б з ціною Сільпо поза індексом" at bounding box center [273, 160] width 130 height 20
checkbox input "false"
click at [230, 196] on div "Товари без актуального моніторингу" at bounding box center [270, 191] width 124 height 10
checkbox input "true"
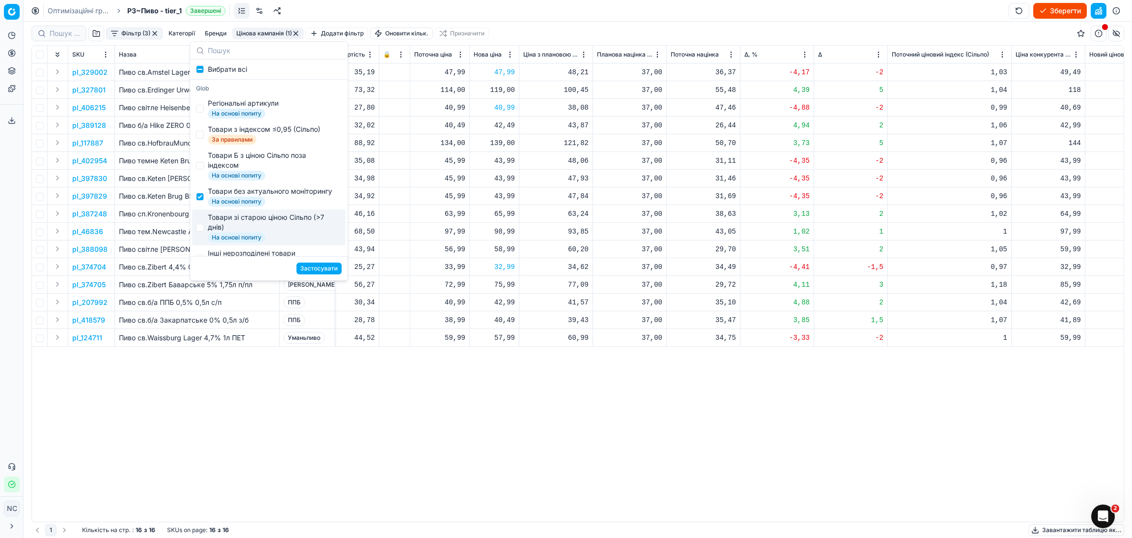
click at [320, 268] on button "Застосувати" at bounding box center [318, 268] width 45 height 12
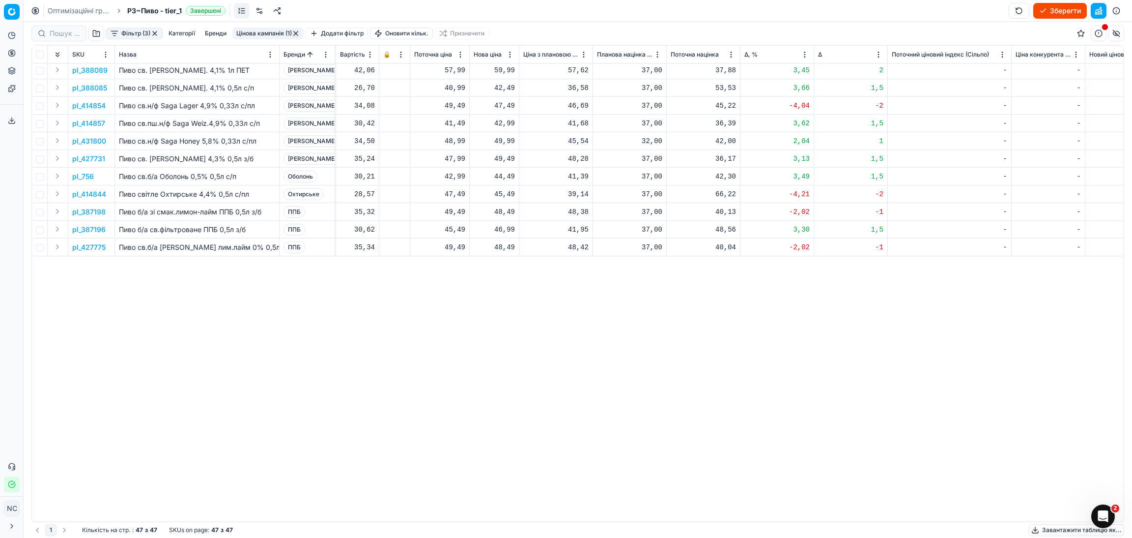
scroll to position [0, 386]
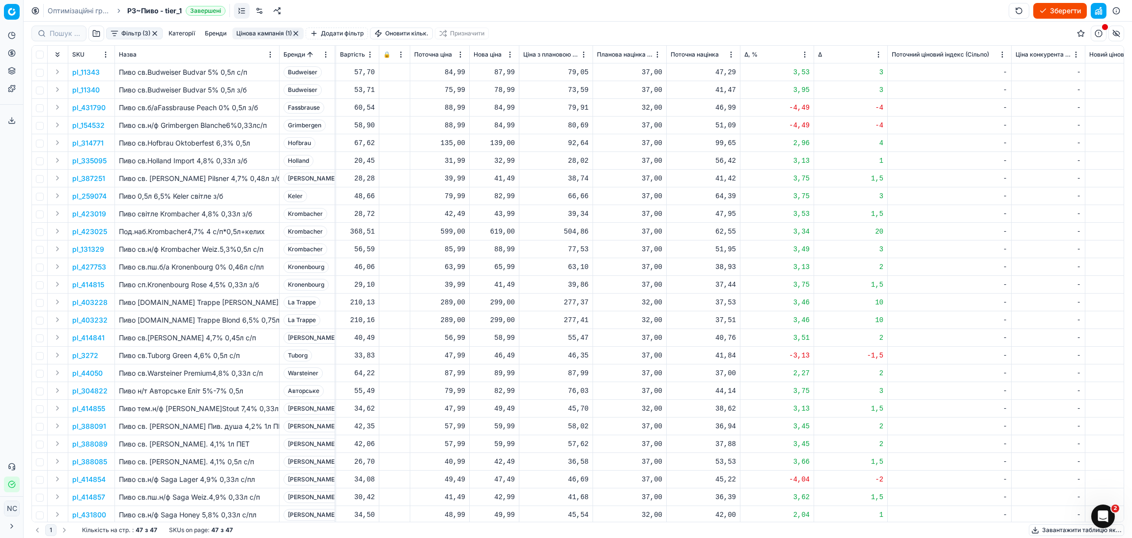
click at [93, 357] on p "pl_3272" at bounding box center [85, 355] width 26 height 10
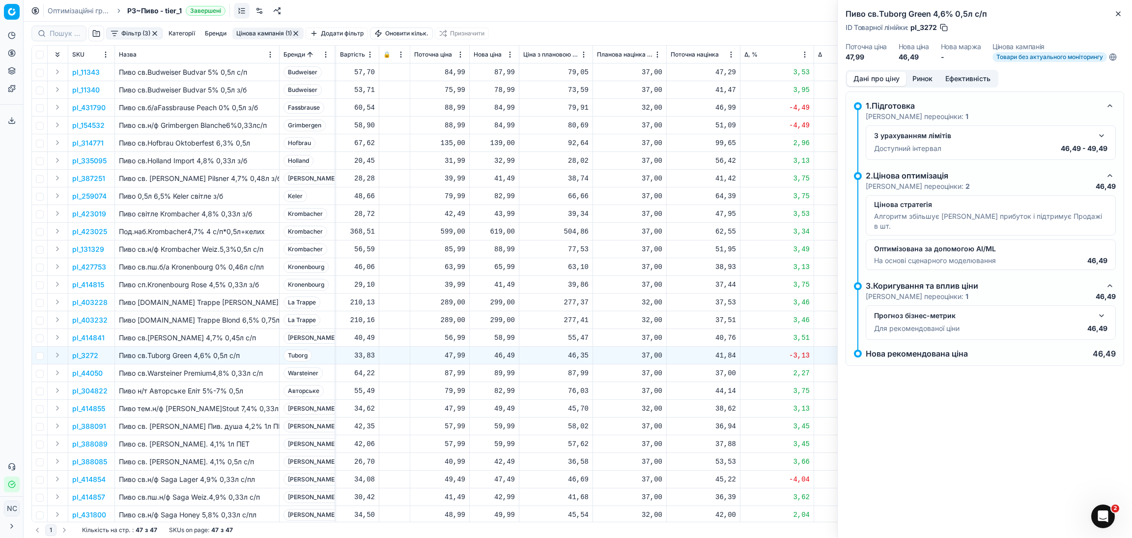
click at [943, 28] on button "button" at bounding box center [944, 28] width 10 height 10
click at [89, 355] on p "pl_3272" at bounding box center [85, 355] width 26 height 10
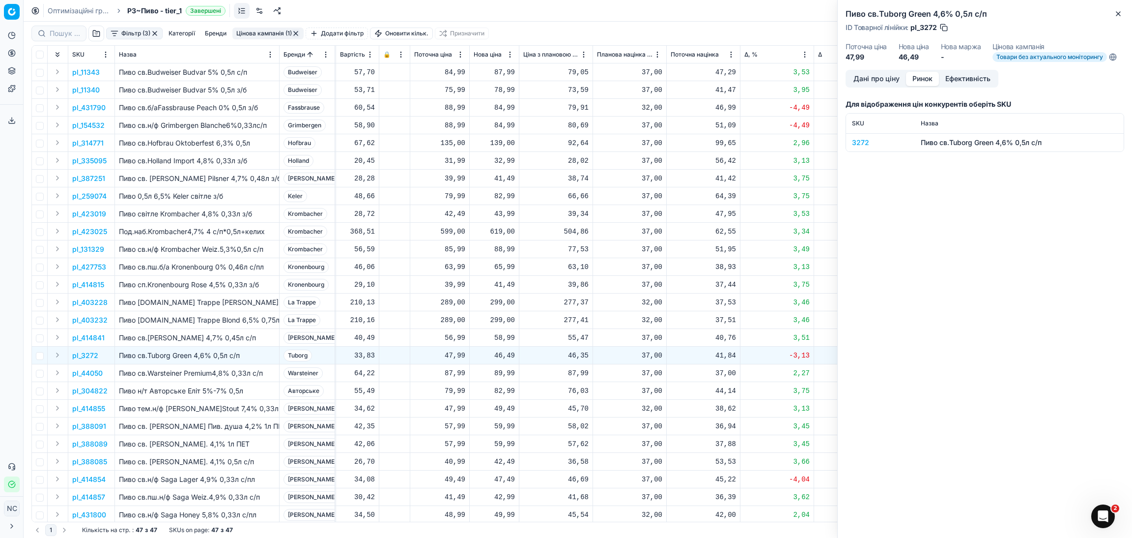
click at [922, 80] on button "Ринок" at bounding box center [922, 79] width 33 height 14
click at [852, 138] on div "3272" at bounding box center [880, 143] width 57 height 10
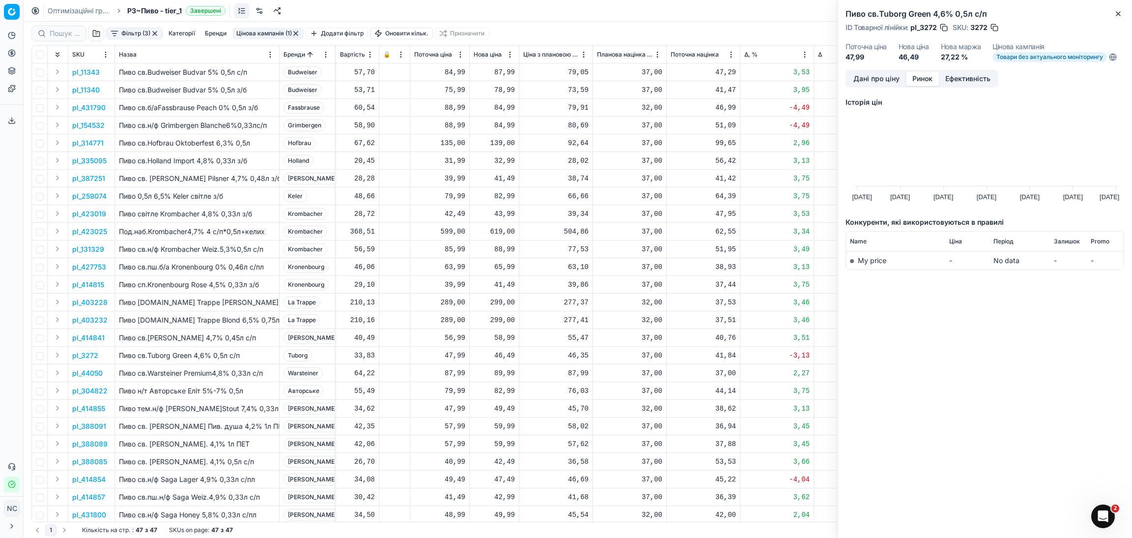
click at [504, 356] on div "46,49" at bounding box center [494, 355] width 41 height 10
type input "47"
type input "47.99"
click at [1124, 12] on button "Close" at bounding box center [1119, 14] width 12 height 12
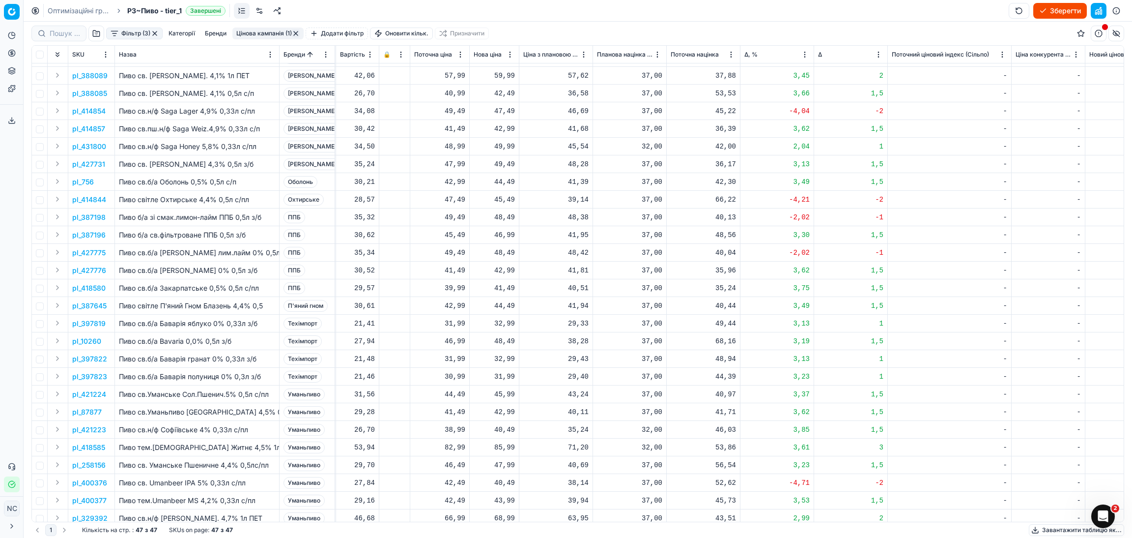
scroll to position [384, 386]
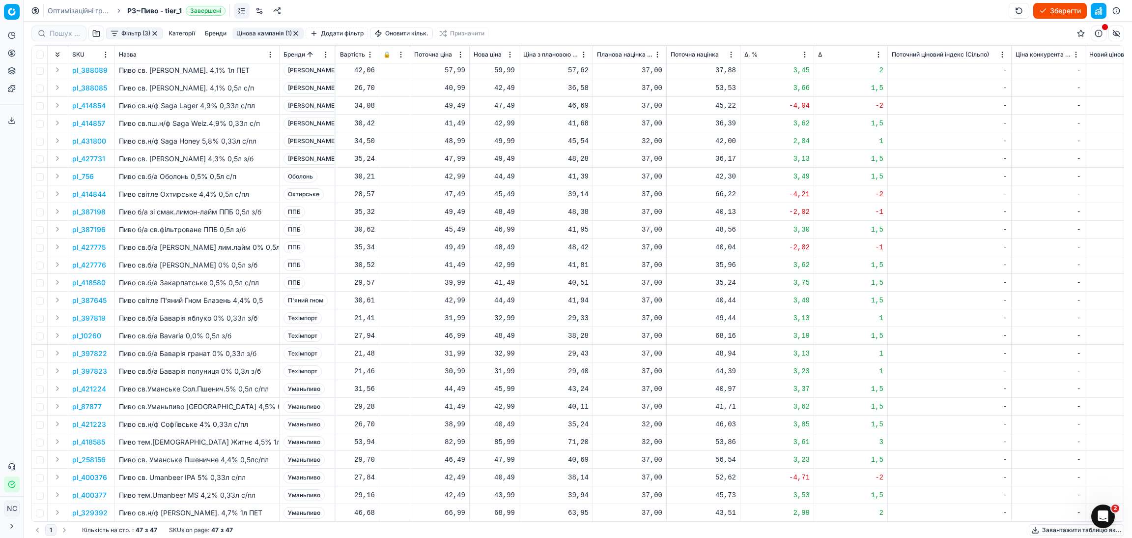
click at [245, 35] on button "Цінова кампанія (1)" at bounding box center [267, 34] width 71 height 12
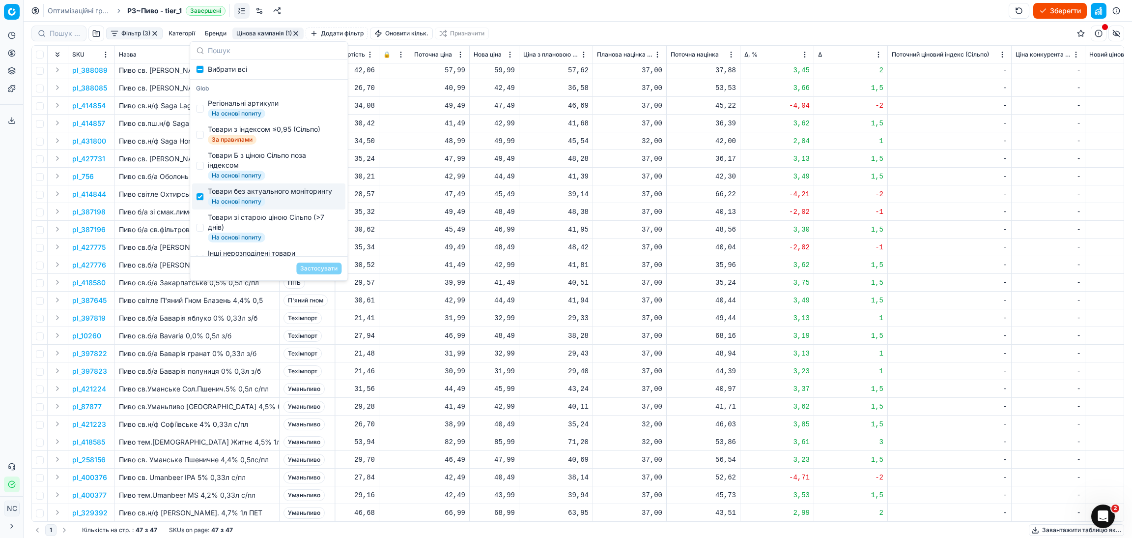
click at [241, 195] on div "Товари без актуального моніторингу" at bounding box center [270, 191] width 124 height 10
checkbox input "false"
click at [261, 230] on div "Товари зі старою ціною Сільпо (>7 днів)" at bounding box center [273, 222] width 130 height 20
checkbox input "true"
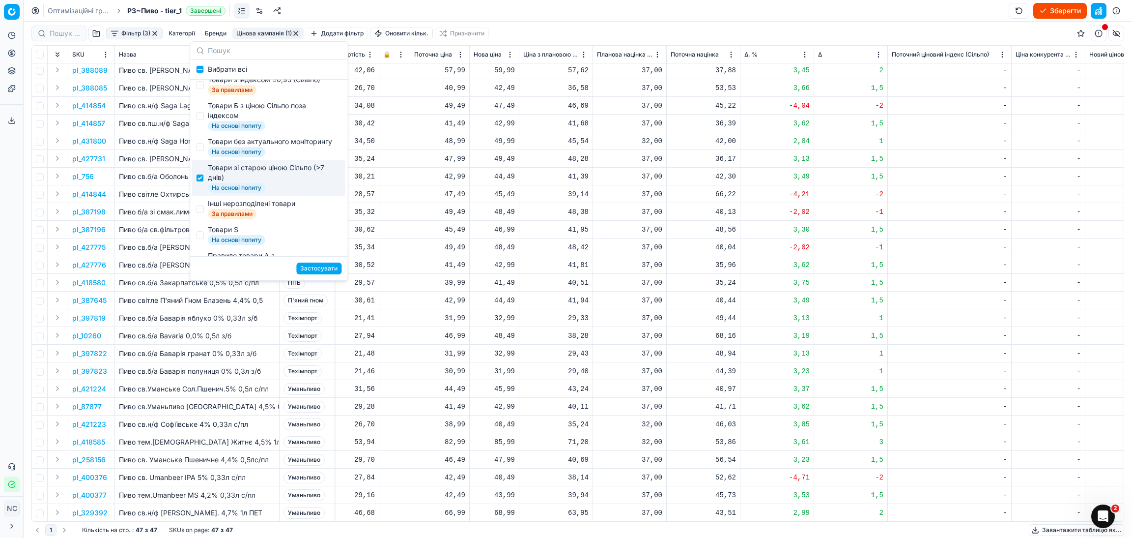
scroll to position [58, 0]
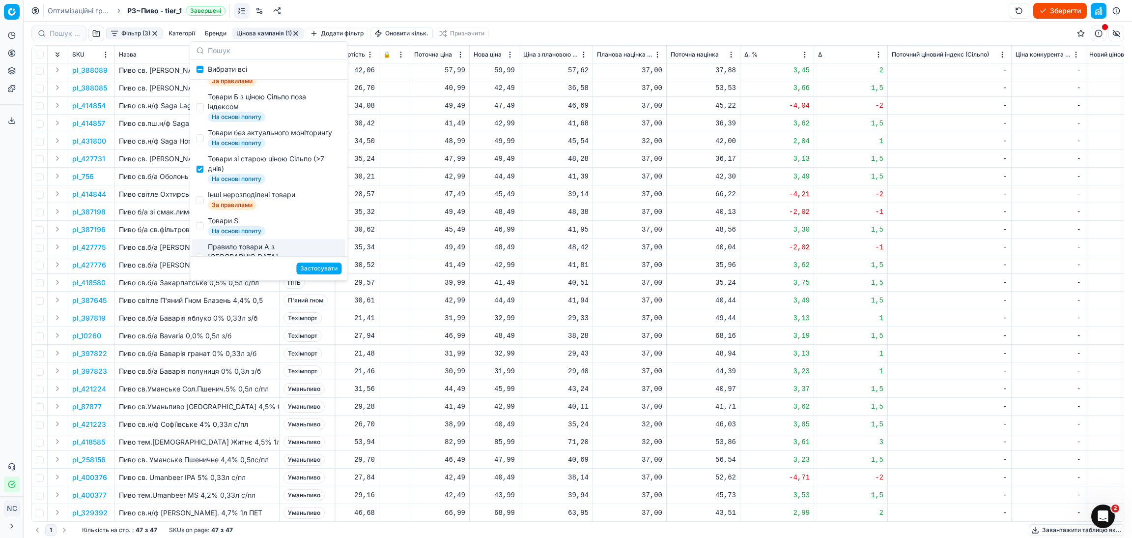
click at [314, 269] on button "Застосувати" at bounding box center [318, 268] width 45 height 12
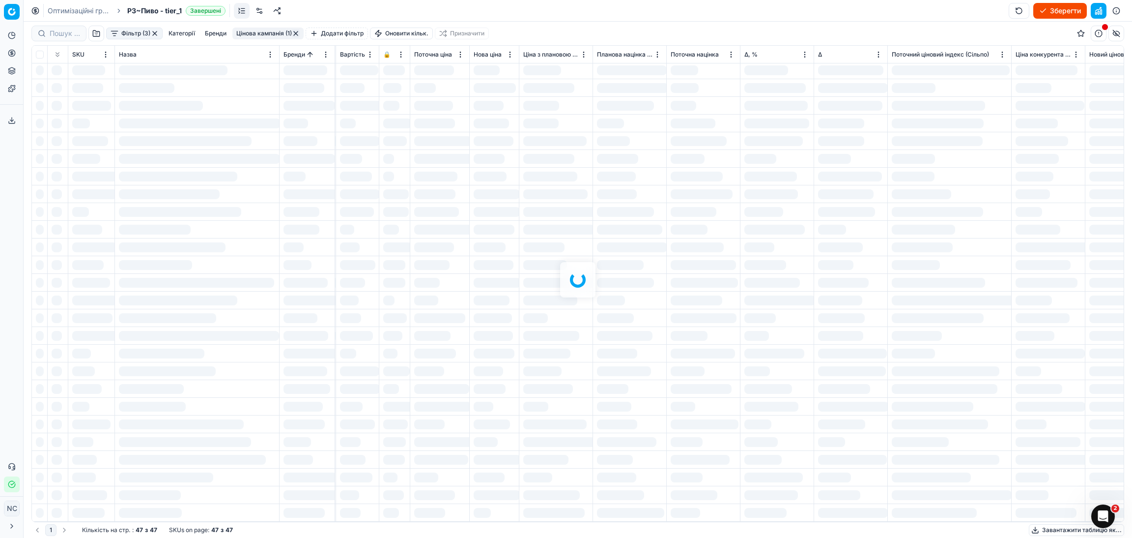
scroll to position [0, 386]
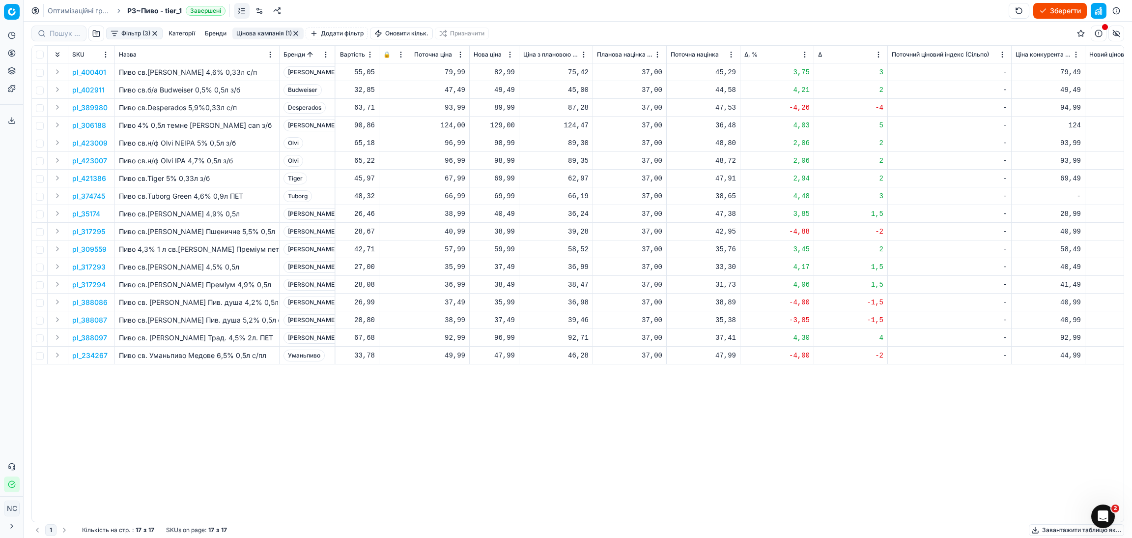
click at [96, 70] on p "pl_400401" at bounding box center [89, 72] width 34 height 10
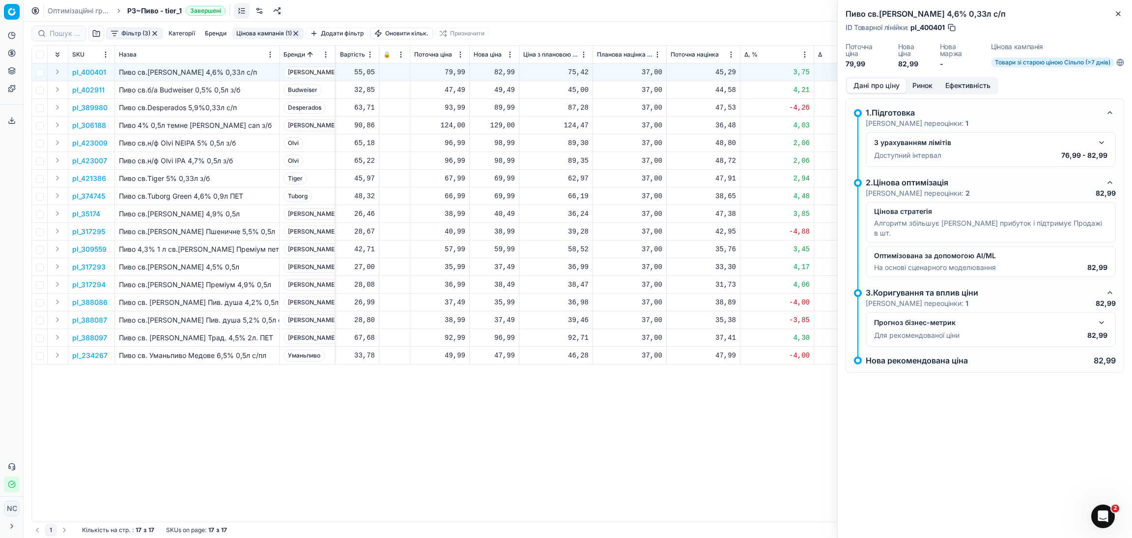
click at [935, 86] on button "Ринок" at bounding box center [922, 86] width 33 height 14
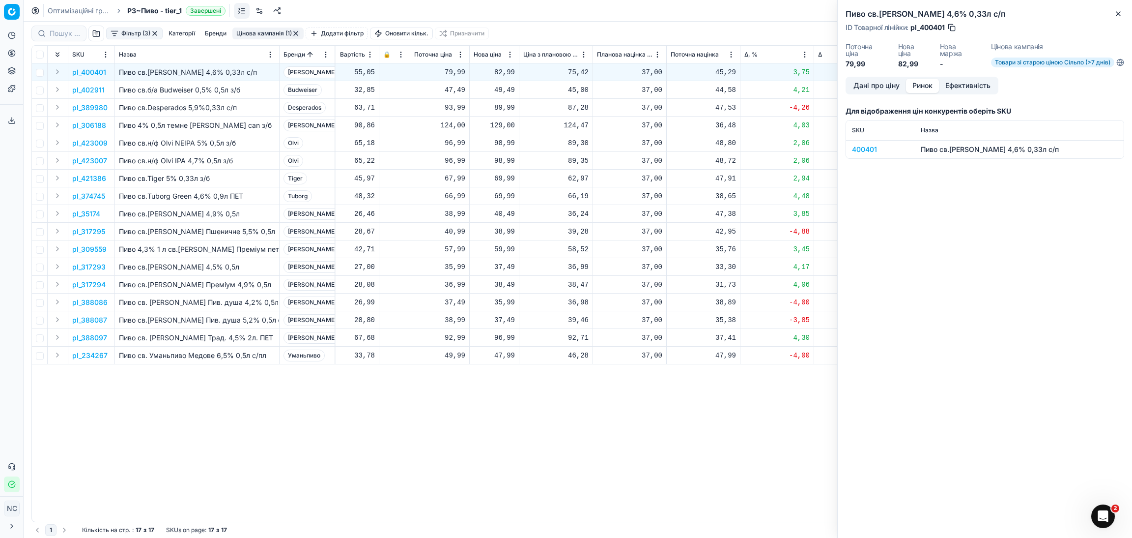
click at [853, 152] on div "400401" at bounding box center [880, 149] width 57 height 10
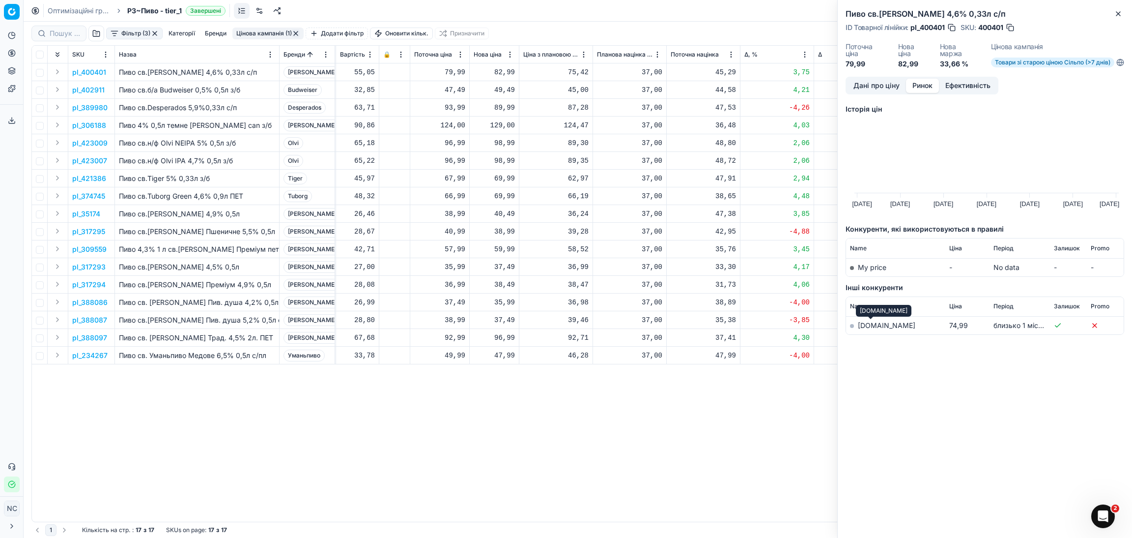
click at [863, 325] on link "[DOMAIN_NAME]" at bounding box center [887, 325] width 58 height 8
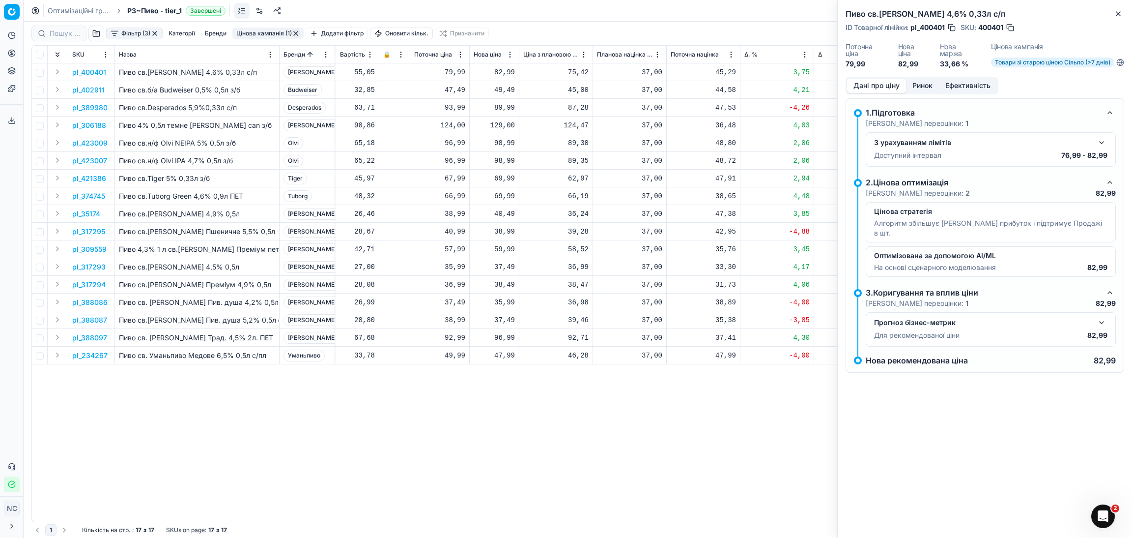
click at [874, 85] on button "Дані про ціну" at bounding box center [876, 86] width 59 height 14
click at [1122, 15] on icon "button" at bounding box center [1119, 14] width 8 height 8
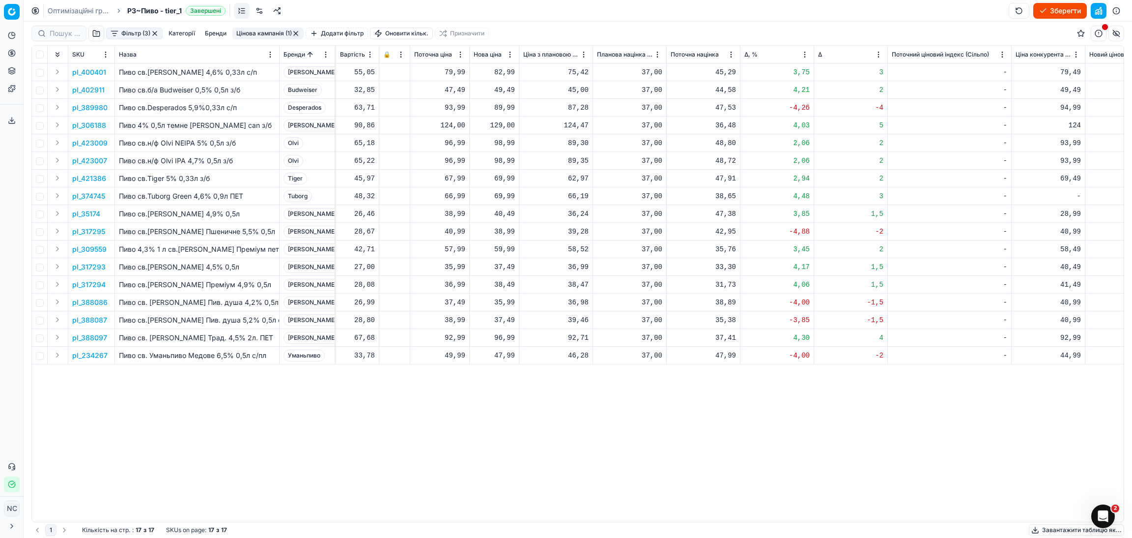
click at [103, 106] on p "pl_389980" at bounding box center [89, 108] width 35 height 10
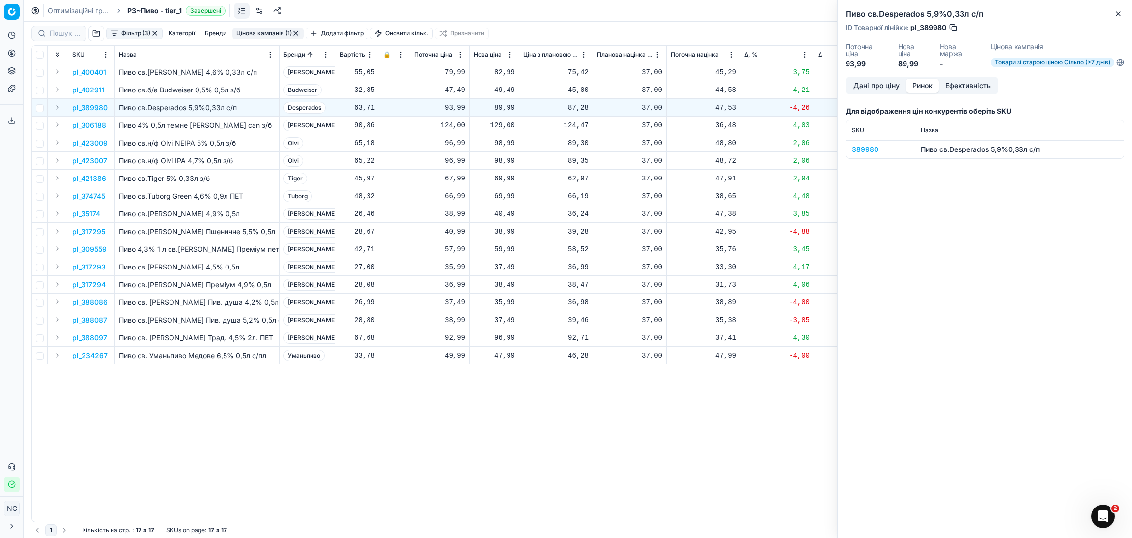
click at [919, 86] on button "Ринок" at bounding box center [922, 86] width 33 height 14
click at [863, 149] on div "389980" at bounding box center [880, 149] width 57 height 10
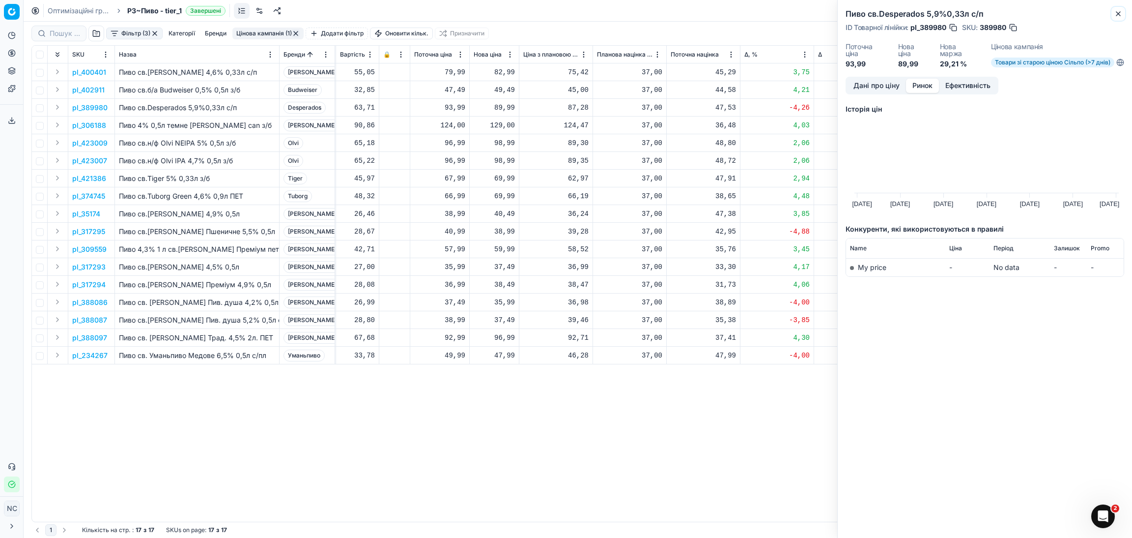
click at [1120, 16] on icon "button" at bounding box center [1119, 14] width 8 height 8
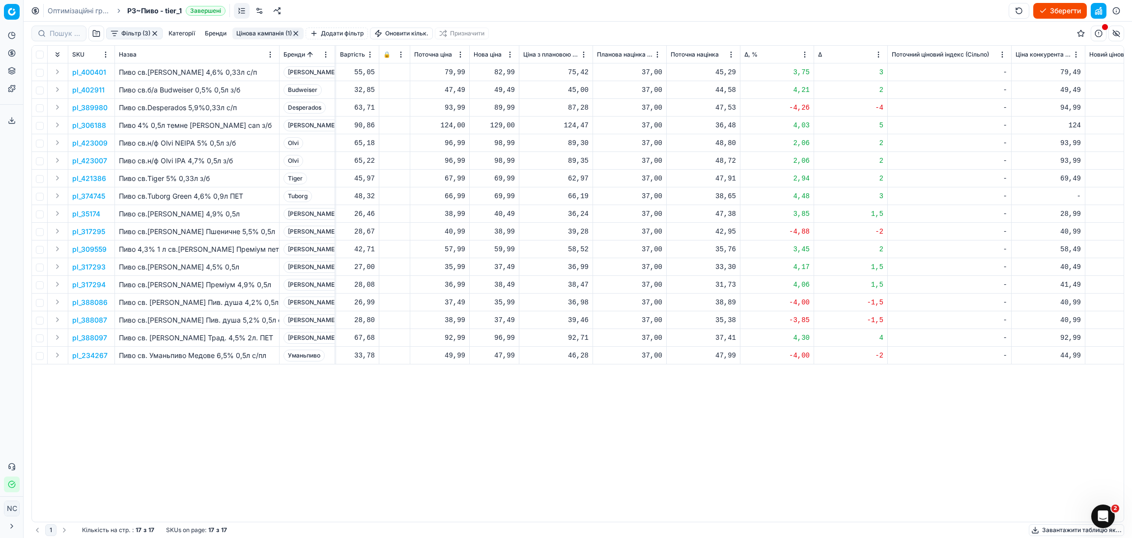
click at [87, 126] on p "pl_306188" at bounding box center [89, 125] width 34 height 10
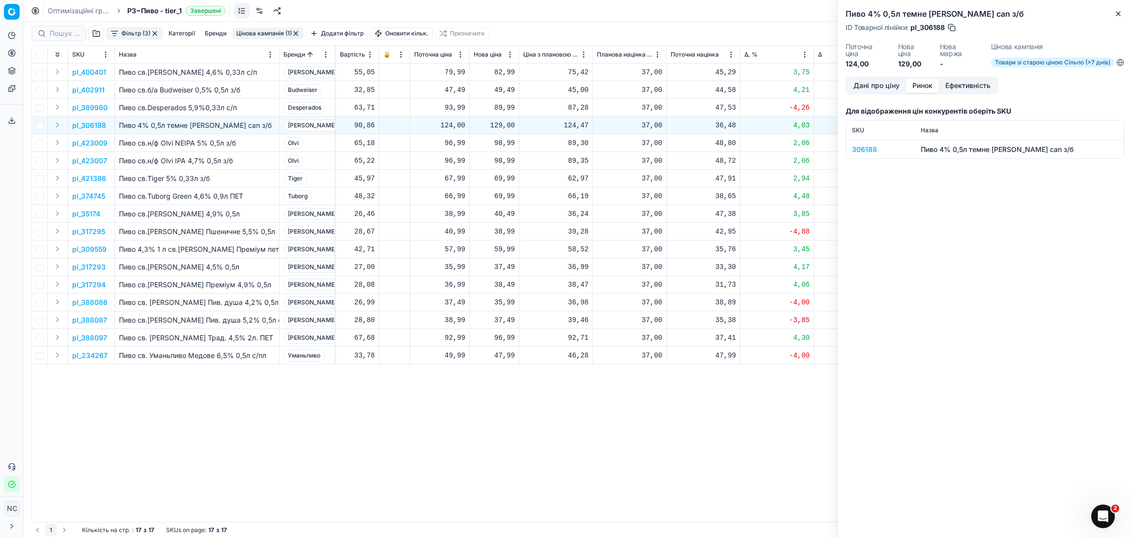
click at [927, 87] on button "Ринок" at bounding box center [922, 86] width 33 height 14
click at [866, 149] on div "306188" at bounding box center [880, 149] width 57 height 10
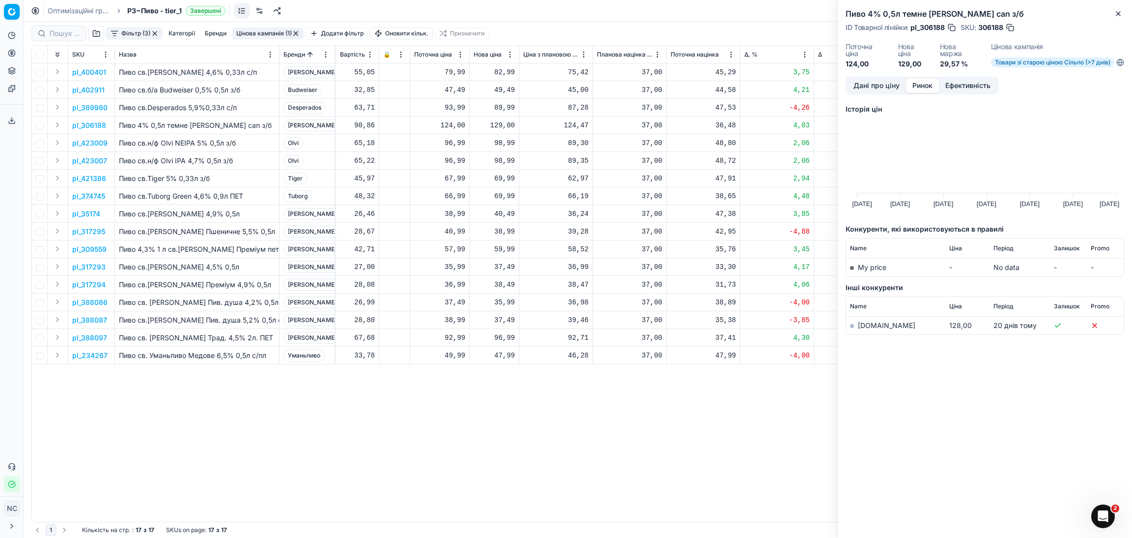
click at [868, 322] on link "[DOMAIN_NAME]" at bounding box center [887, 325] width 58 height 8
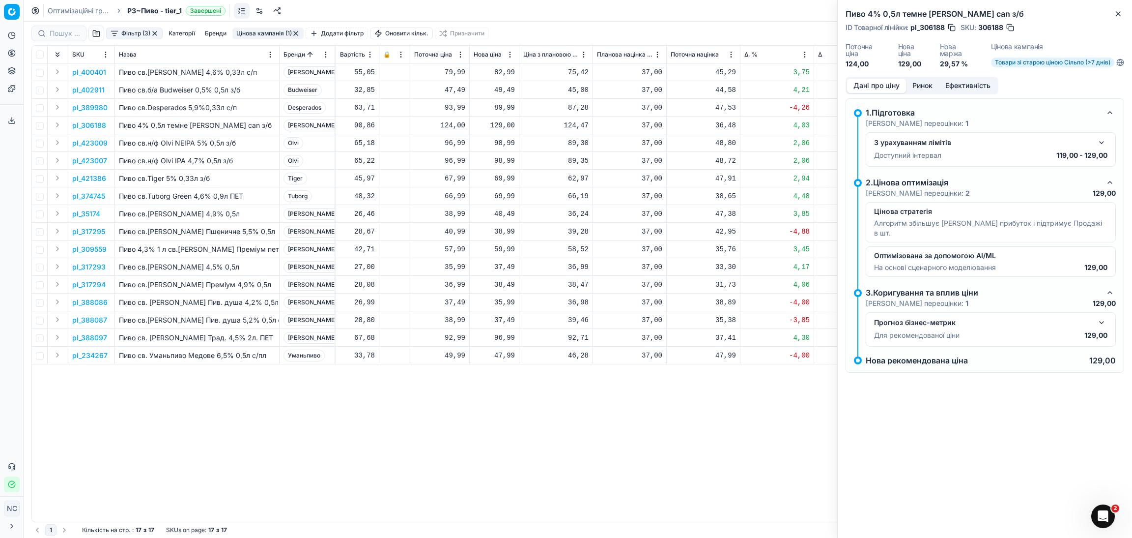
click at [879, 89] on button "Дані про ціну" at bounding box center [876, 86] width 59 height 14
click at [1102, 141] on button "button" at bounding box center [1102, 143] width 12 height 12
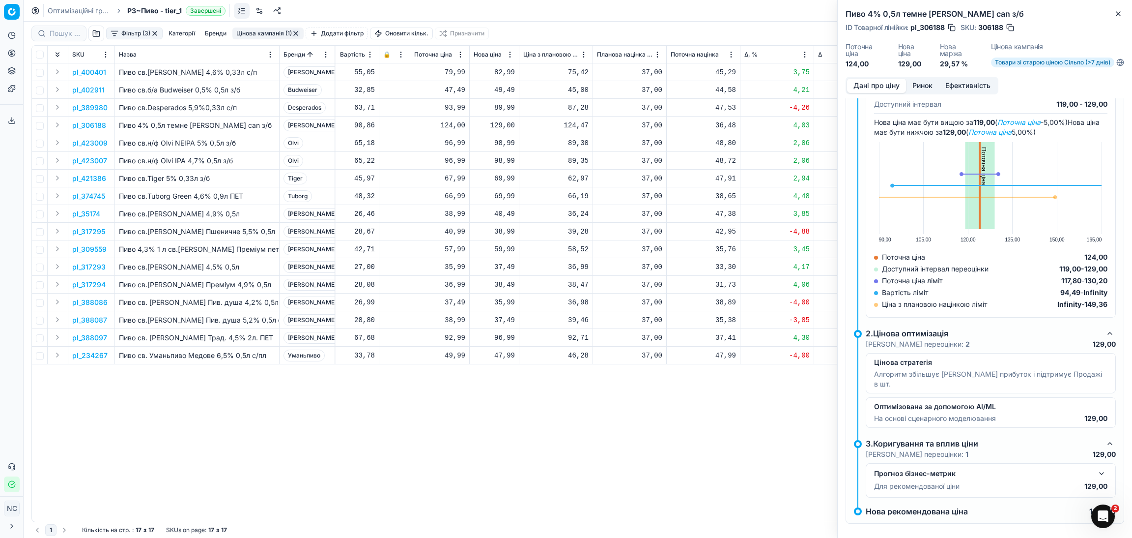
scroll to position [0, 0]
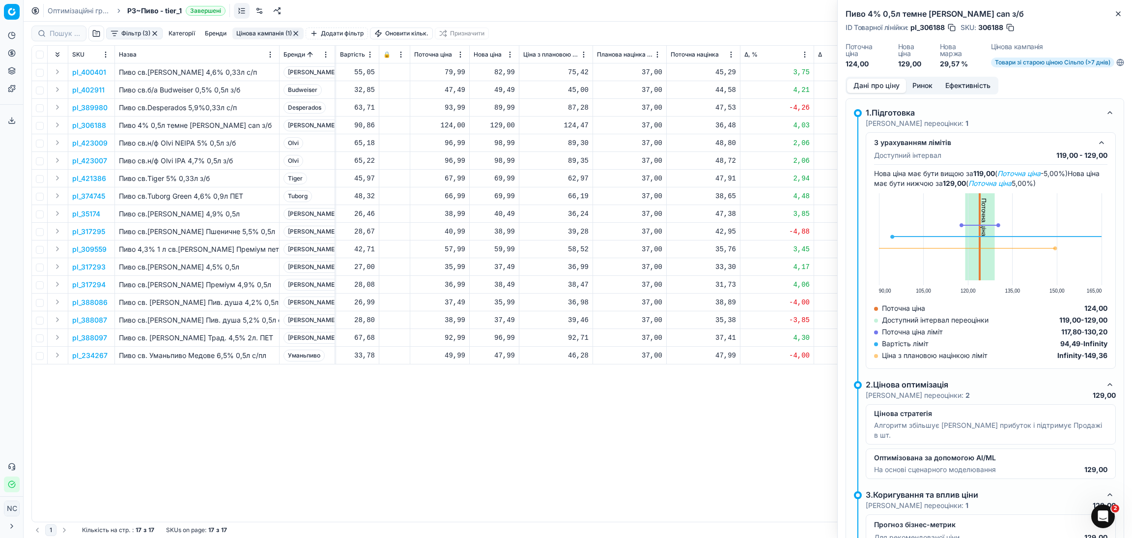
click at [642, 430] on div "pl_400401 Пиво св.[PERSON_NAME] 4,6% 0,33л с/п Birra Moretto шт [DATE] На основ…" at bounding box center [192, 292] width 1092 height 458
click at [1117, 10] on icon "button" at bounding box center [1119, 14] width 8 height 8
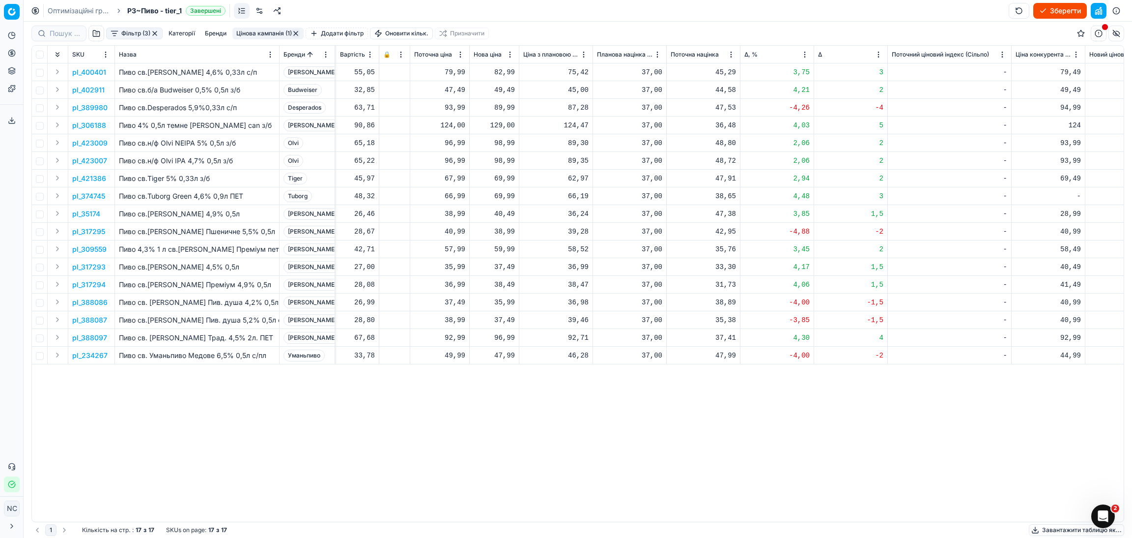
click at [99, 144] on p "pl_423009" at bounding box center [89, 143] width 35 height 10
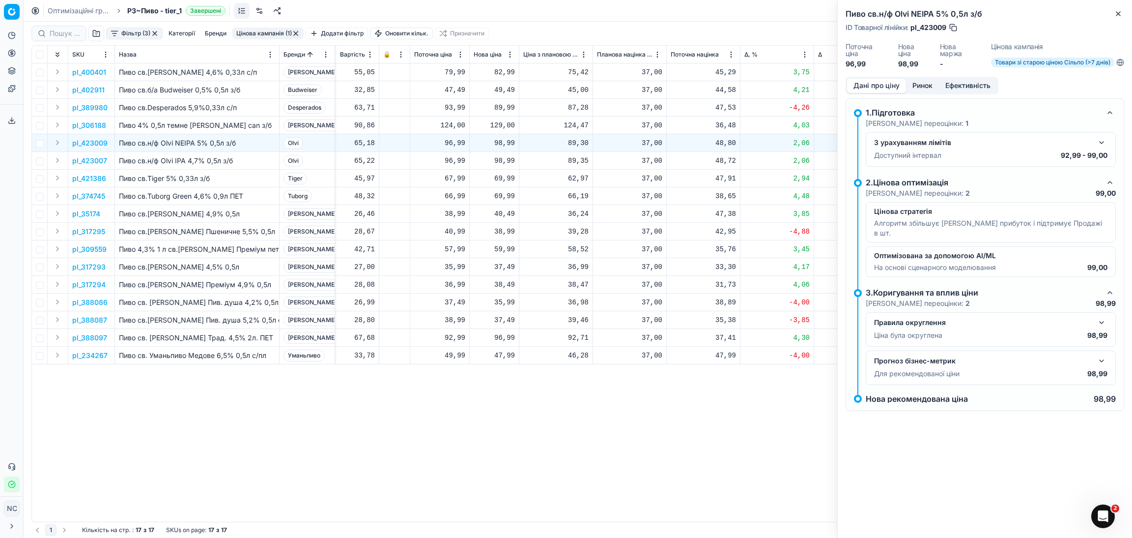
click at [954, 26] on button "button" at bounding box center [954, 28] width 10 height 10
click at [505, 143] on div "98,99" at bounding box center [494, 143] width 41 height 10
type input "96.99"
click at [647, 411] on div "pl_400401 Пиво св.[PERSON_NAME] 4,6% 0,33л с/п Birra Moretto шт [DATE] На основ…" at bounding box center [192, 292] width 1092 height 458
click at [99, 161] on p "pl_423007" at bounding box center [89, 161] width 35 height 10
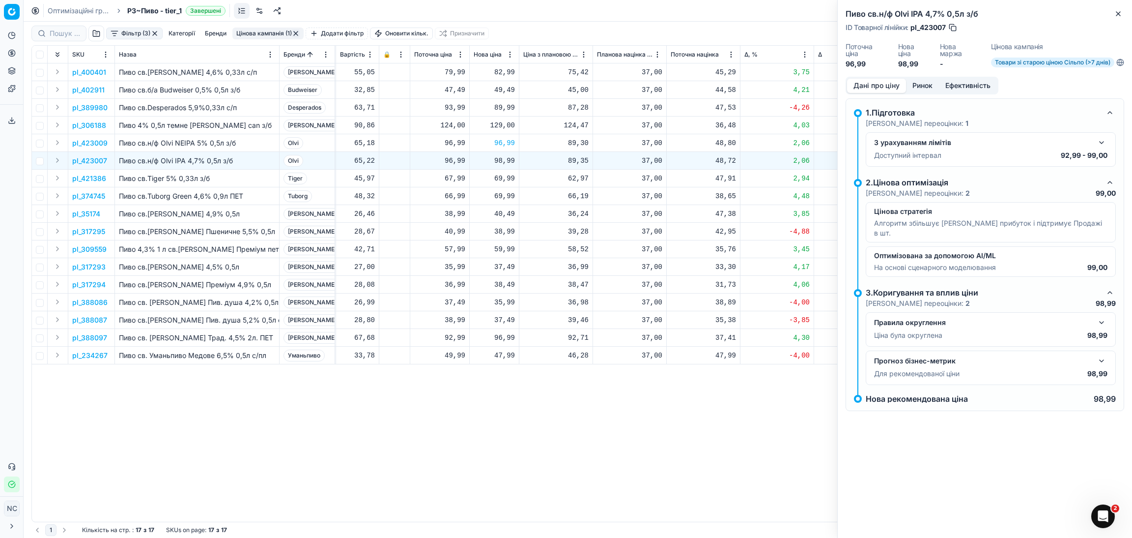
click at [950, 29] on button "button" at bounding box center [953, 28] width 10 height 10
click at [509, 161] on div "98,99" at bounding box center [494, 161] width 41 height 10
type input "96.99"
click at [1119, 10] on icon "button" at bounding box center [1119, 14] width 8 height 8
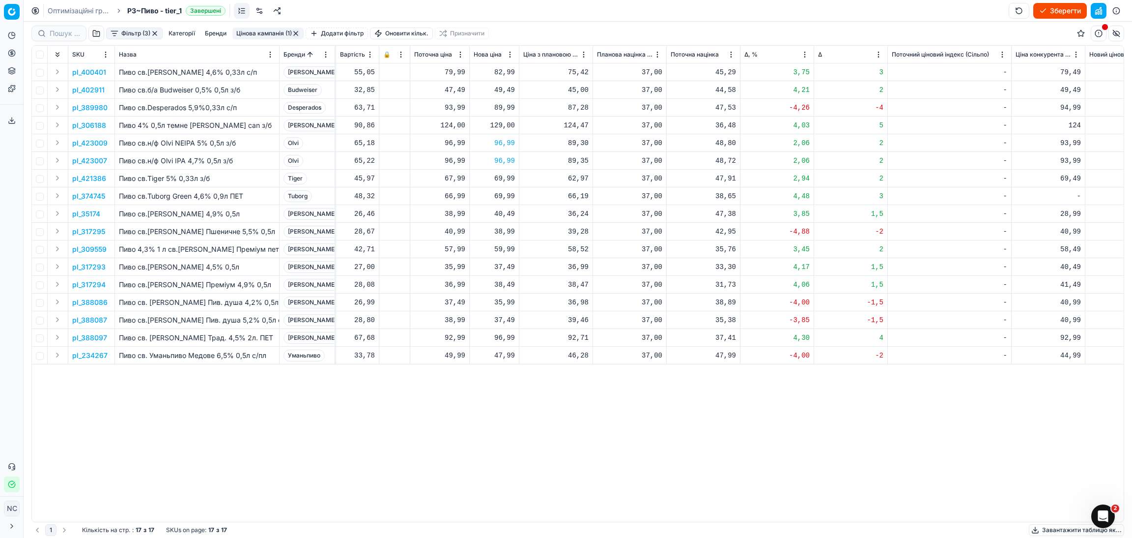
click at [96, 215] on p "pl_35174" at bounding box center [86, 214] width 28 height 10
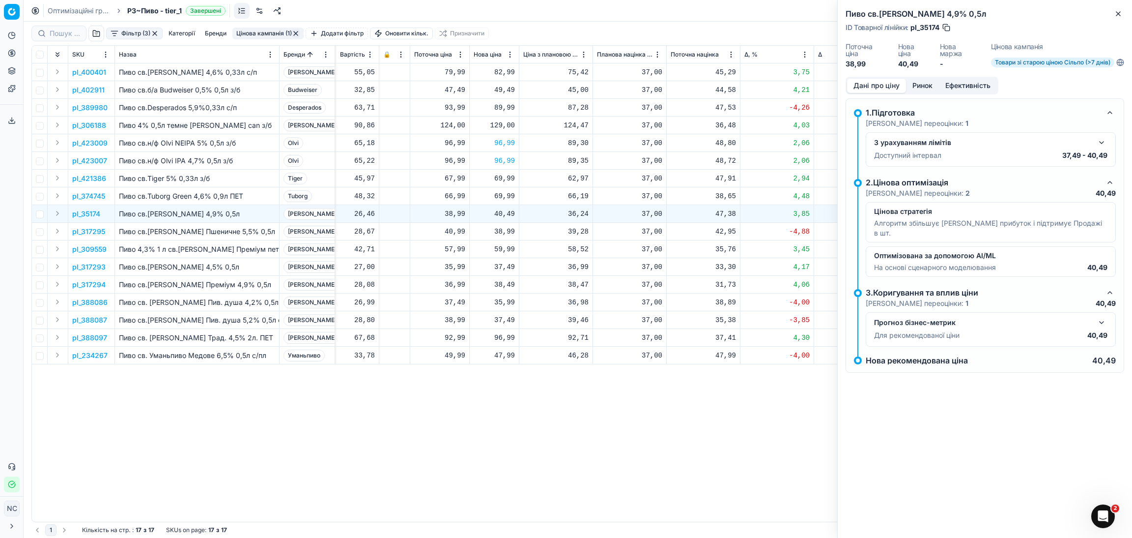
click at [922, 86] on button "Ринок" at bounding box center [922, 86] width 33 height 14
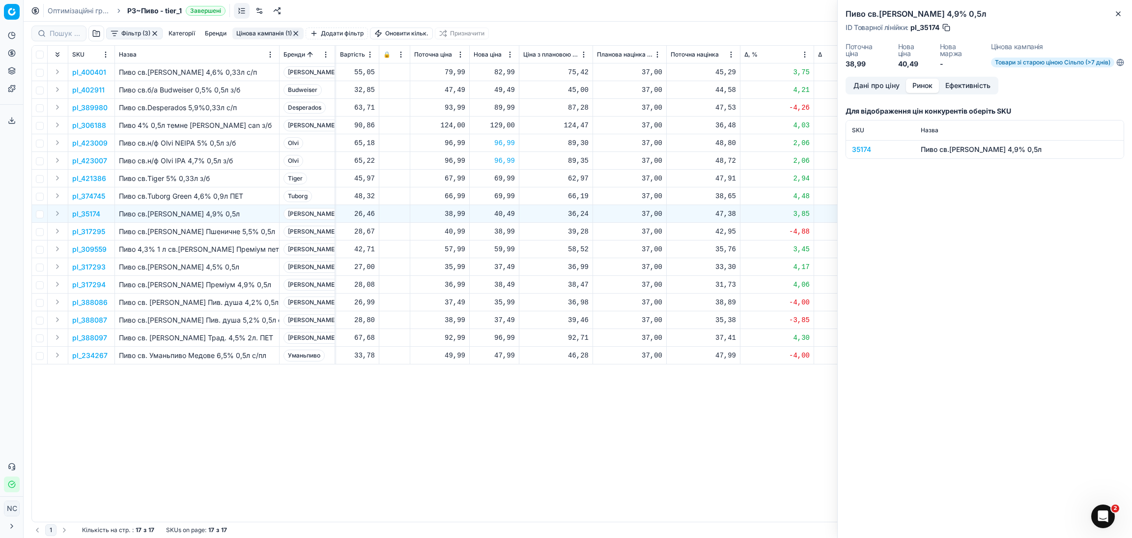
click at [866, 149] on div "35174" at bounding box center [880, 149] width 57 height 10
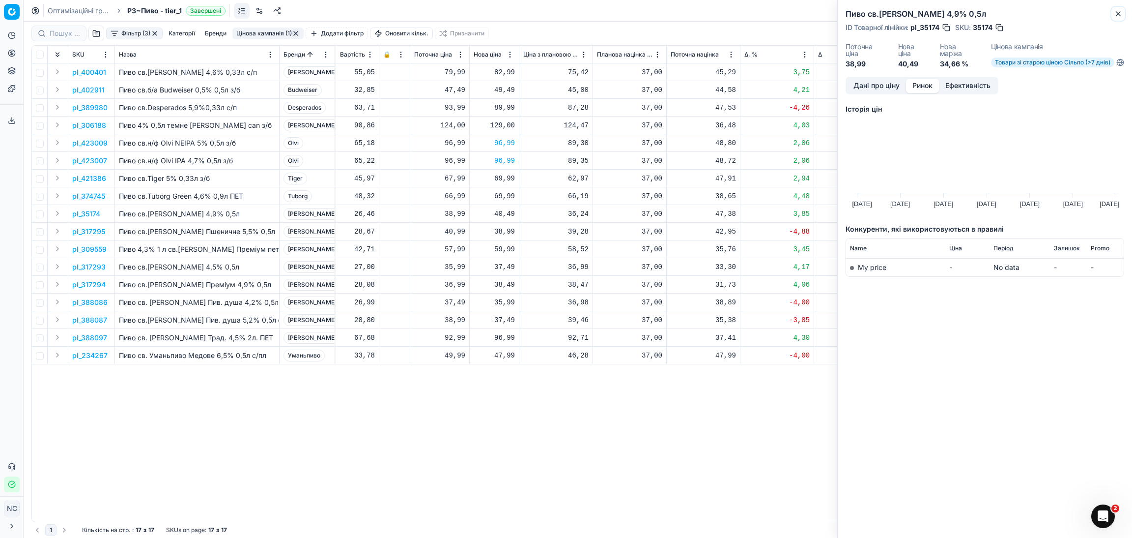
click at [1123, 13] on button "Close" at bounding box center [1119, 14] width 12 height 12
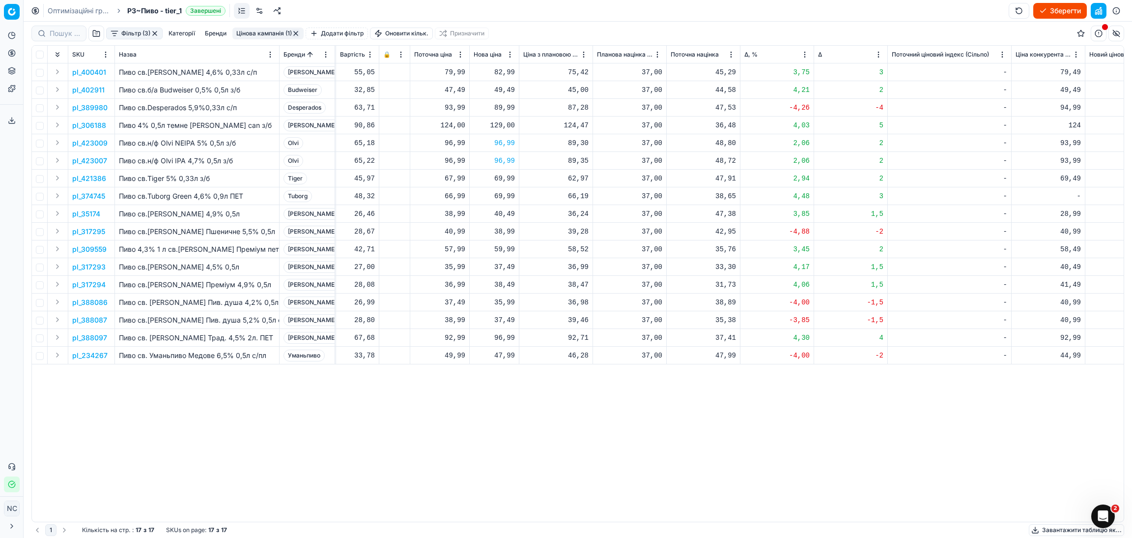
click at [95, 215] on p "pl_35174" at bounding box center [86, 214] width 28 height 10
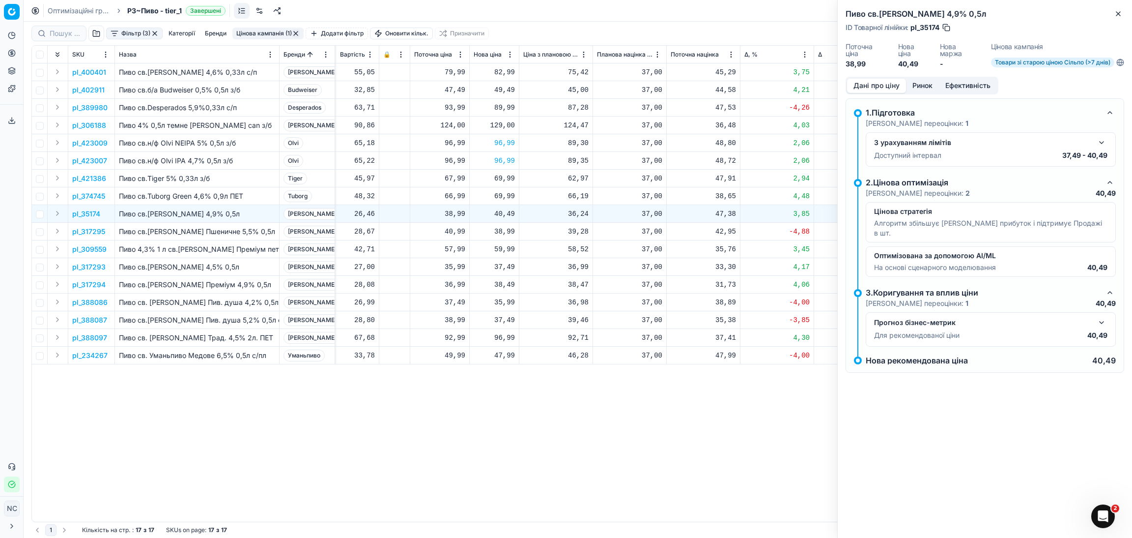
click at [948, 29] on button "button" at bounding box center [947, 28] width 10 height 10
click at [1120, 14] on icon "button" at bounding box center [1119, 14] width 8 height 8
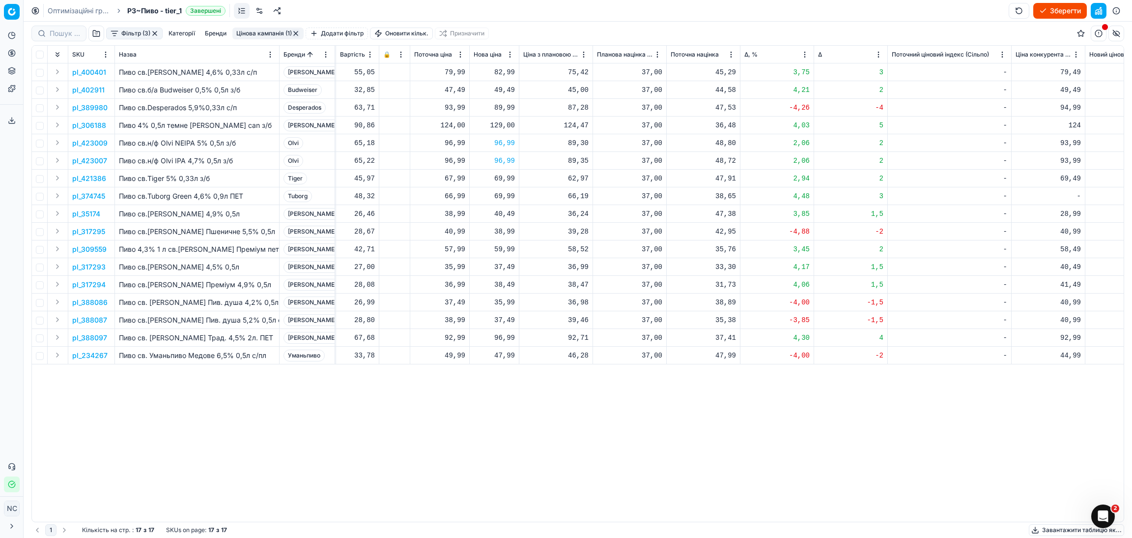
click at [92, 337] on p "pl_388097" at bounding box center [89, 338] width 35 height 10
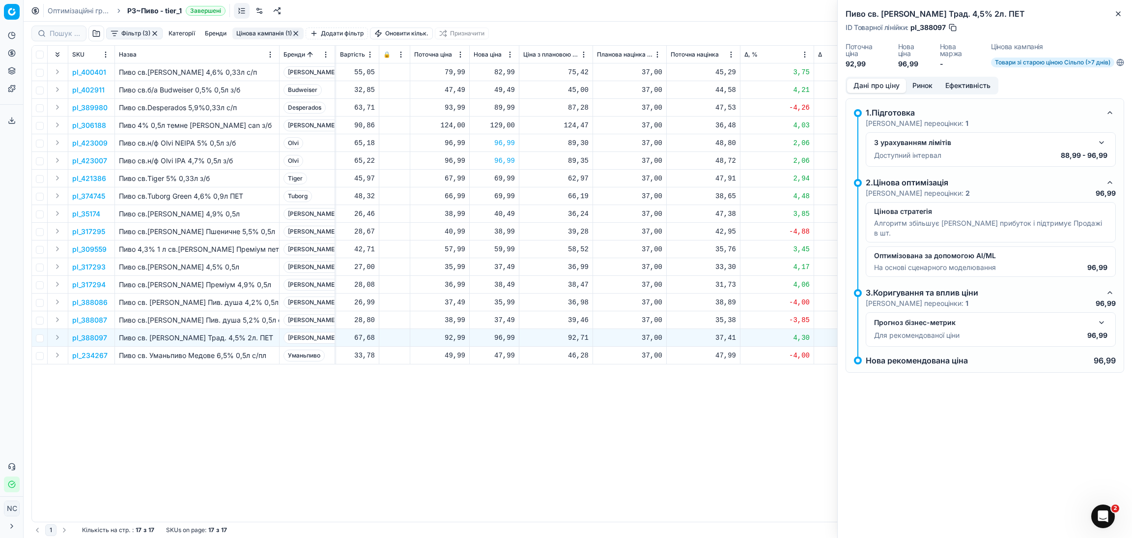
click at [932, 84] on button "Ринок" at bounding box center [922, 86] width 33 height 14
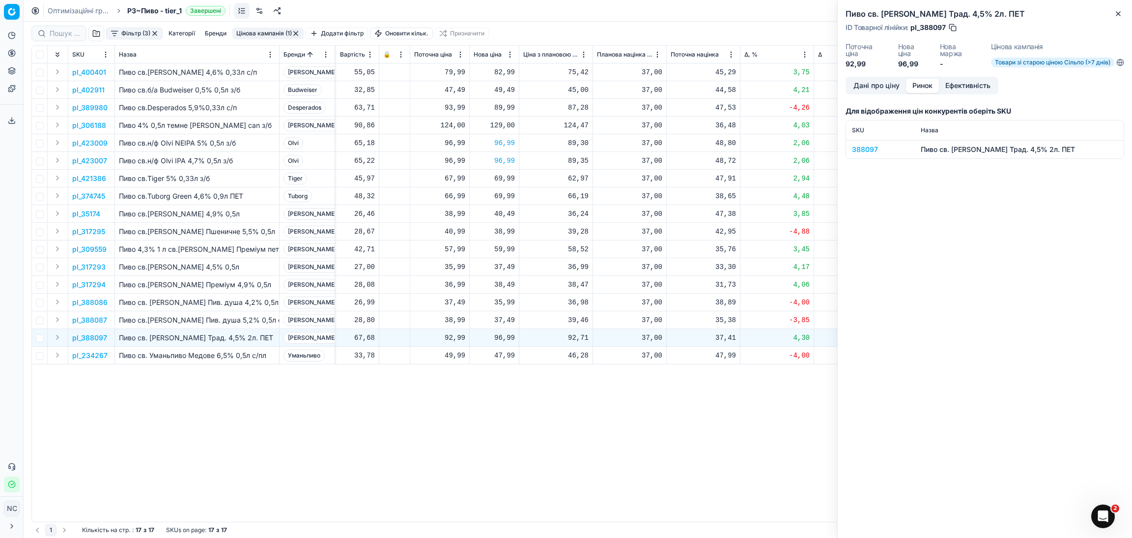
click at [866, 150] on div "388097" at bounding box center [880, 149] width 57 height 10
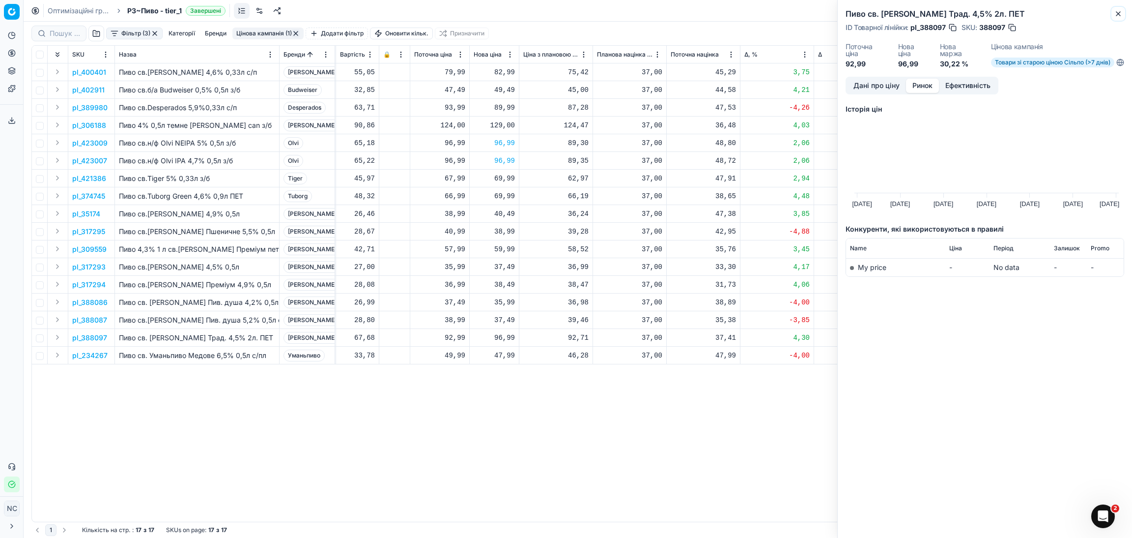
click at [1122, 12] on icon "button" at bounding box center [1119, 14] width 8 height 8
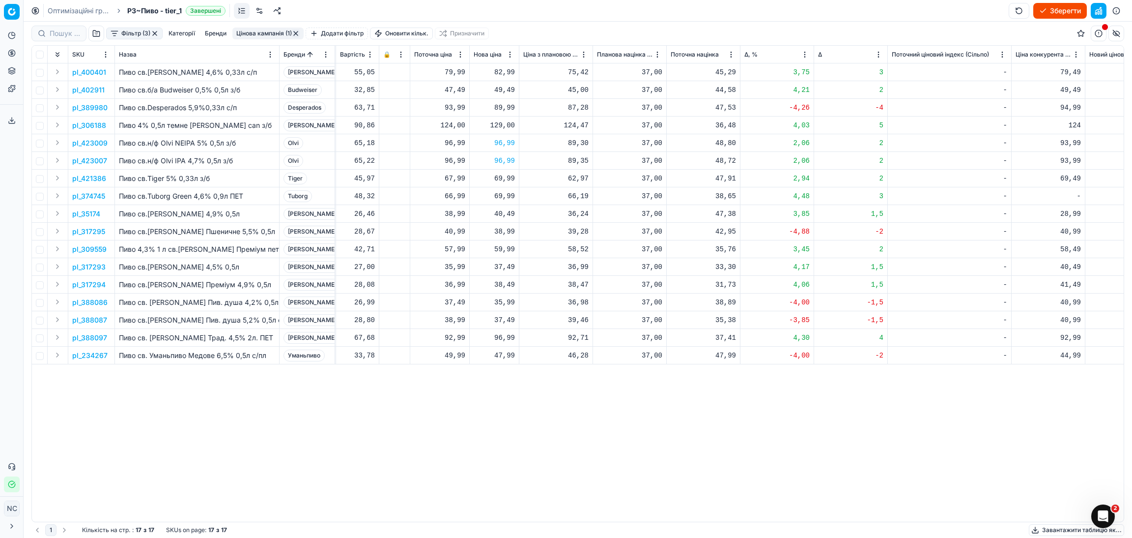
click at [259, 36] on button "Цінова кампанія (1)" at bounding box center [267, 34] width 71 height 12
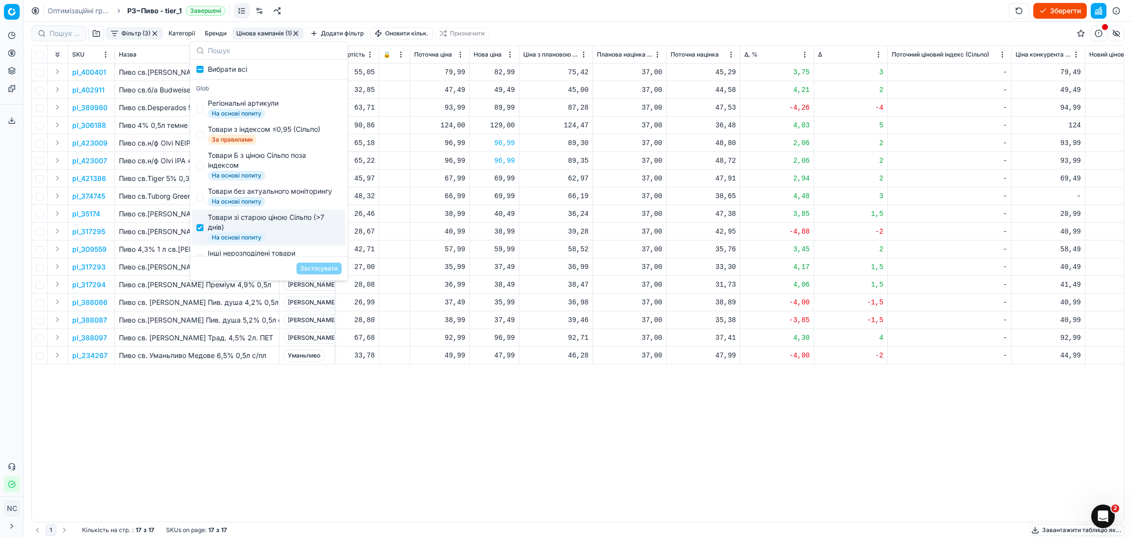
scroll to position [74, 0]
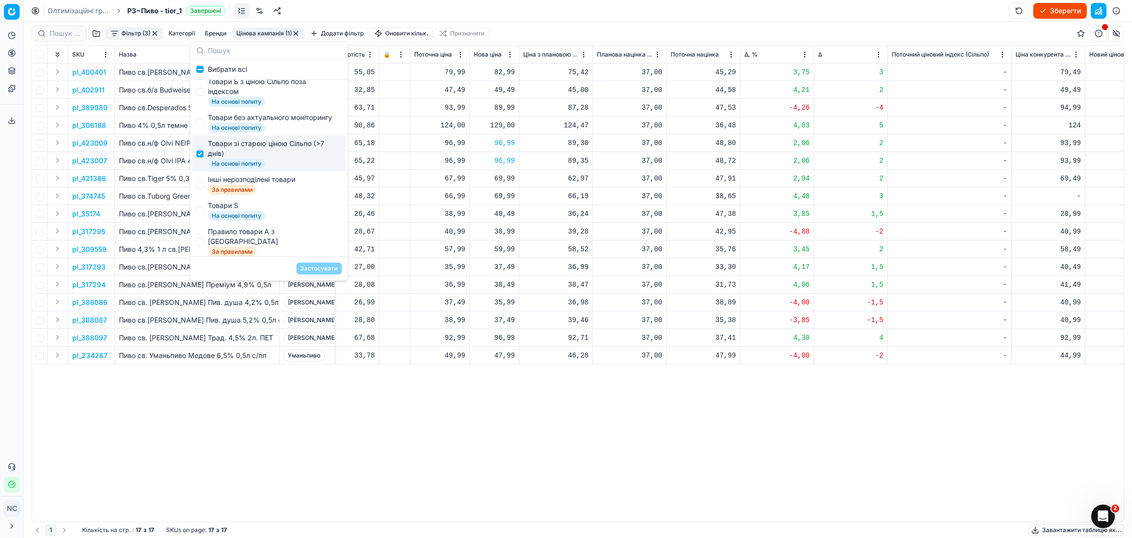
click at [222, 158] on div "Товари зі старою ціною Сільпо (>7 днів)" at bounding box center [273, 149] width 130 height 20
checkbox input "false"
click at [239, 193] on span "За правилами" at bounding box center [232, 190] width 49 height 10
checkbox input "true"
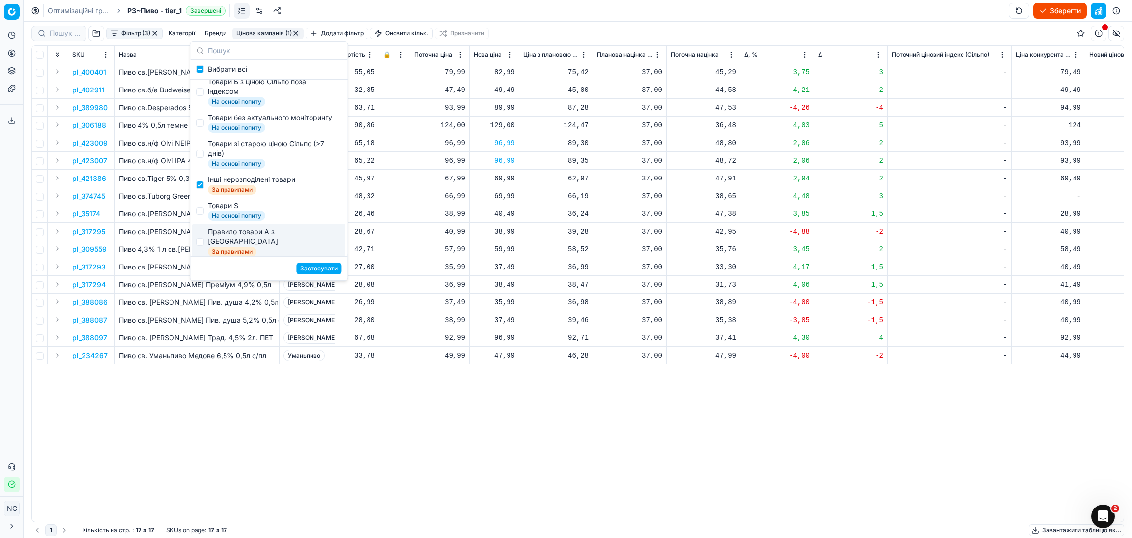
click at [309, 269] on button "Застосувати" at bounding box center [318, 268] width 45 height 12
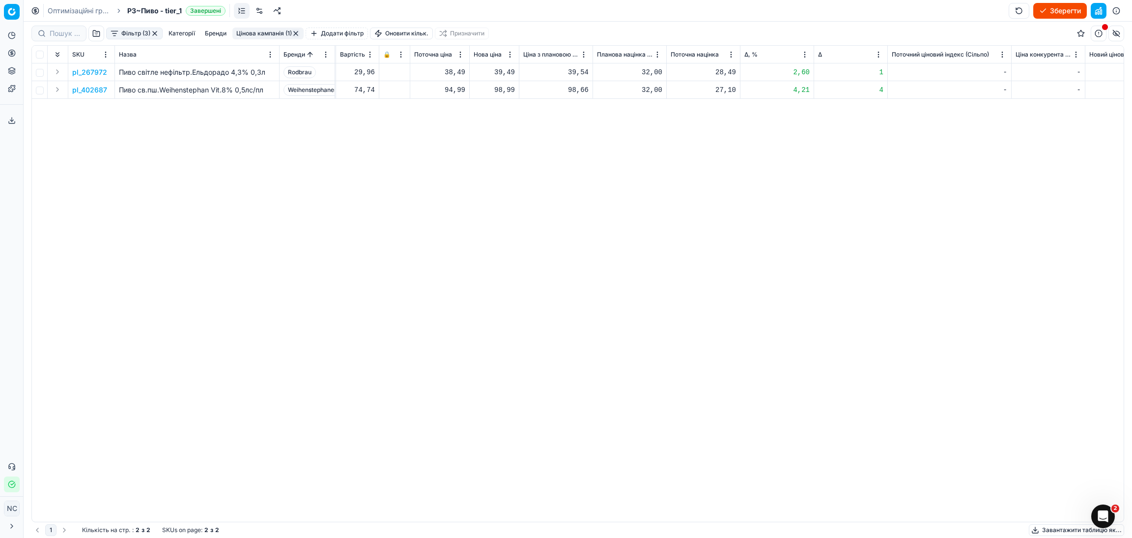
click at [97, 71] on p "pl_267972" at bounding box center [89, 72] width 35 height 10
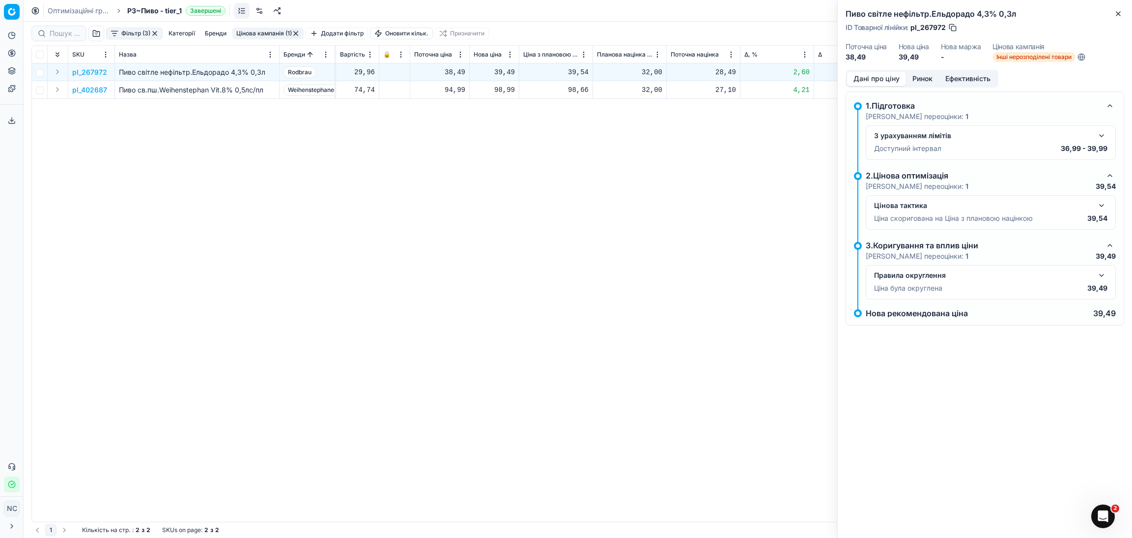
click at [921, 80] on button "Ринок" at bounding box center [922, 79] width 33 height 14
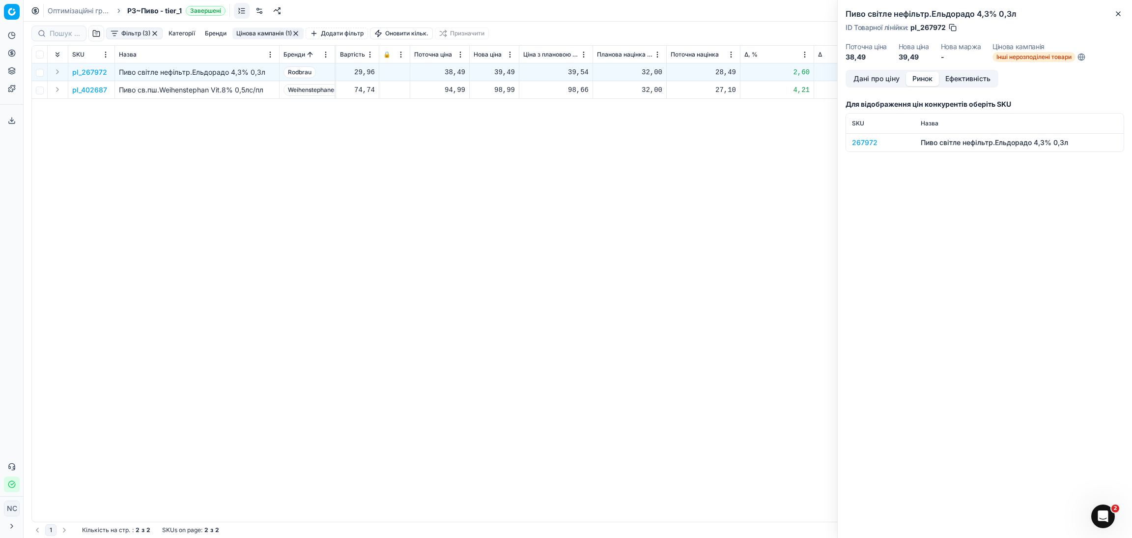
click at [868, 142] on div "267972" at bounding box center [880, 143] width 57 height 10
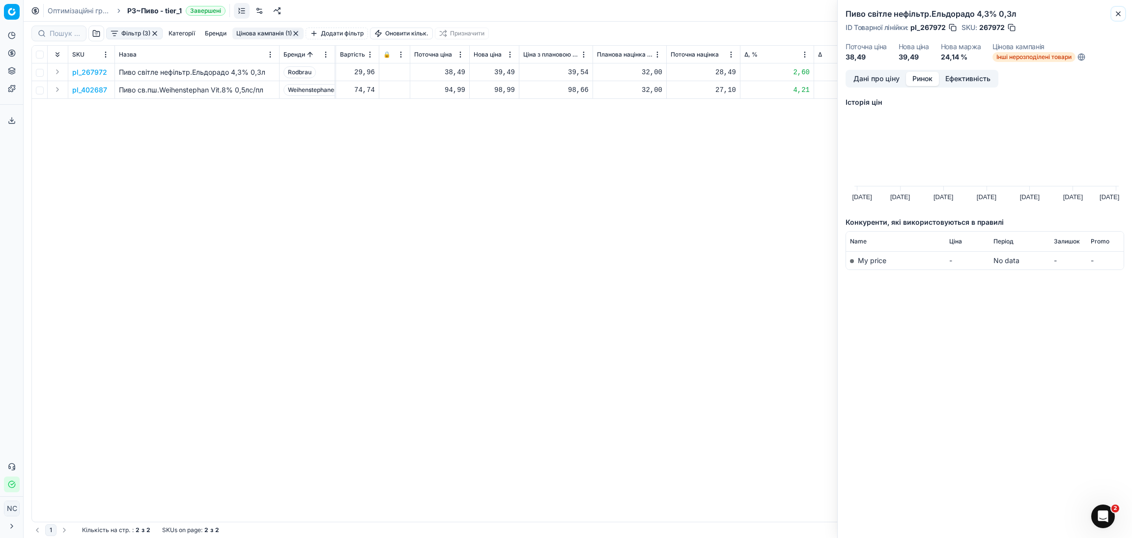
click at [1116, 16] on icon "button" at bounding box center [1119, 14] width 8 height 8
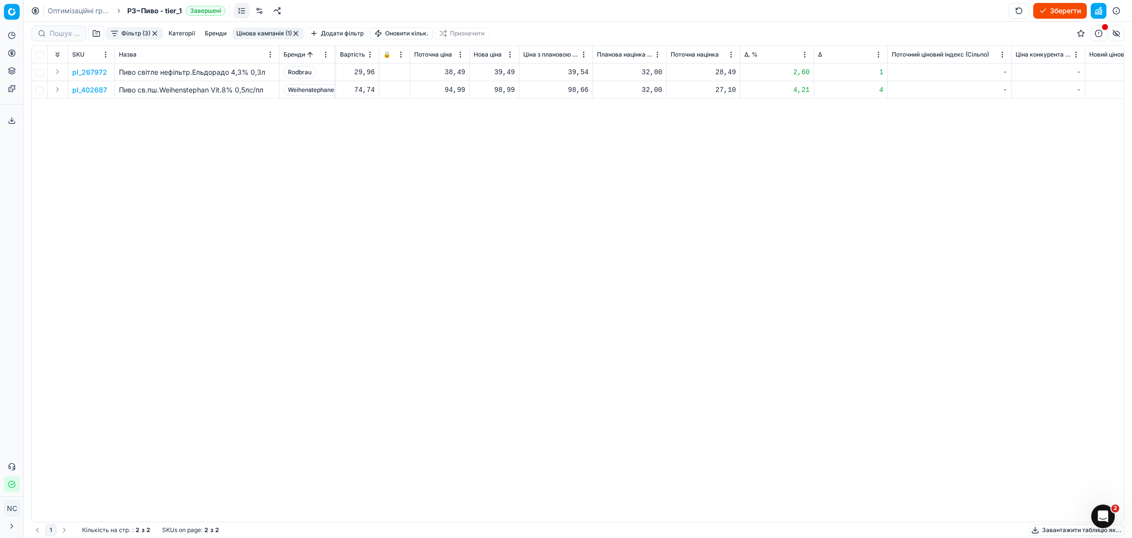
click at [103, 88] on p "pl_402687" at bounding box center [89, 90] width 35 height 10
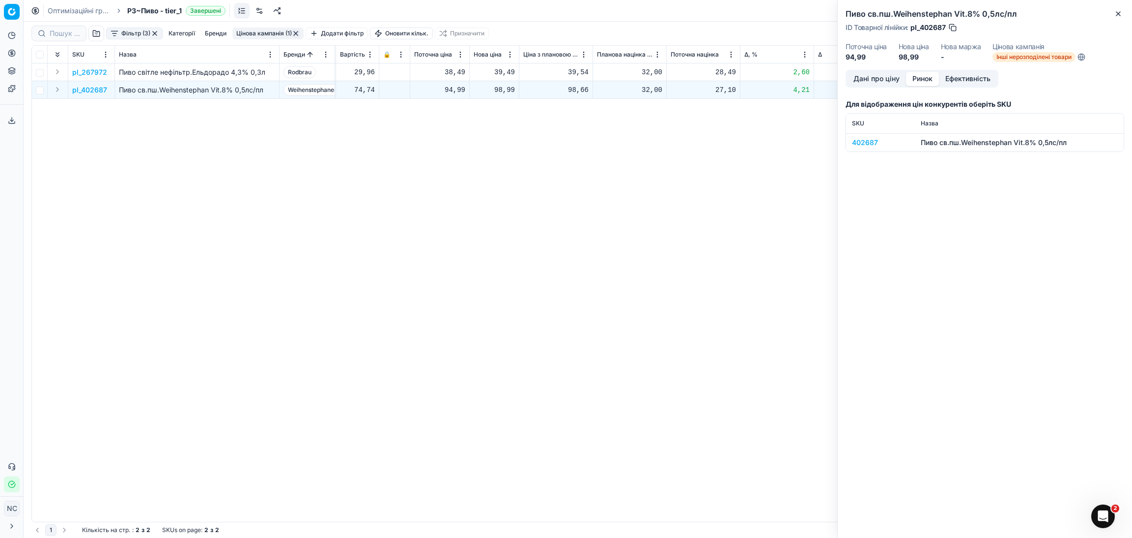
click at [924, 83] on button "Ринок" at bounding box center [922, 79] width 33 height 14
click at [871, 143] on div "402687" at bounding box center [880, 143] width 57 height 10
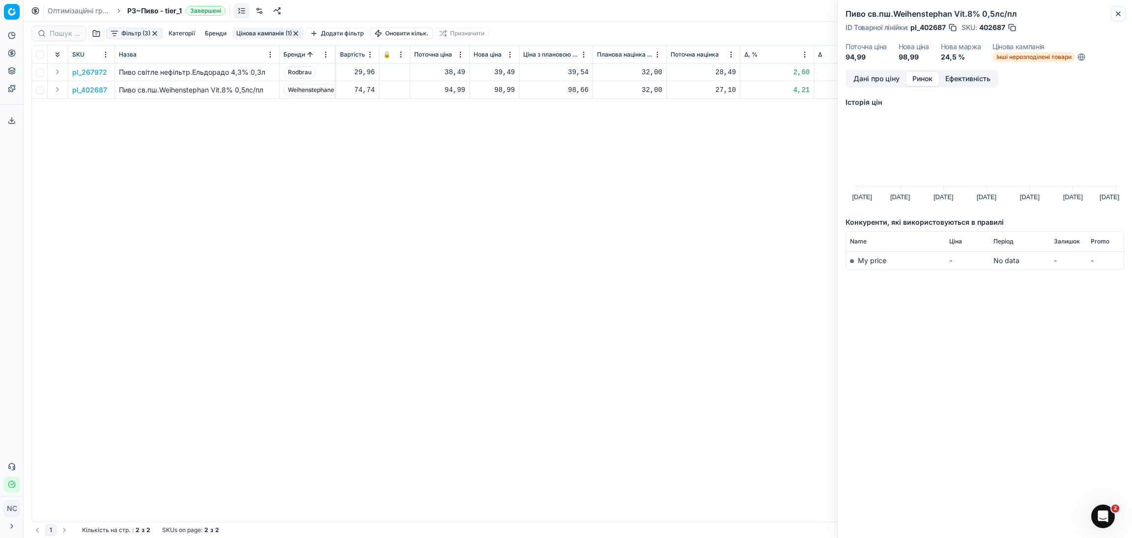
click at [1121, 14] on icon "button" at bounding box center [1119, 14] width 8 height 8
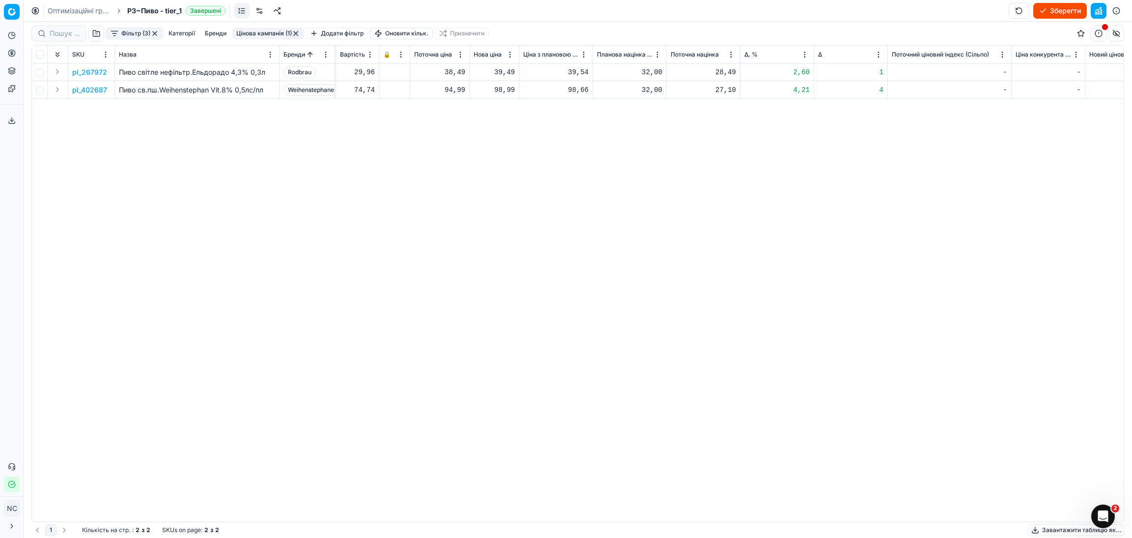
click at [275, 32] on button "Цінова кампанія (1)" at bounding box center [267, 34] width 71 height 12
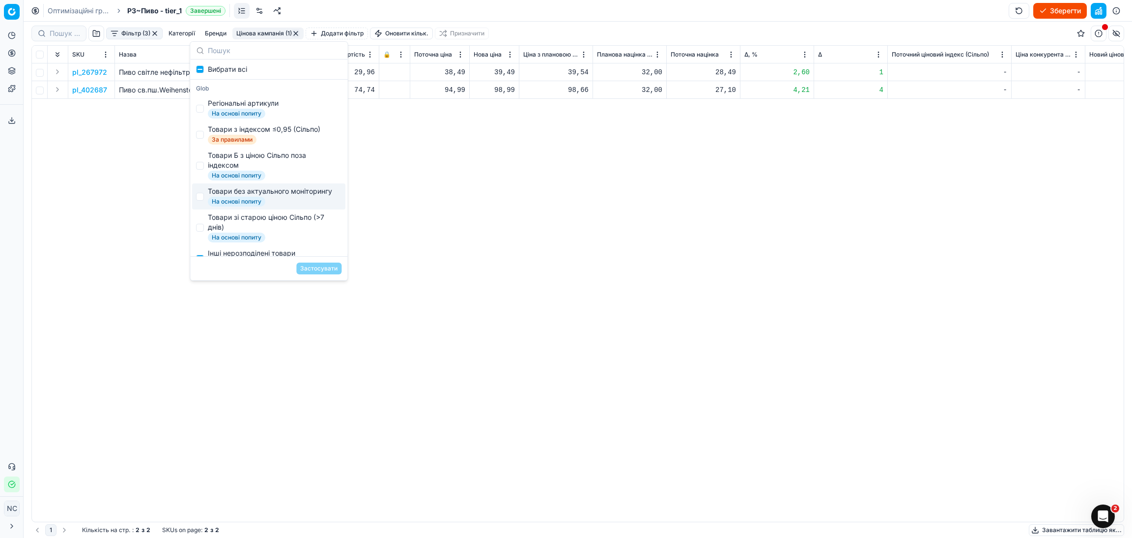
scroll to position [147, 0]
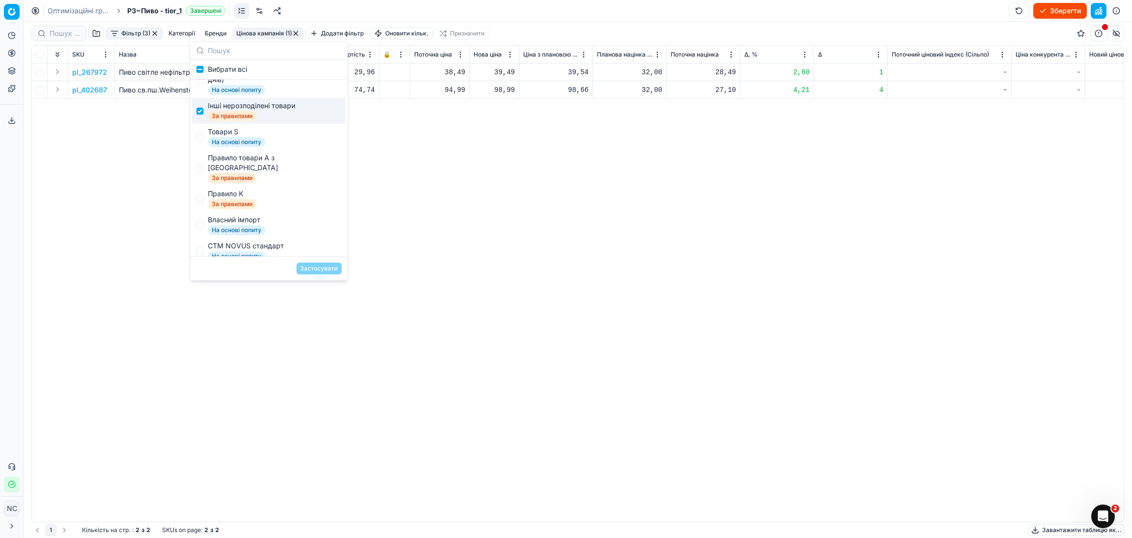
click at [238, 120] on span "За правилами" at bounding box center [232, 116] width 49 height 10
checkbox input "false"
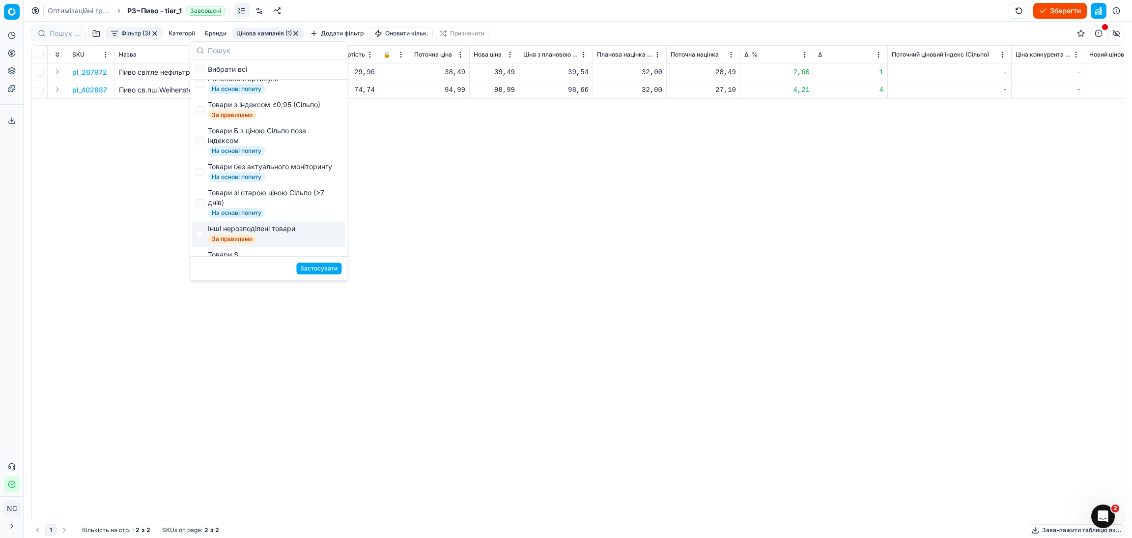
scroll to position [0, 0]
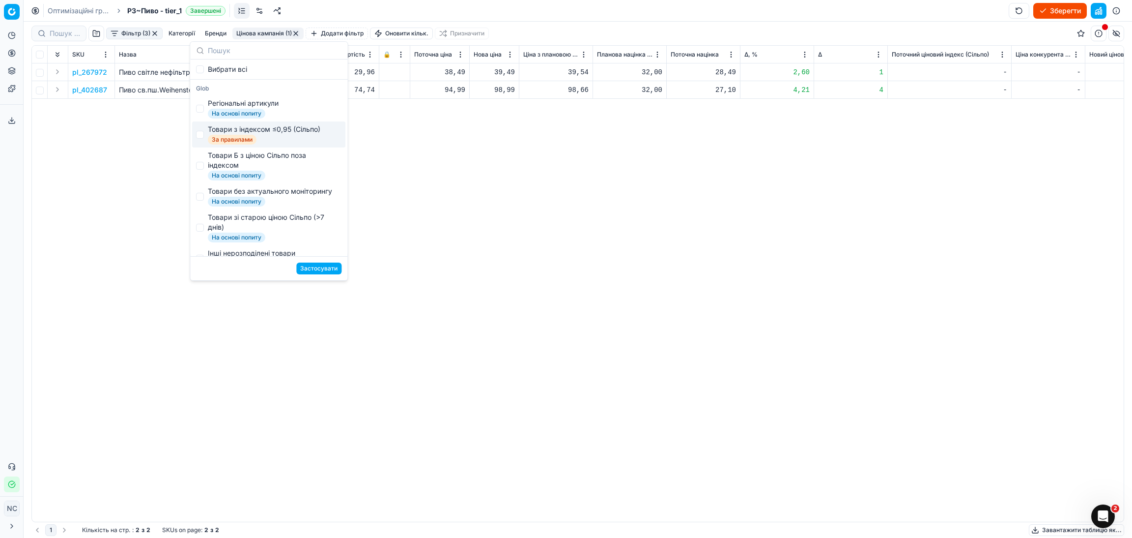
click at [252, 112] on span "На основі попиту" at bounding box center [237, 114] width 58 height 10
checkbox input "true"
click at [316, 268] on button "Застосувати" at bounding box center [318, 268] width 45 height 12
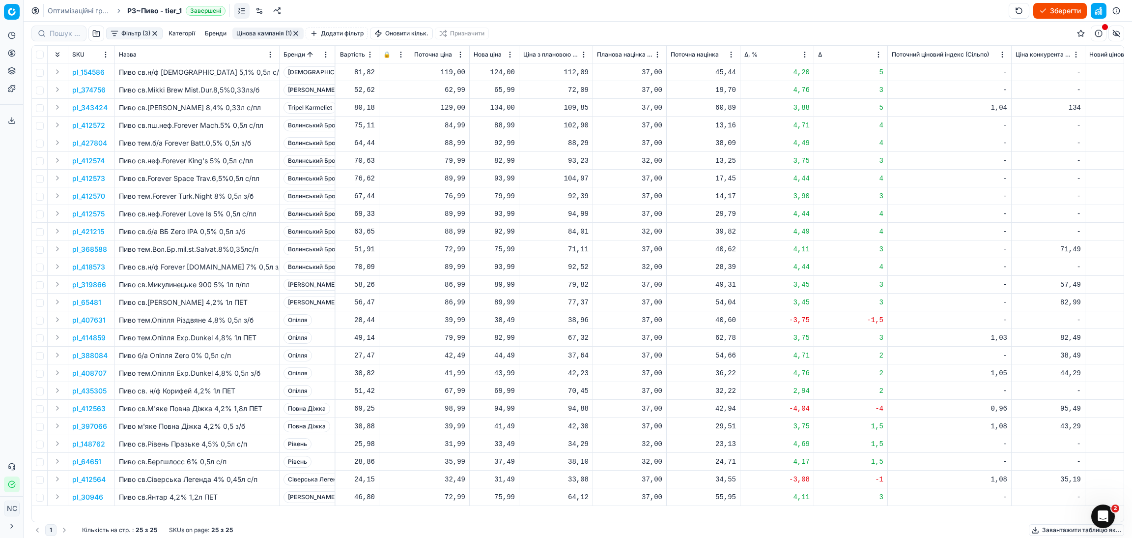
click at [92, 110] on p "pl_343424" at bounding box center [89, 108] width 35 height 10
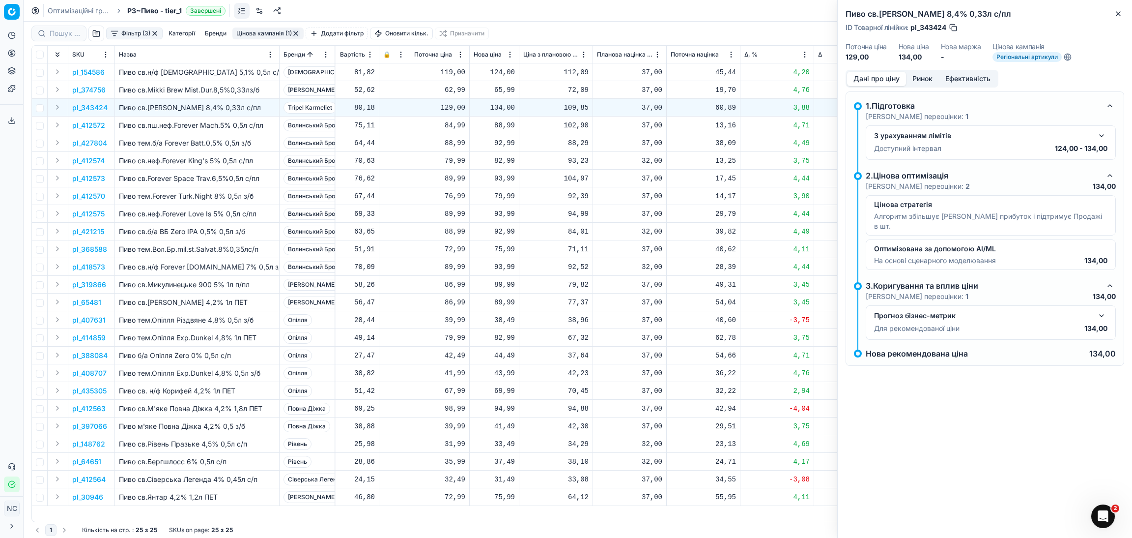
click at [928, 77] on button "Ринок" at bounding box center [922, 79] width 33 height 14
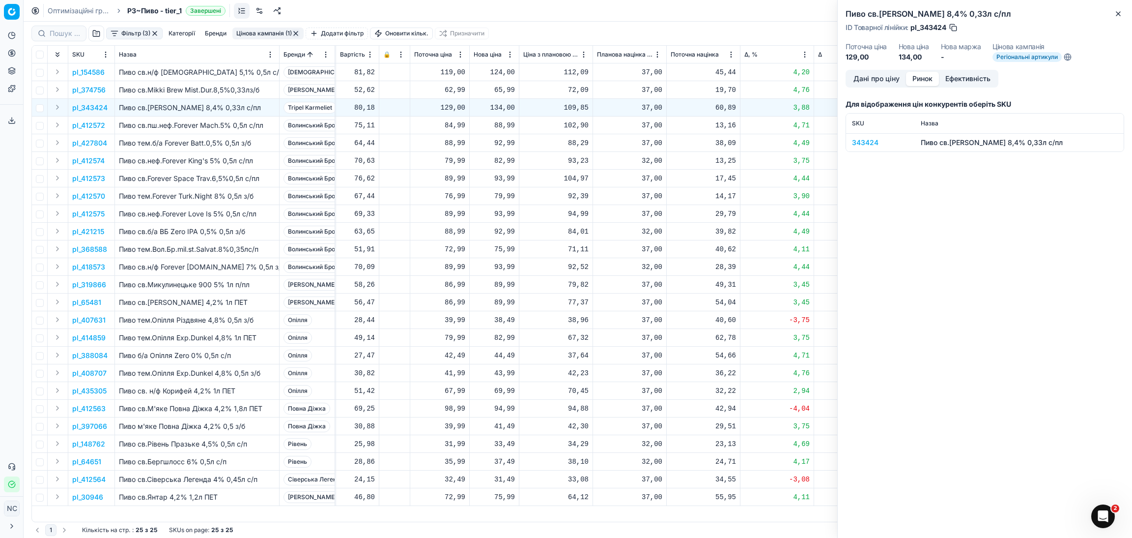
click at [872, 145] on div "343424" at bounding box center [880, 143] width 57 height 10
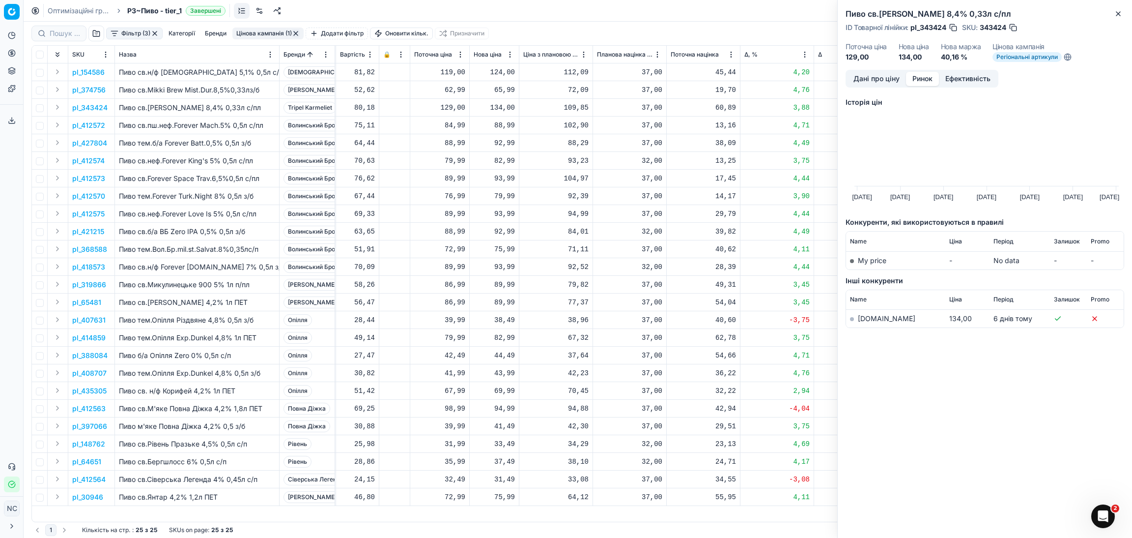
click at [872, 319] on link "[DOMAIN_NAME]" at bounding box center [887, 318] width 58 height 8
click at [1117, 18] on button "Close" at bounding box center [1119, 14] width 12 height 12
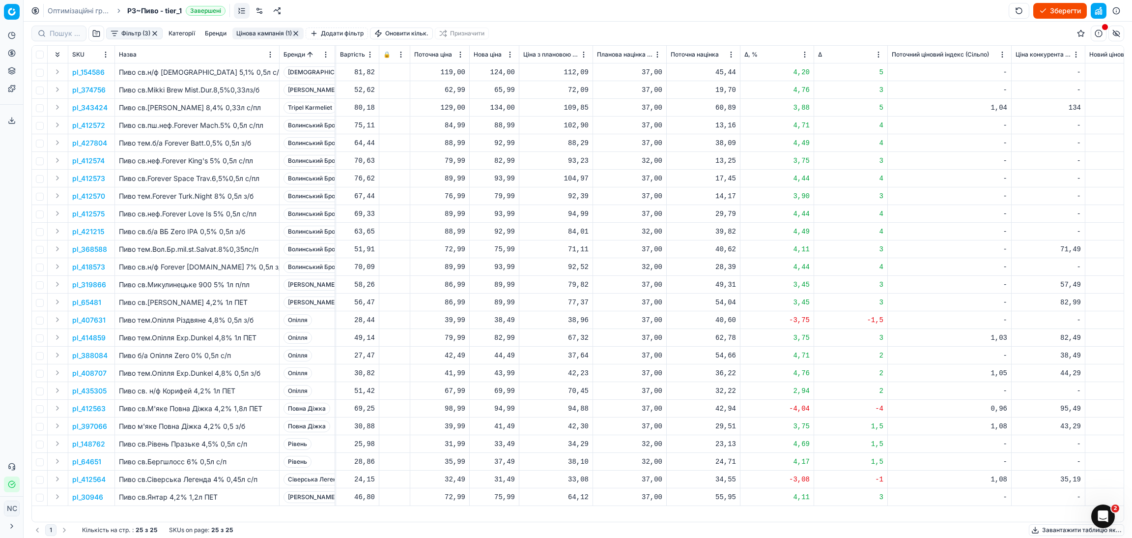
click at [87, 250] on p "pl_368588" at bounding box center [89, 249] width 35 height 10
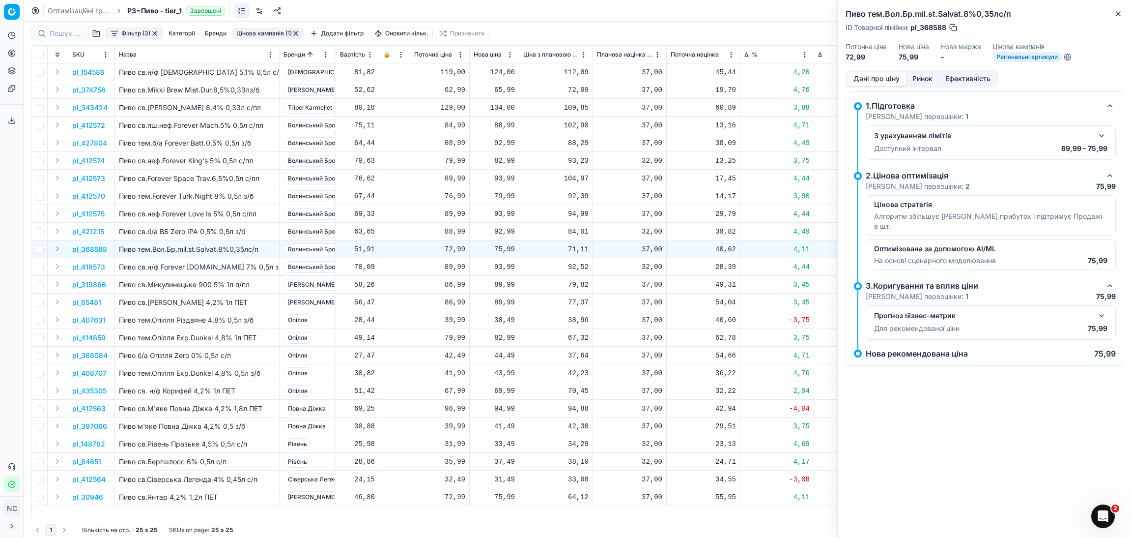
click at [923, 78] on button "Ринок" at bounding box center [922, 79] width 33 height 14
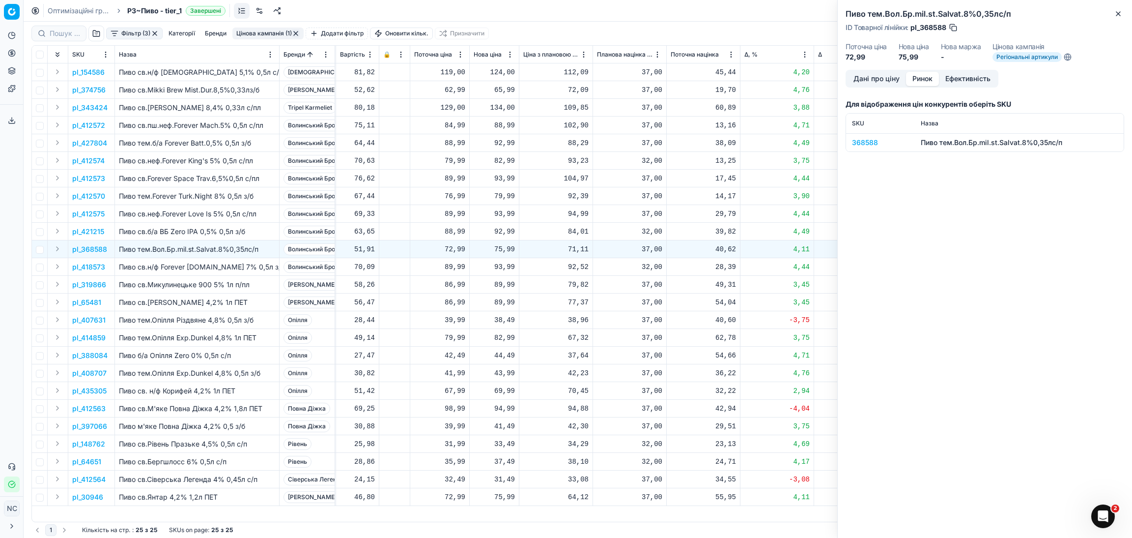
click at [869, 143] on div "368588" at bounding box center [880, 143] width 57 height 10
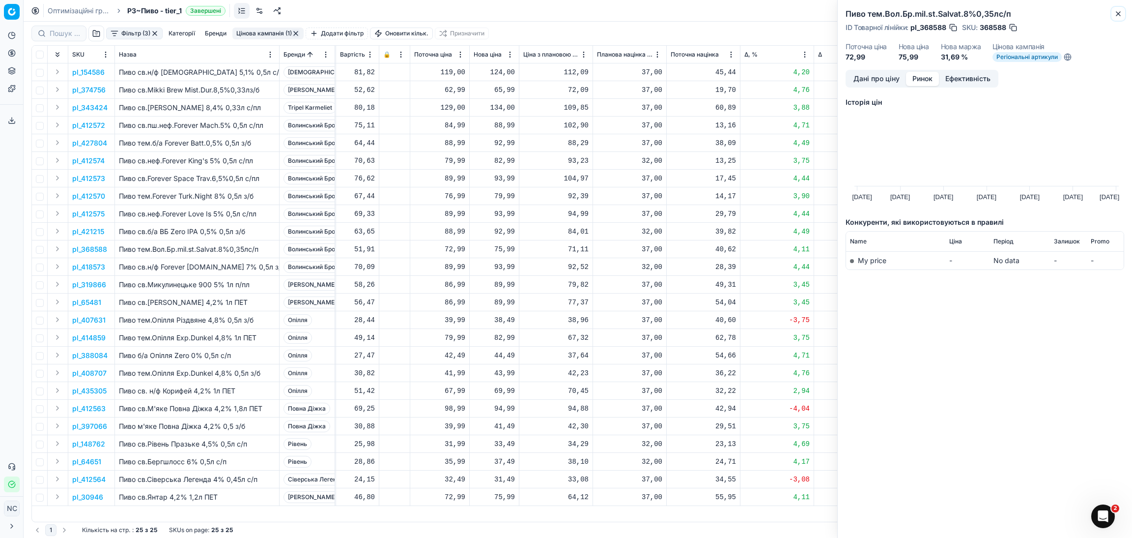
click at [1123, 14] on button "Close" at bounding box center [1119, 14] width 12 height 12
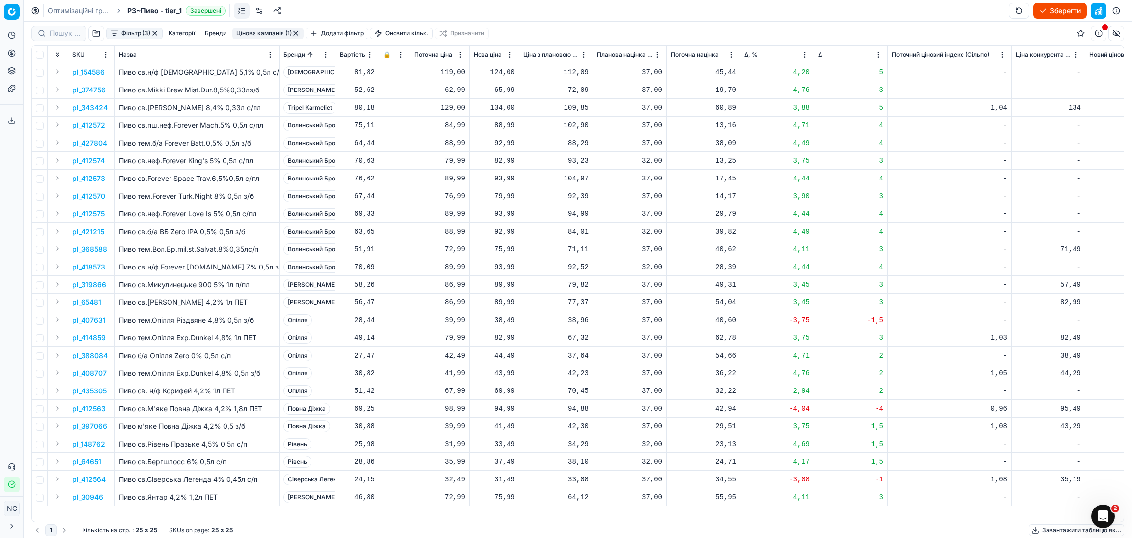
click at [90, 282] on p "pl_319866" at bounding box center [89, 285] width 34 height 10
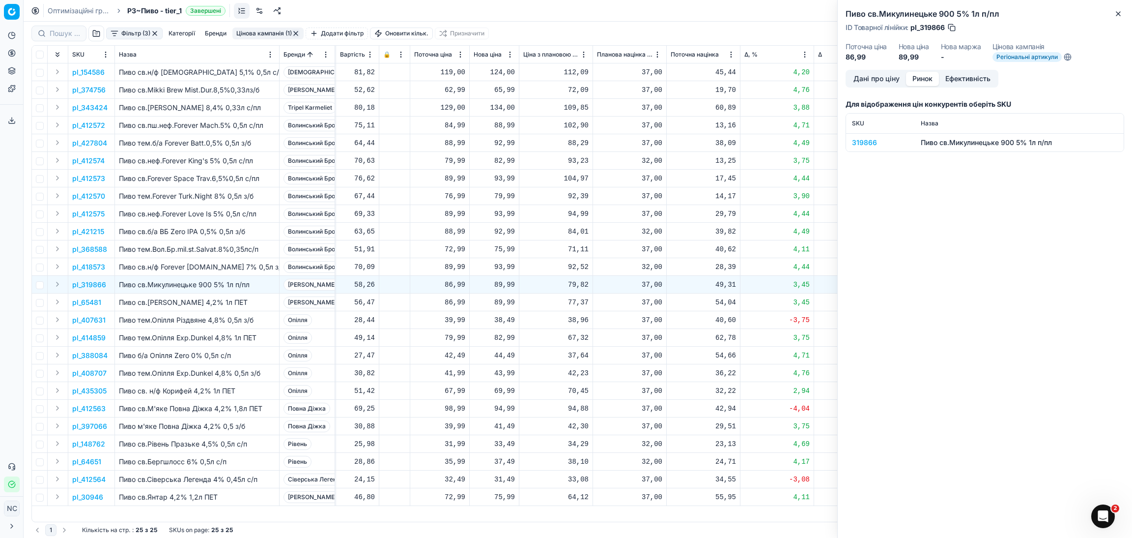
click at [922, 74] on button "Ринок" at bounding box center [922, 79] width 33 height 14
click at [866, 142] on div "319866" at bounding box center [880, 143] width 57 height 10
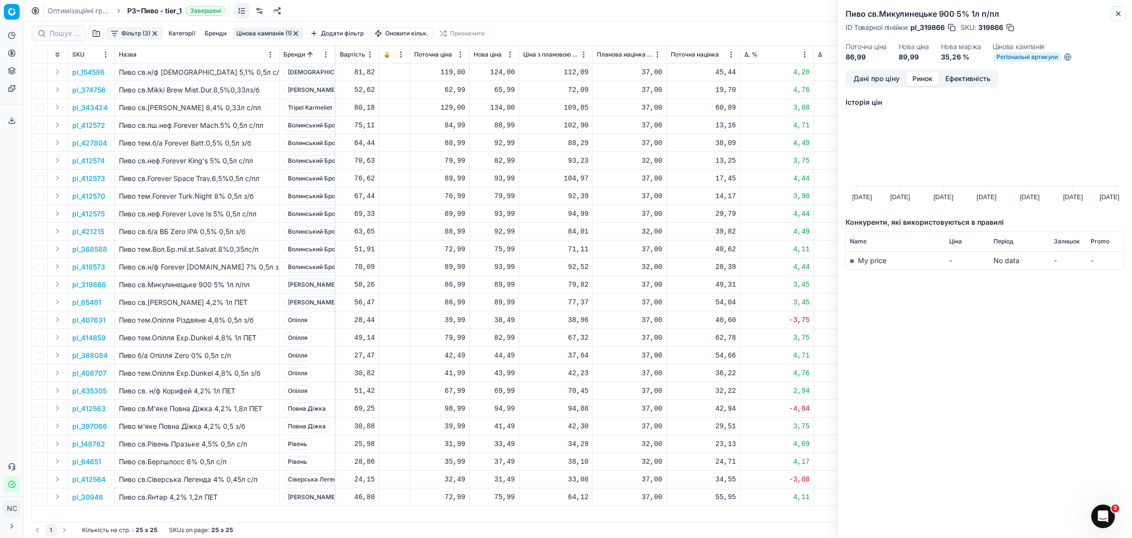
click at [1118, 15] on icon "button" at bounding box center [1119, 14] width 8 height 8
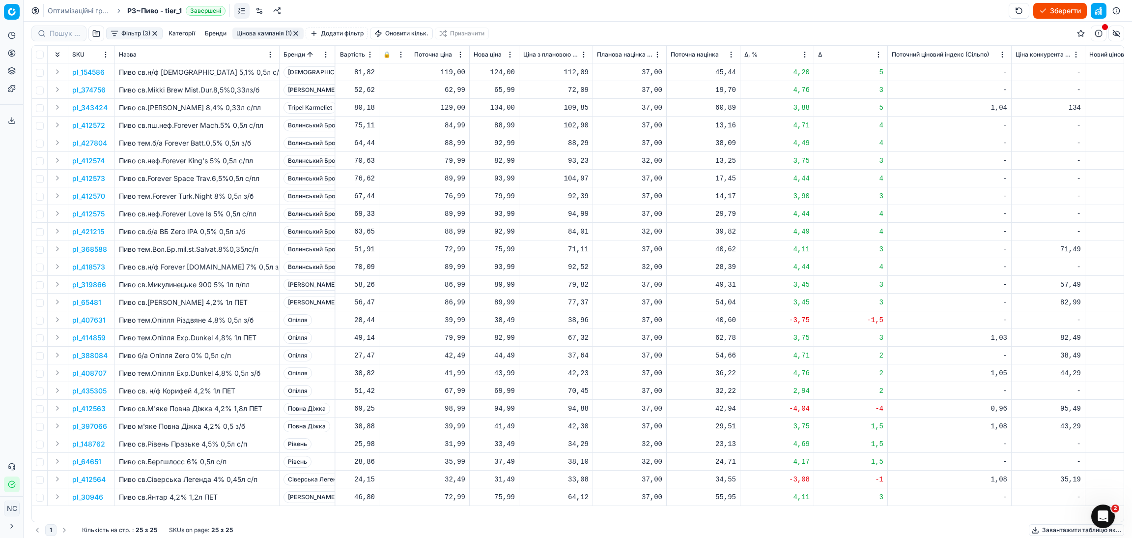
click at [297, 30] on button "button" at bounding box center [296, 33] width 8 height 8
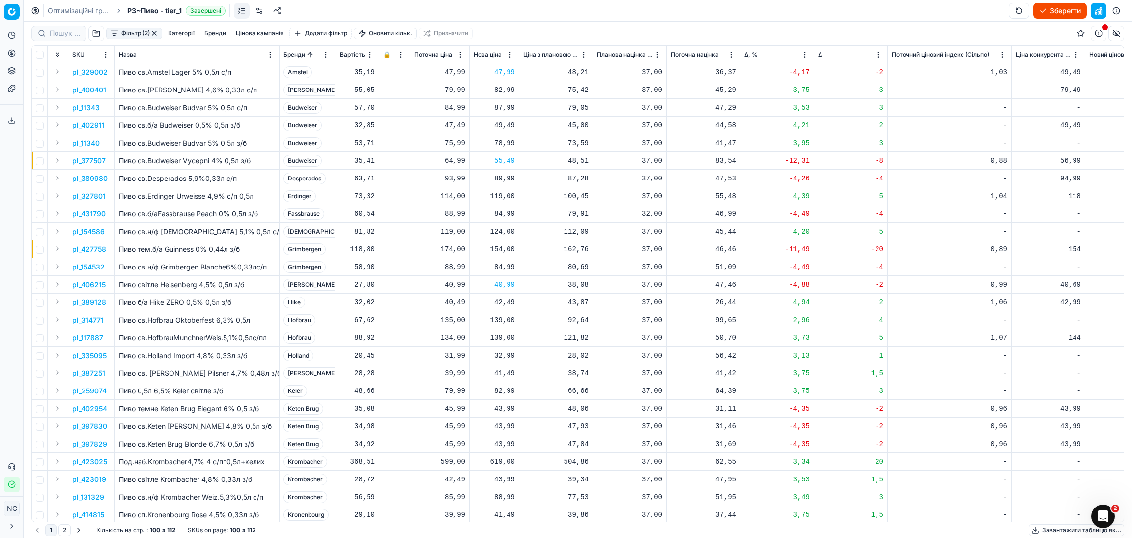
click at [150, 34] on button "Фільтр (2)" at bounding box center [134, 34] width 56 height 12
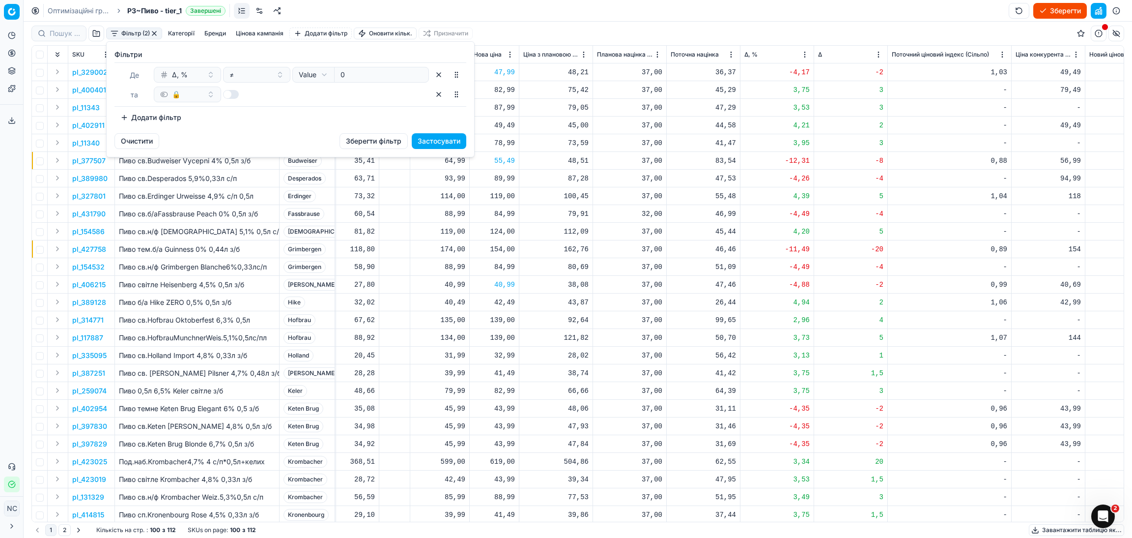
click at [155, 31] on html "Pricing platform Аналітика Цінова оптимізація Асортимент продукції Шаблони Серв…" at bounding box center [566, 269] width 1132 height 538
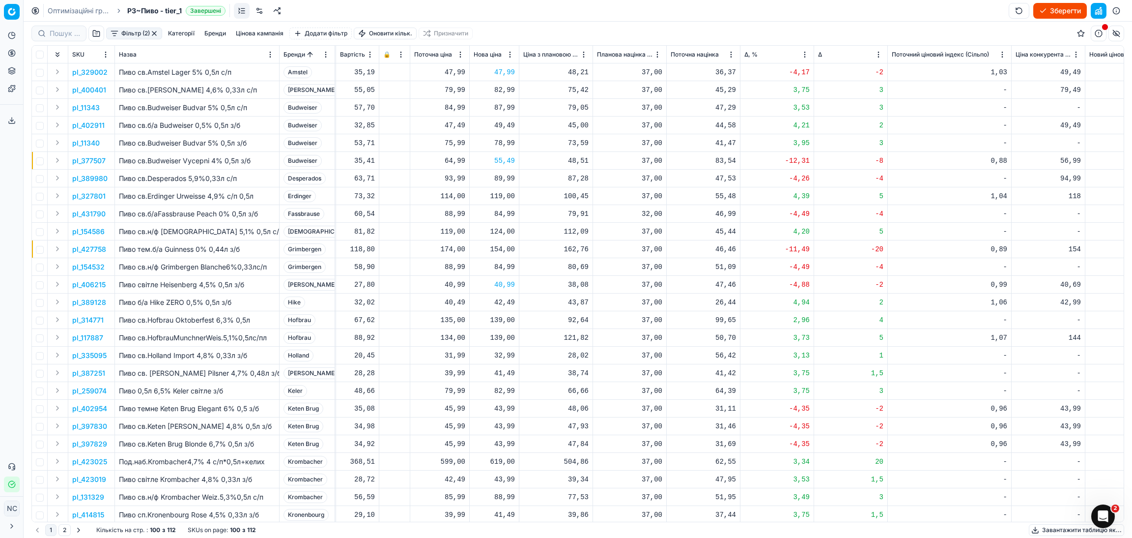
click at [155, 32] on button "button" at bounding box center [154, 33] width 8 height 8
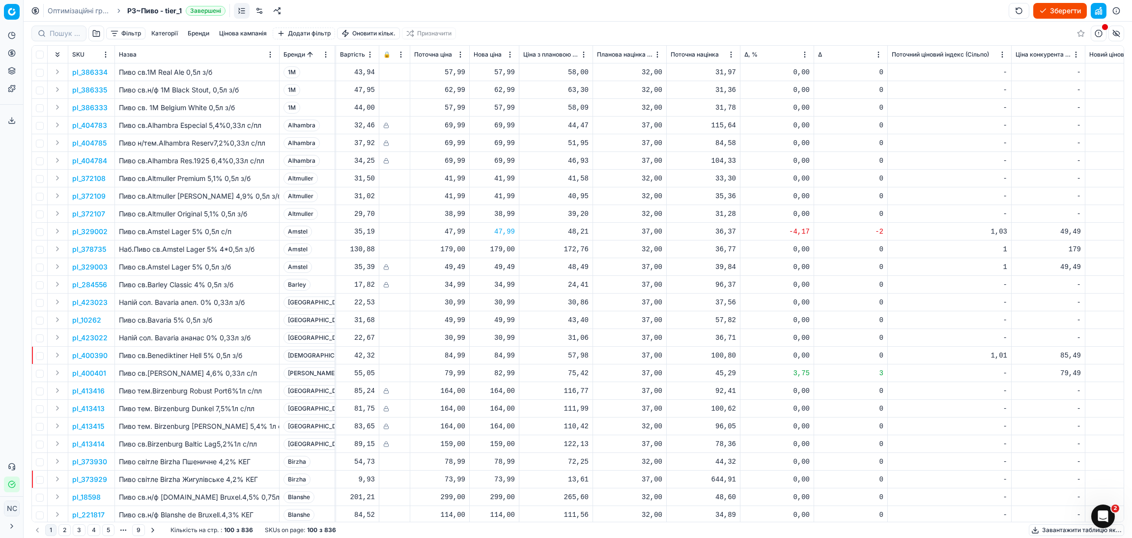
click at [95, 34] on button "button" at bounding box center [96, 34] width 16 height 16
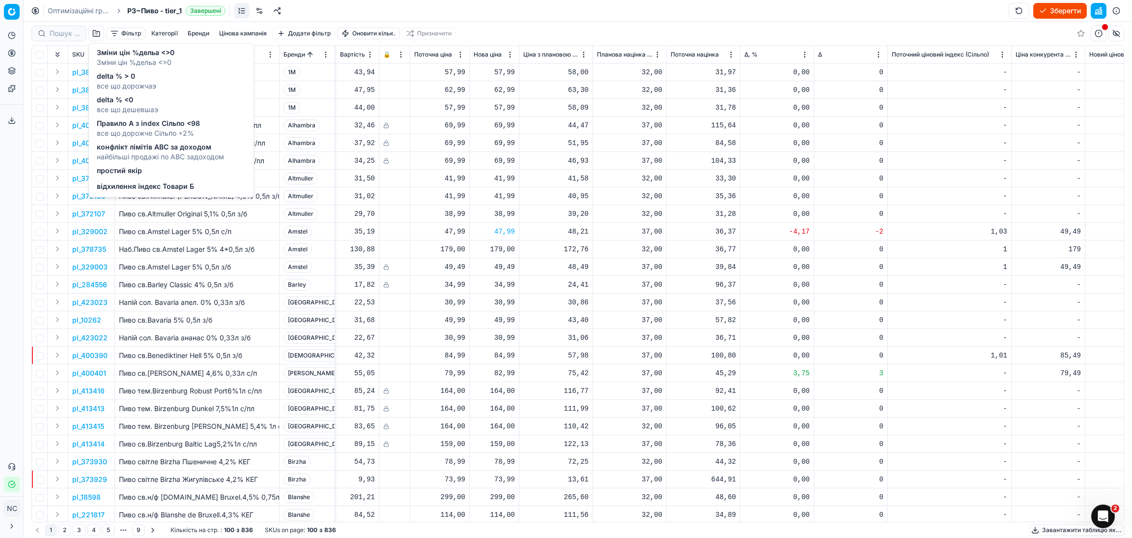
click at [171, 124] on span "Правило А з index Сільпо <98" at bounding box center [148, 123] width 103 height 10
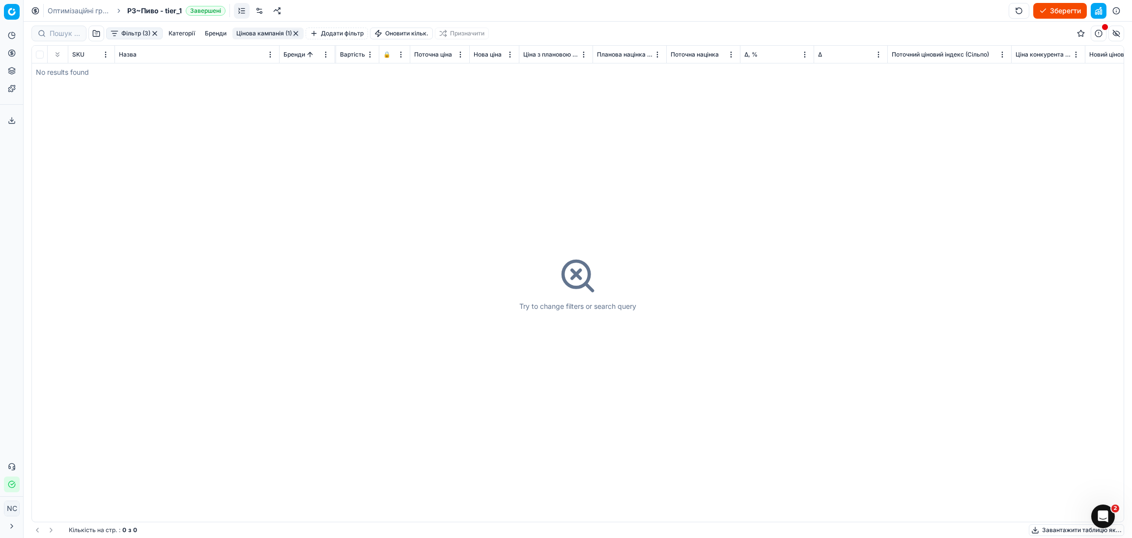
drag, startPoint x: 158, startPoint y: 33, endPoint x: 142, endPoint y: 61, distance: 32.4
click at [157, 33] on button "button" at bounding box center [155, 33] width 8 height 8
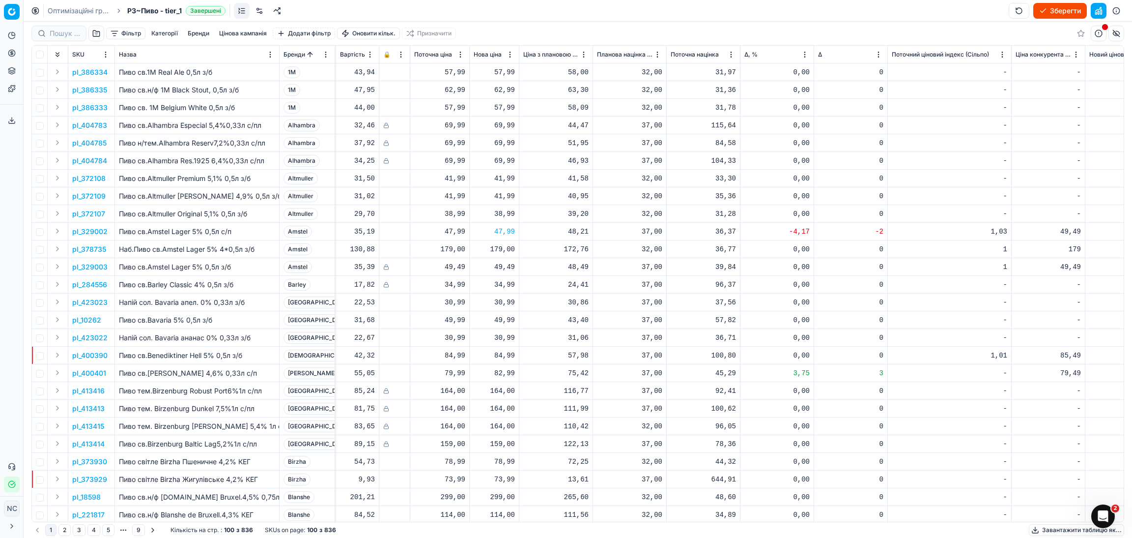
click at [95, 35] on button "button" at bounding box center [96, 34] width 16 height 16
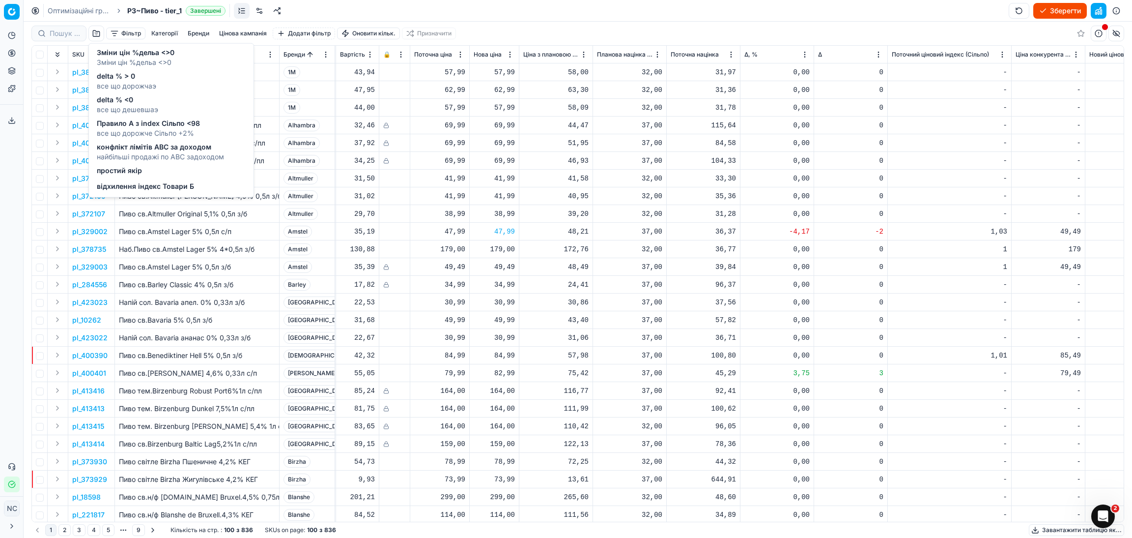
click at [146, 153] on span "найбільші продажі по АВС задоходом" at bounding box center [160, 157] width 127 height 10
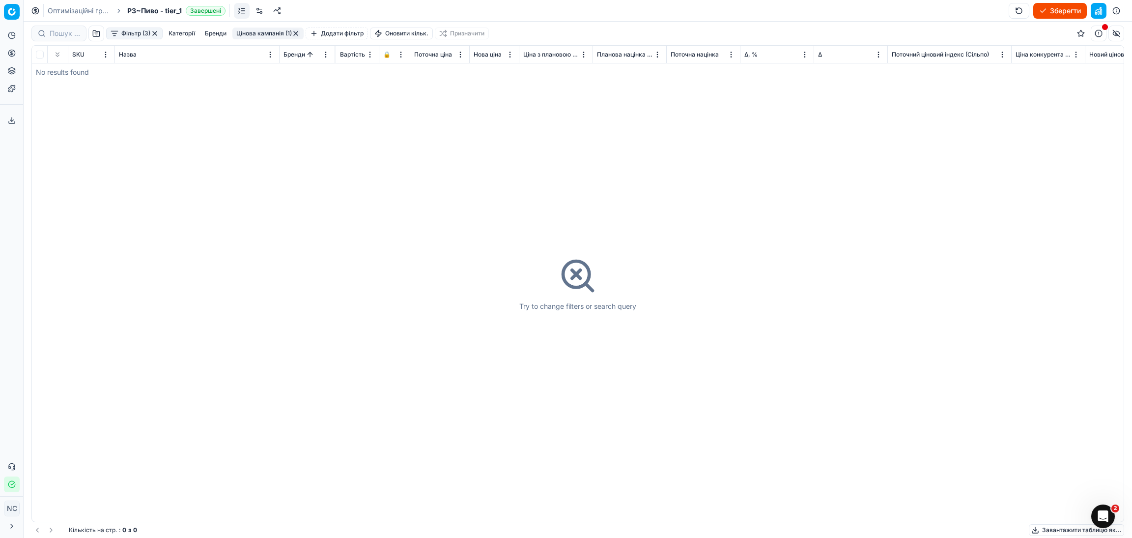
click at [158, 33] on button "button" at bounding box center [155, 33] width 8 height 8
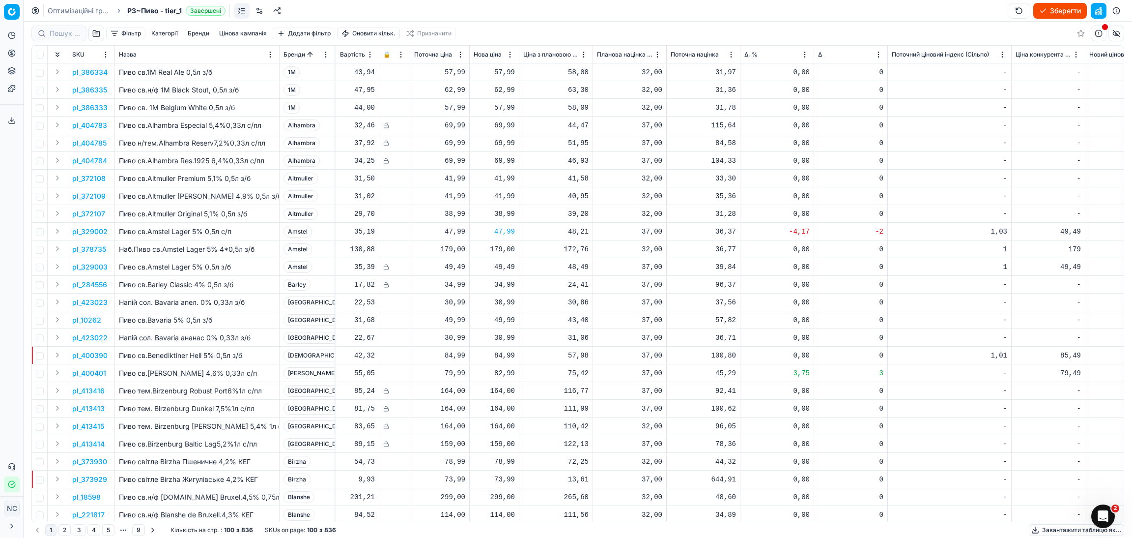
click at [97, 31] on button "button" at bounding box center [96, 34] width 16 height 16
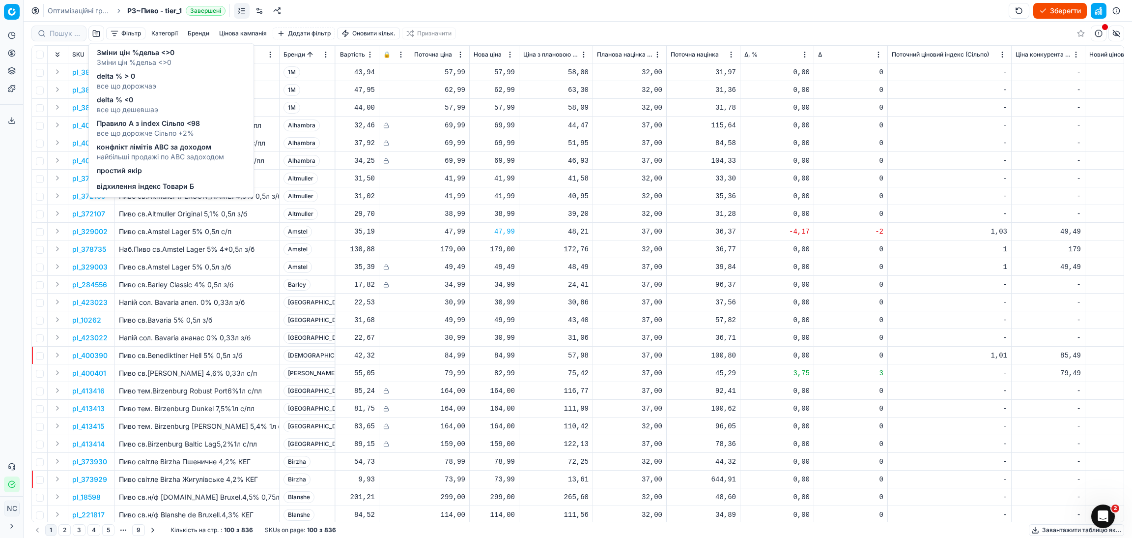
click at [138, 183] on span "відхилення індекс Товари Б" at bounding box center [145, 186] width 97 height 10
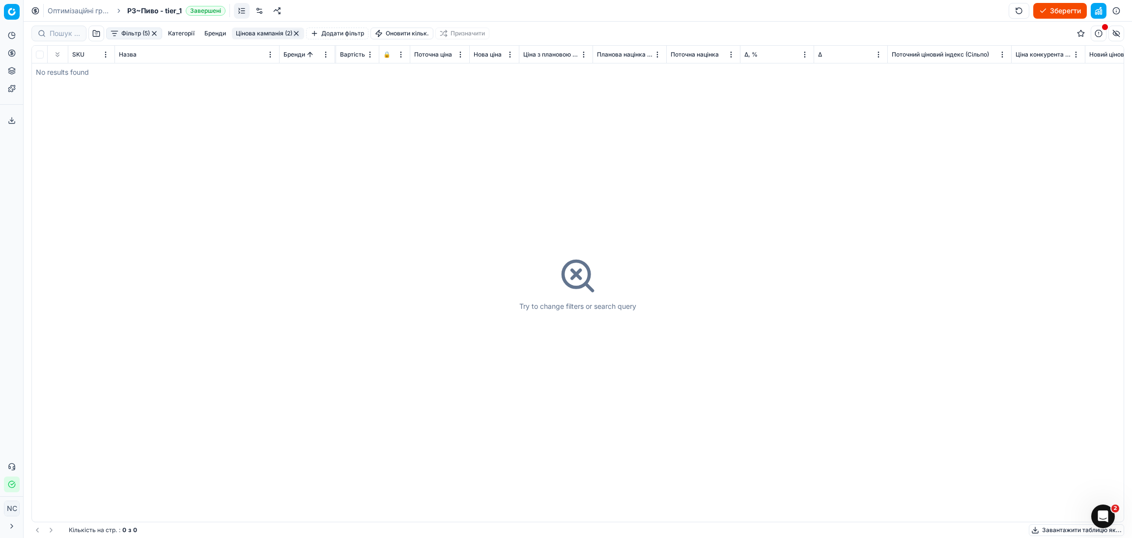
click at [154, 35] on button "button" at bounding box center [154, 33] width 8 height 8
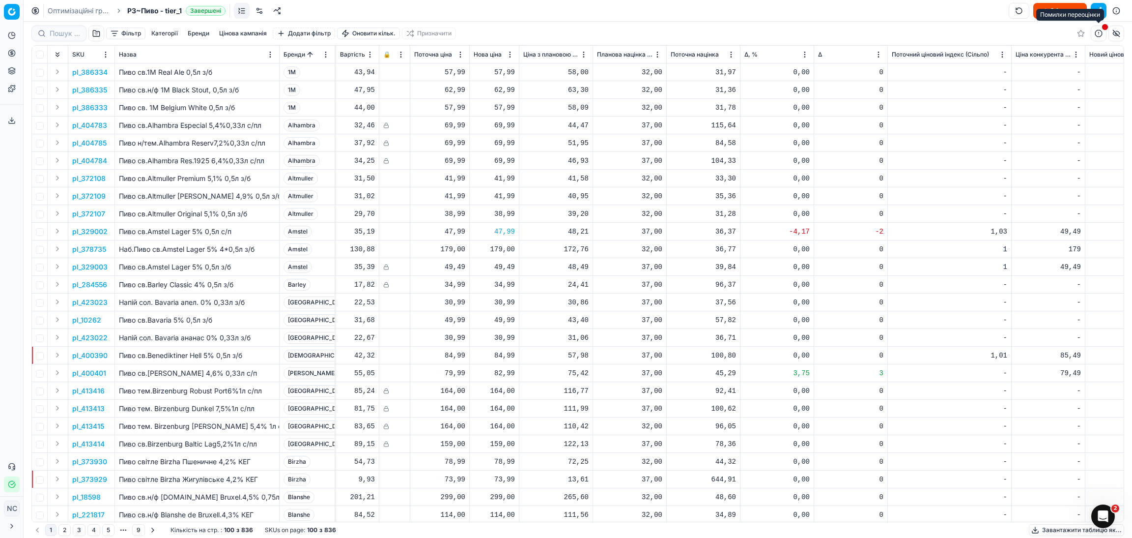
click at [1102, 30] on span "button" at bounding box center [1105, 27] width 6 height 6
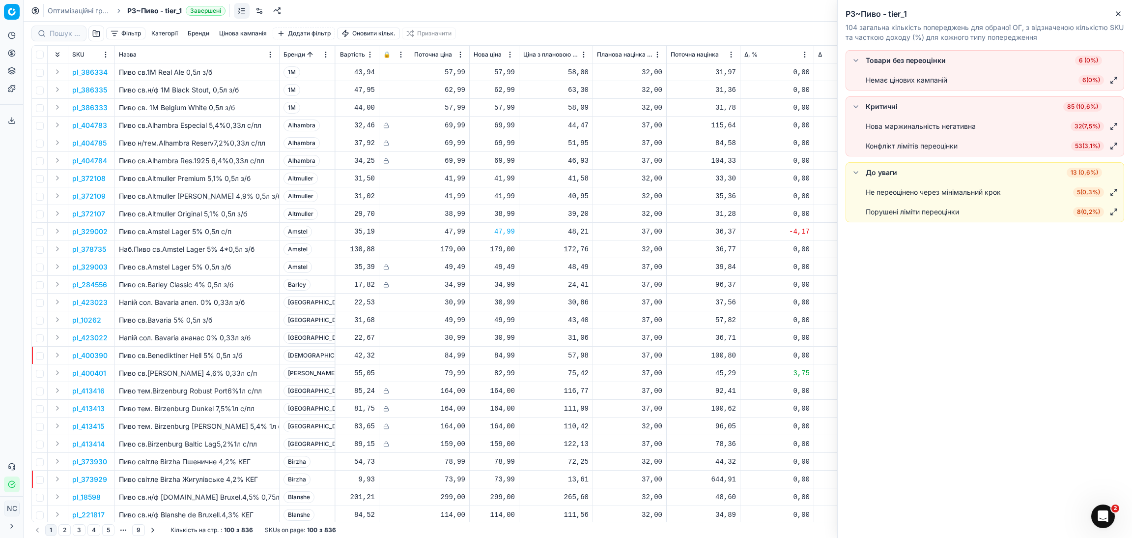
click at [1079, 127] on span "32 ( 7,5% )" at bounding box center [1087, 126] width 33 height 10
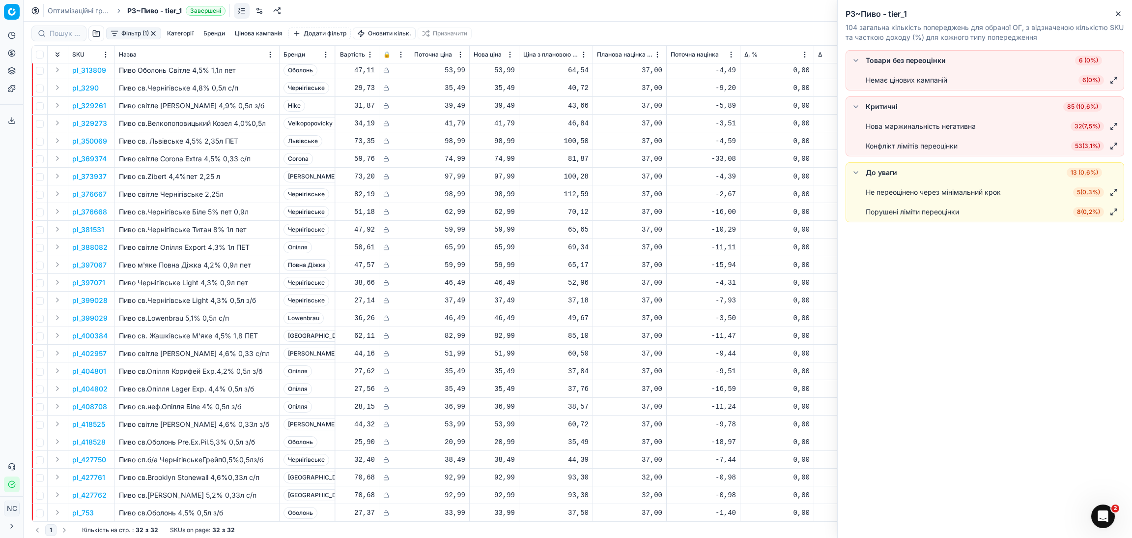
scroll to position [0, 386]
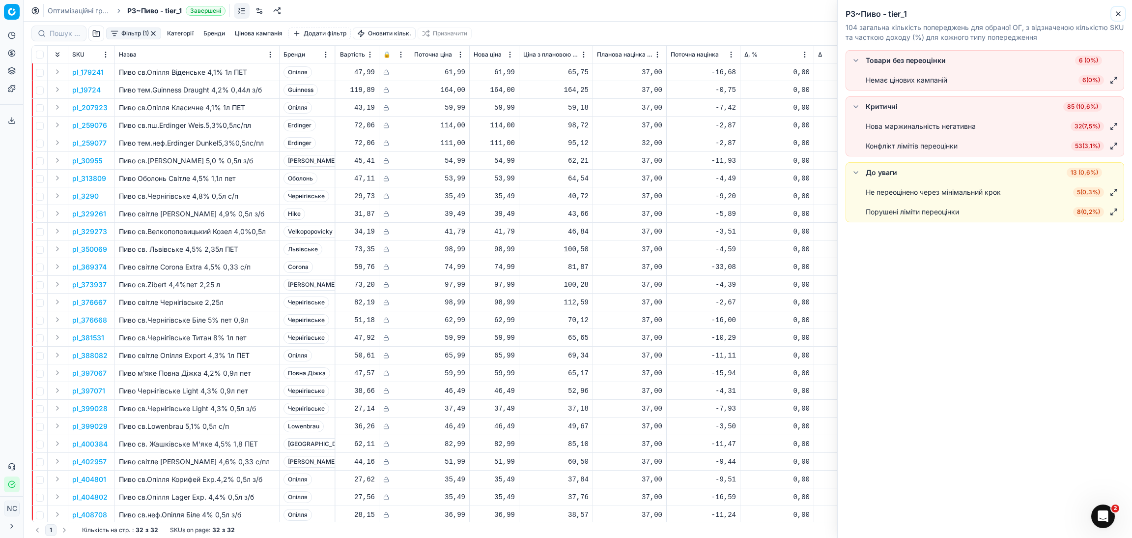
click at [1120, 17] on icon "button" at bounding box center [1119, 14] width 8 height 8
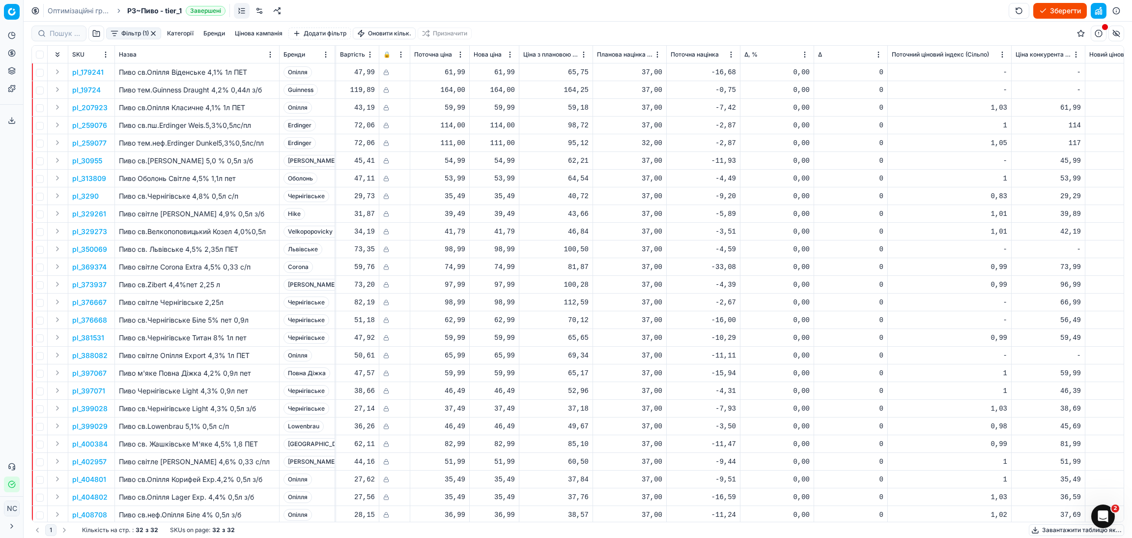
click at [155, 32] on button "button" at bounding box center [153, 33] width 8 height 8
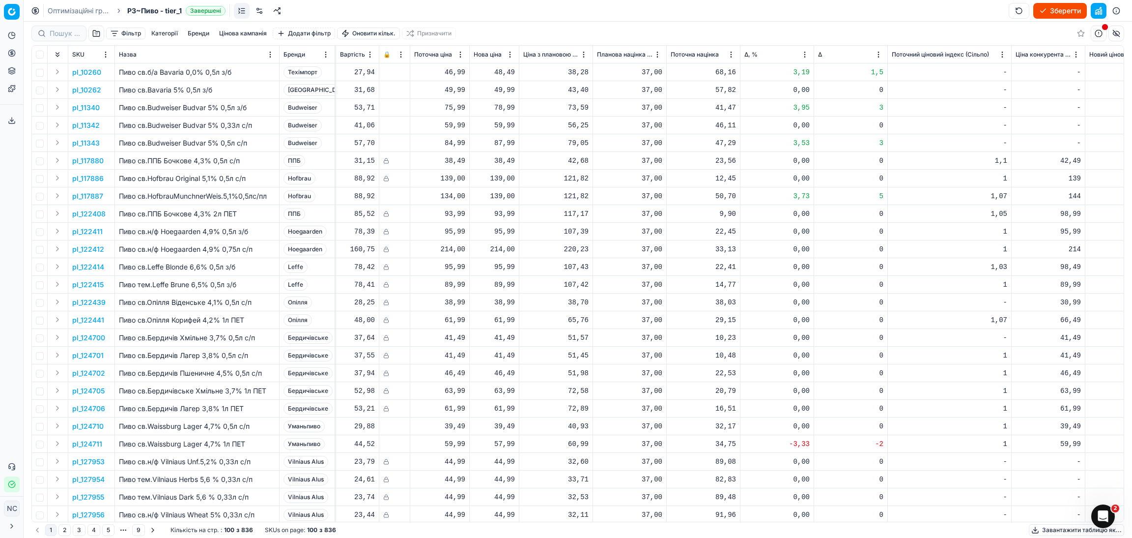
click at [1043, 12] on button "Зберегти" at bounding box center [1061, 11] width 54 height 16
click at [1049, 11] on button "Застосувати ціни" at bounding box center [1047, 11] width 82 height 16
click at [1031, 10] on button "Завантажити звіт" at bounding box center [1045, 11] width 83 height 16
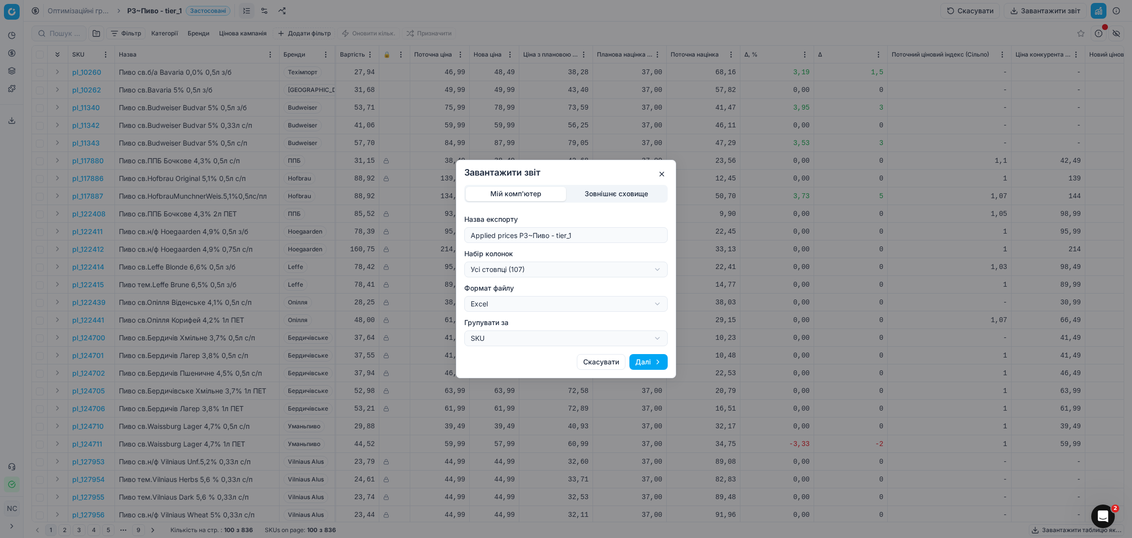
click at [658, 269] on div "Завантажити звіт Мій комп'ютер Зовнішнє сховище Назва експорту Applied prices P…" at bounding box center [566, 269] width 1132 height 538
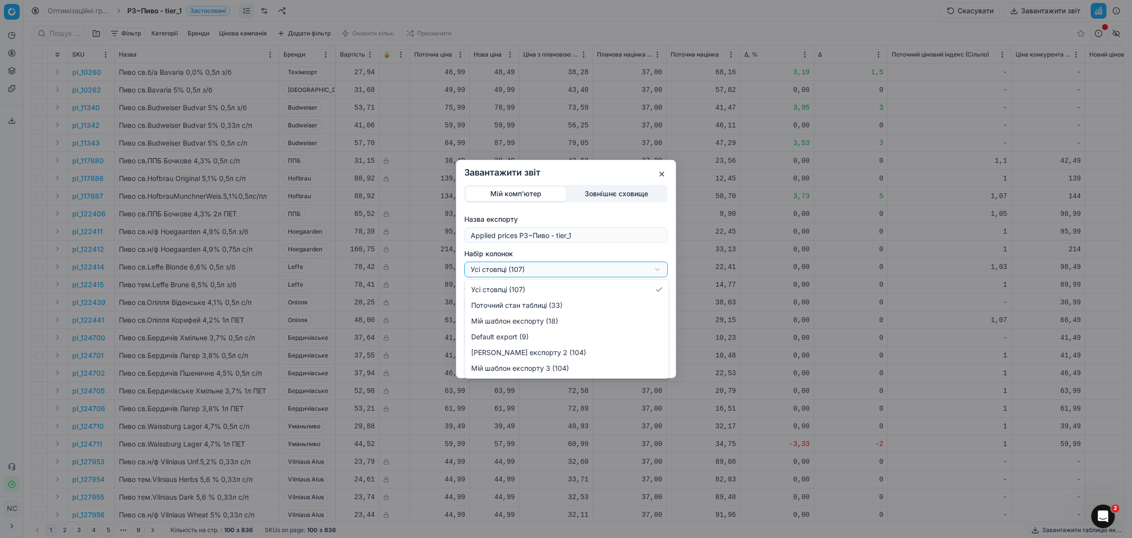
select select "custom"
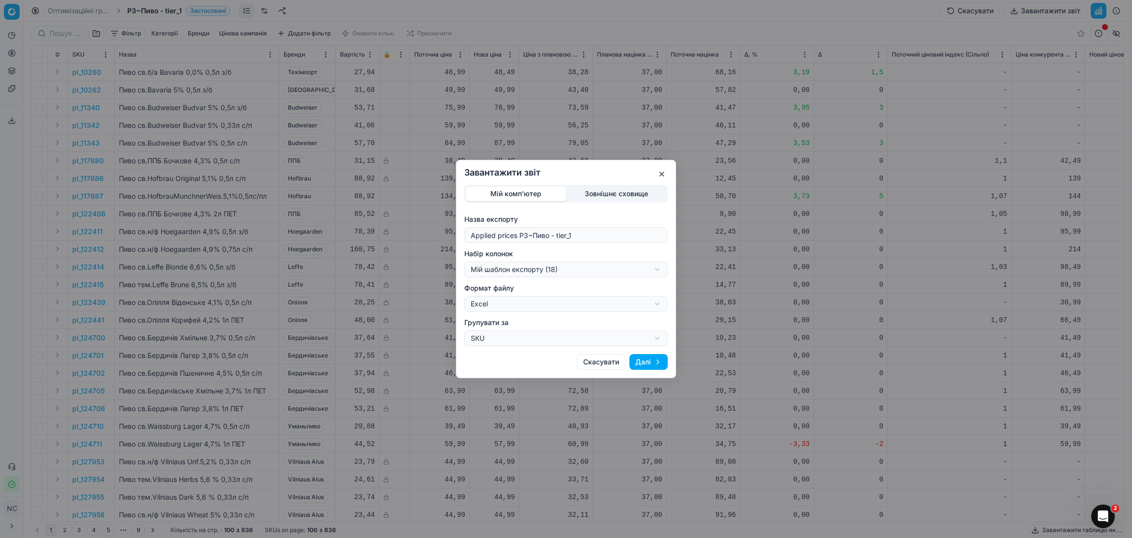
click at [649, 363] on button "Далі" at bounding box center [649, 362] width 38 height 16
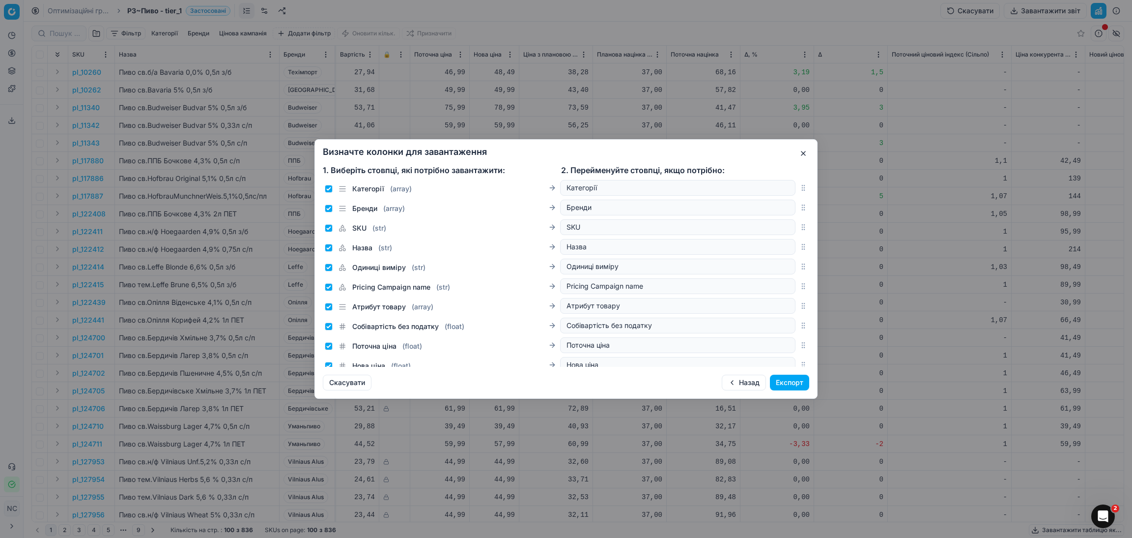
click at [788, 381] on button "Експорт" at bounding box center [789, 382] width 39 height 16
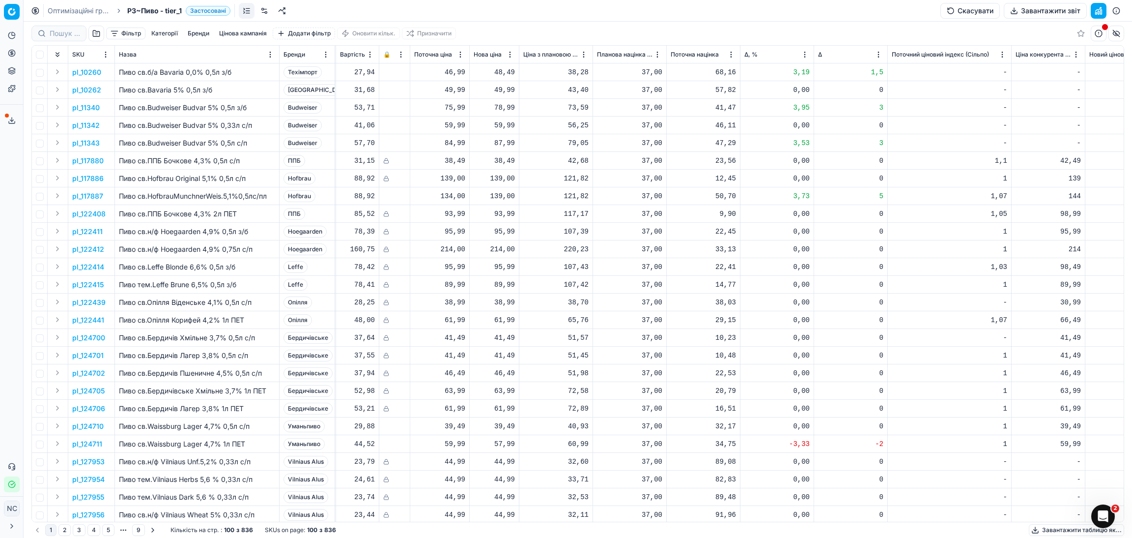
click at [9, 122] on icon at bounding box center [12, 120] width 8 height 8
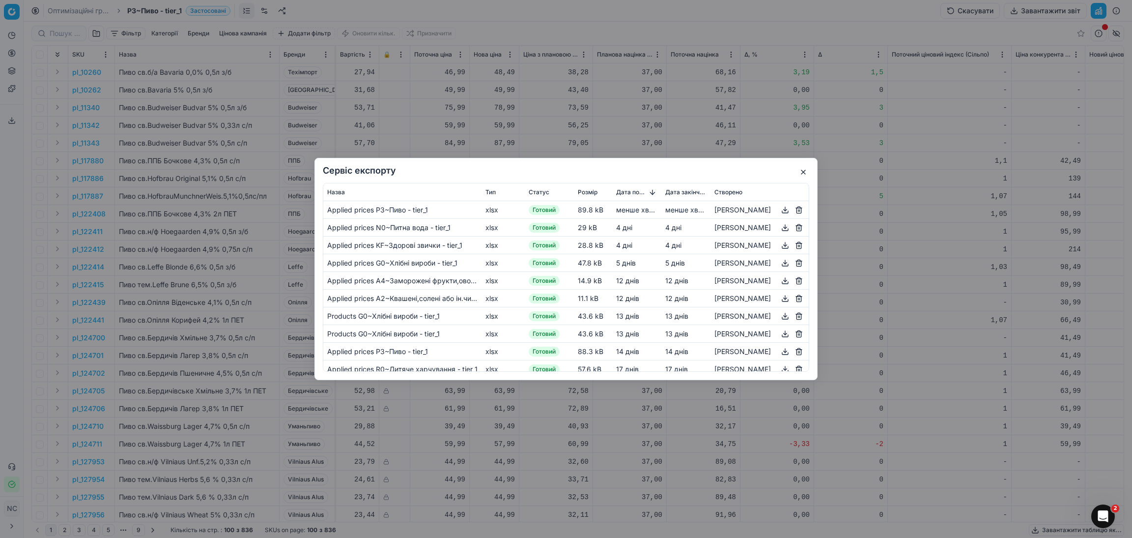
click at [786, 210] on button "button" at bounding box center [785, 210] width 12 height 12
click at [806, 173] on button "button" at bounding box center [804, 172] width 12 height 12
